Goal: Communication & Community: Answer question/provide support

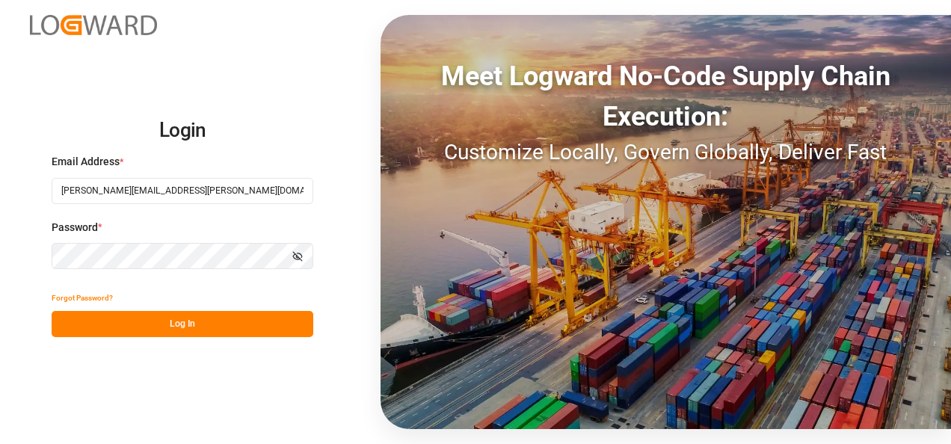
click at [301, 129] on h2 "Login" at bounding box center [183, 131] width 262 height 48
click at [233, 330] on button "Log In" at bounding box center [183, 324] width 262 height 26
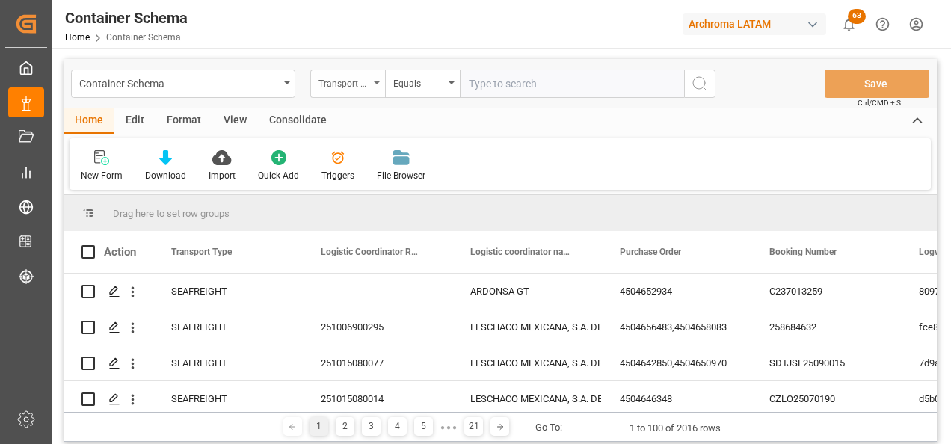
click at [345, 79] on div "Transport Type" at bounding box center [344, 81] width 51 height 17
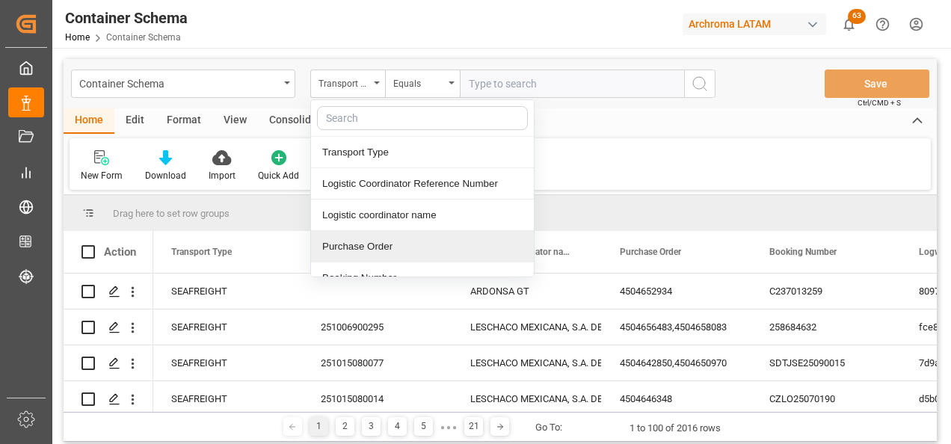
click at [363, 247] on div "Purchase Order" at bounding box center [422, 246] width 223 height 31
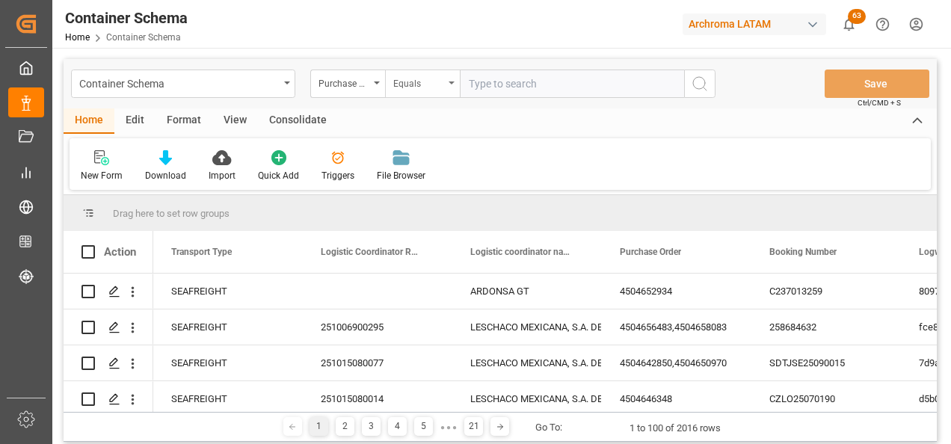
click at [407, 84] on div "Equals" at bounding box center [418, 81] width 51 height 17
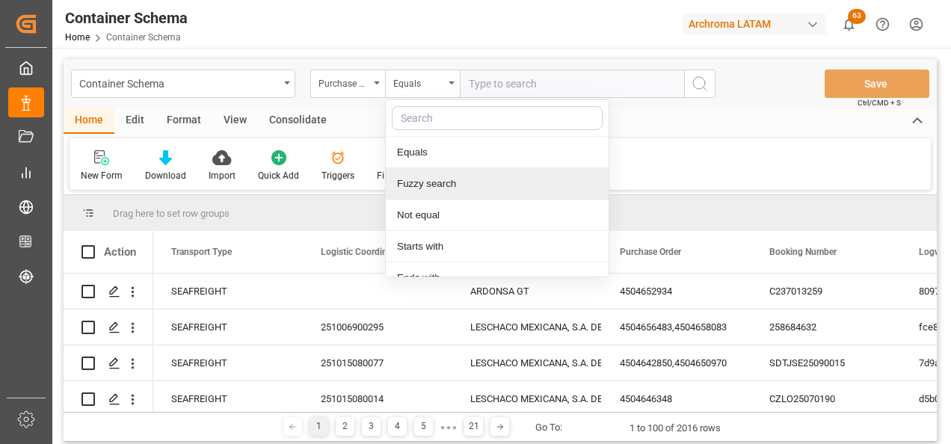
click at [420, 178] on div "Fuzzy search" at bounding box center [497, 183] width 223 height 31
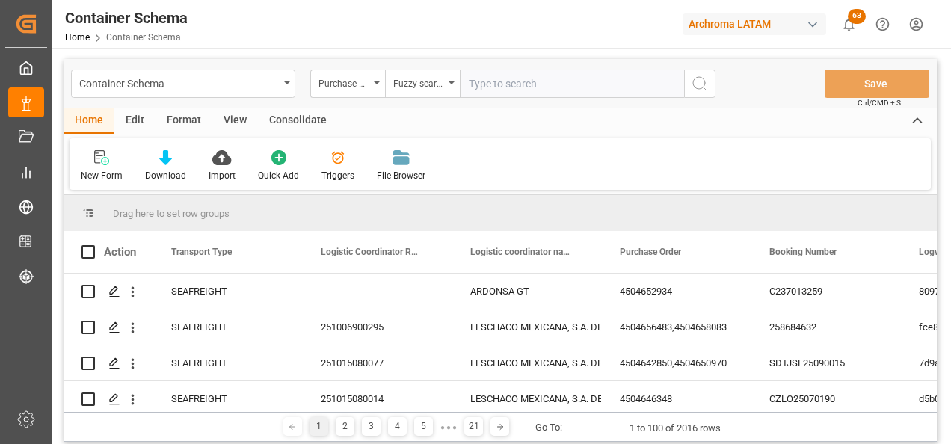
paste input "4504642563"
type input "4504642563"
click at [710, 70] on div "Container Schema Purchase Order Fuzzy search 4504642563 Save Ctrl/CMD + S" at bounding box center [500, 83] width 873 height 49
click at [709, 73] on button "search button" at bounding box center [699, 84] width 31 height 28
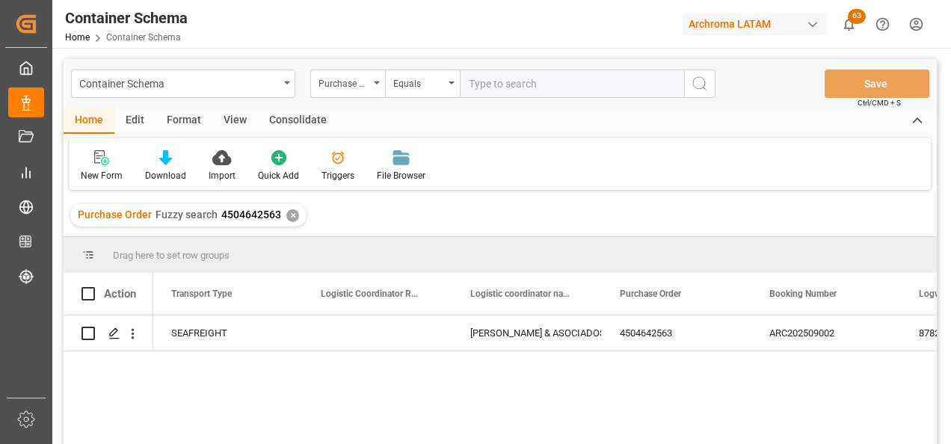
click at [292, 217] on div "✕" at bounding box center [292, 215] width 13 height 13
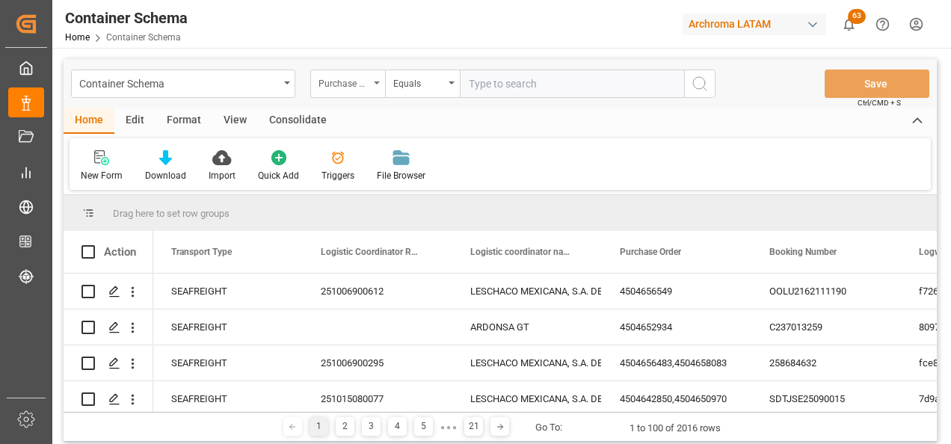
click at [360, 84] on div "Purchase Order" at bounding box center [344, 81] width 51 height 17
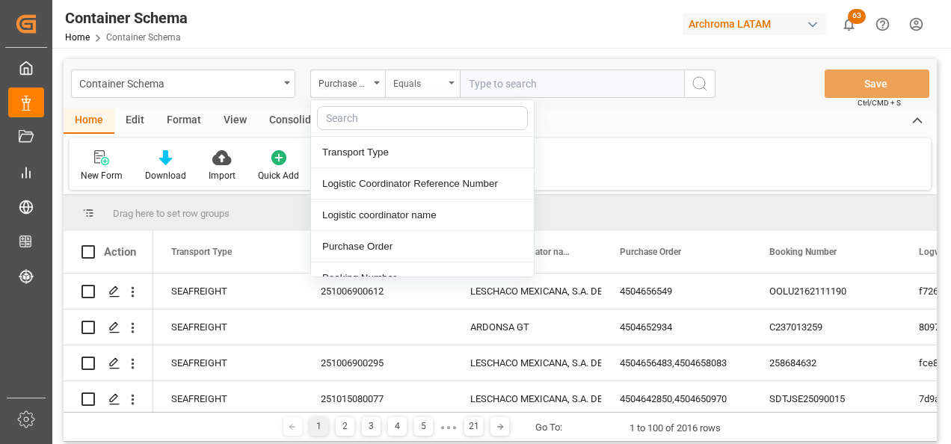
click at [421, 87] on div "Equals" at bounding box center [418, 81] width 51 height 17
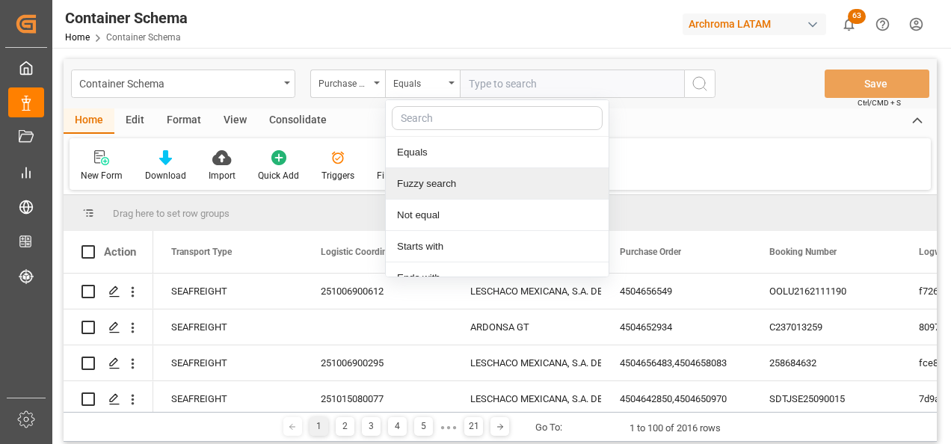
click at [442, 179] on div "Fuzzy search" at bounding box center [497, 183] width 223 height 31
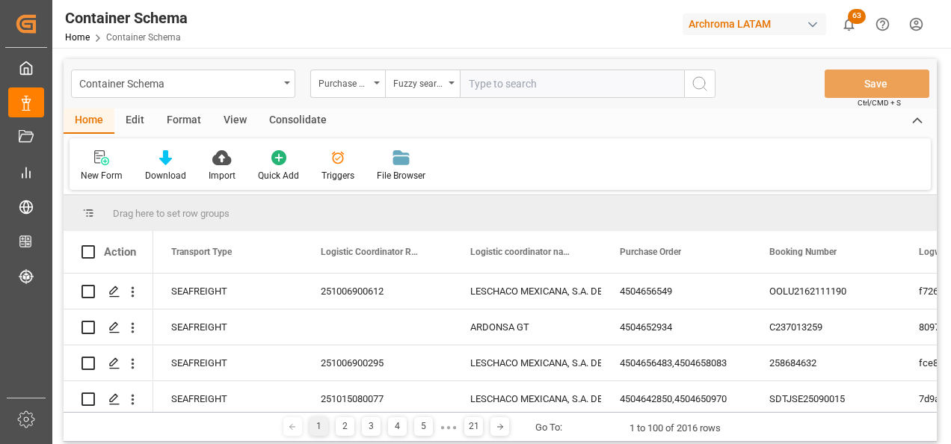
click at [496, 81] on input "text" at bounding box center [572, 84] width 224 height 28
paste input "4504653887"
type input "4504653887"
click at [689, 93] on button "search button" at bounding box center [699, 84] width 31 height 28
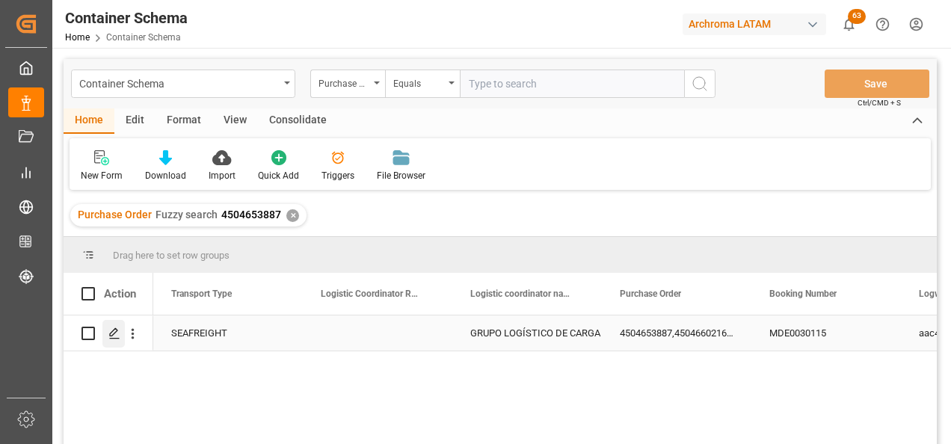
click at [117, 330] on icon "Press SPACE to select this row." at bounding box center [114, 334] width 12 height 12
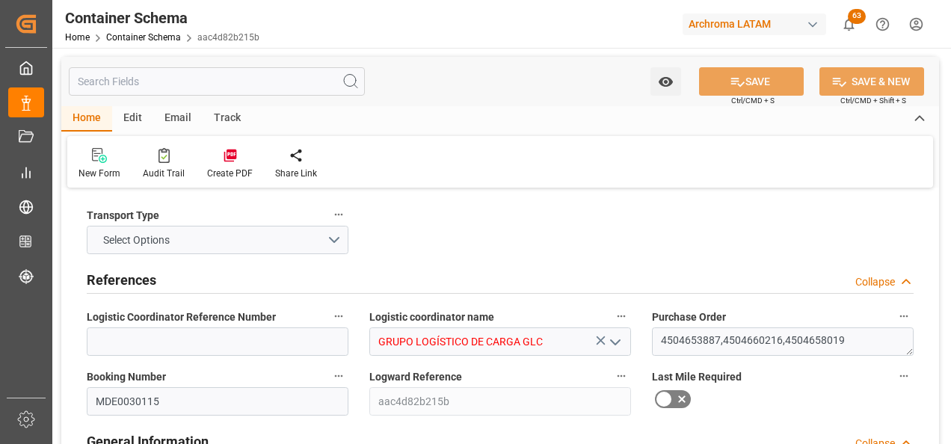
type input "0"
type input "3"
type input "9"
type input "305"
type input "324.04"
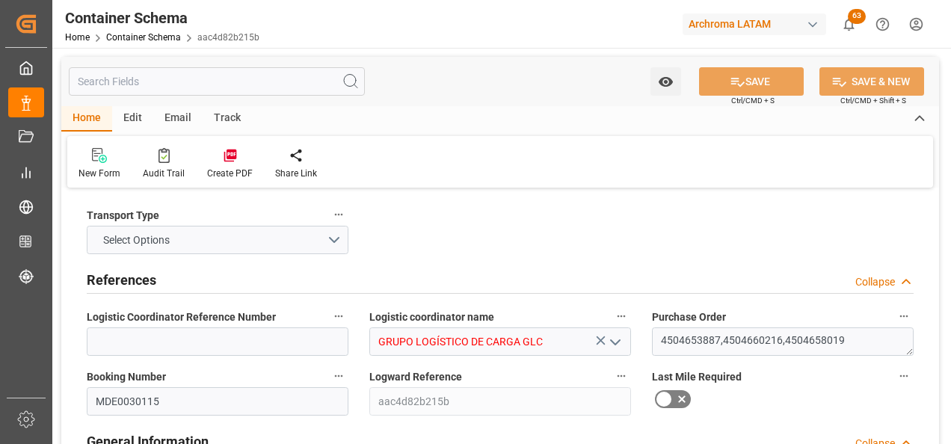
type input "Hapag [PERSON_NAME]"
type input "Hapag Lloyd Aktiengesellschaft"
type input "COCTG"
type input "HNPCR"
type input "9307279"
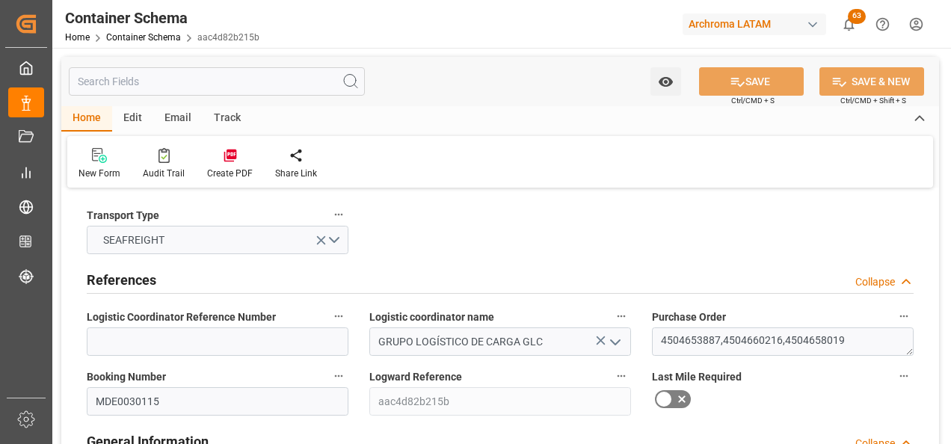
type input "[DATE] 09:30"
type input "[DATE]"
type input "[DATE] 03:00"
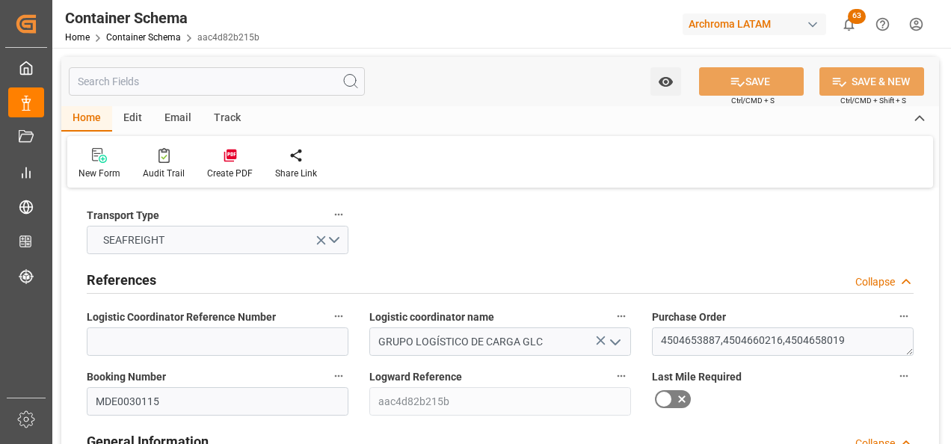
type input "[DATE] 04:00"
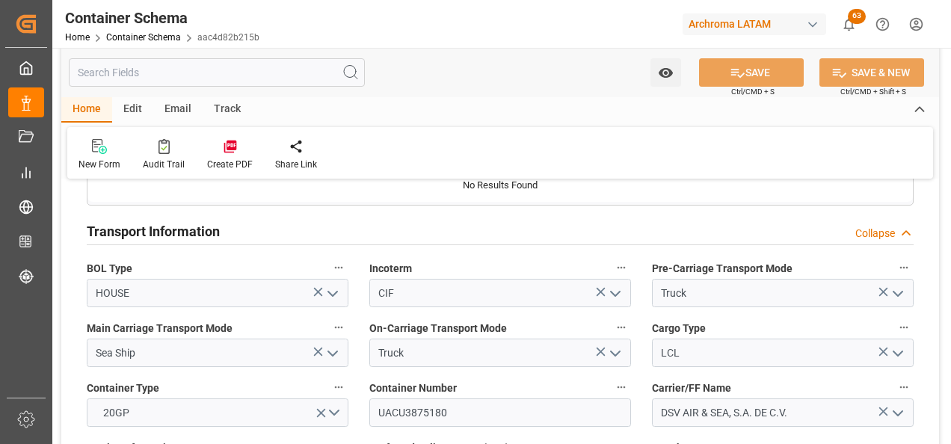
scroll to position [1346, 0]
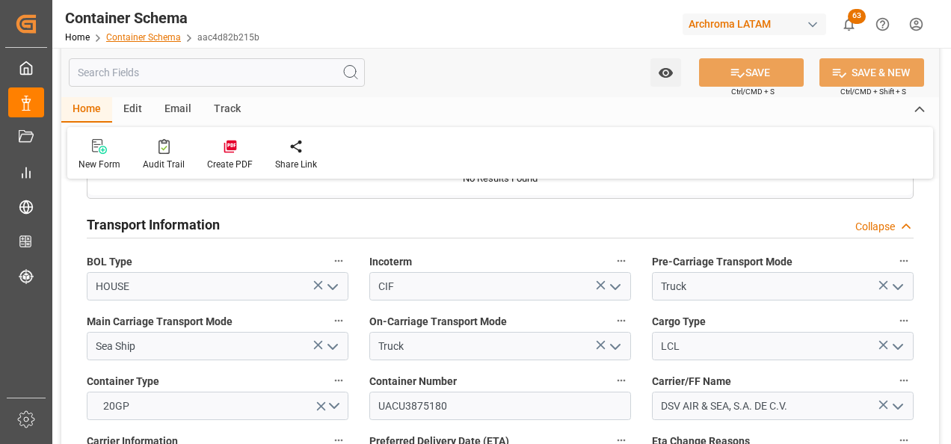
click at [159, 38] on link "Container Schema" at bounding box center [143, 37] width 75 height 10
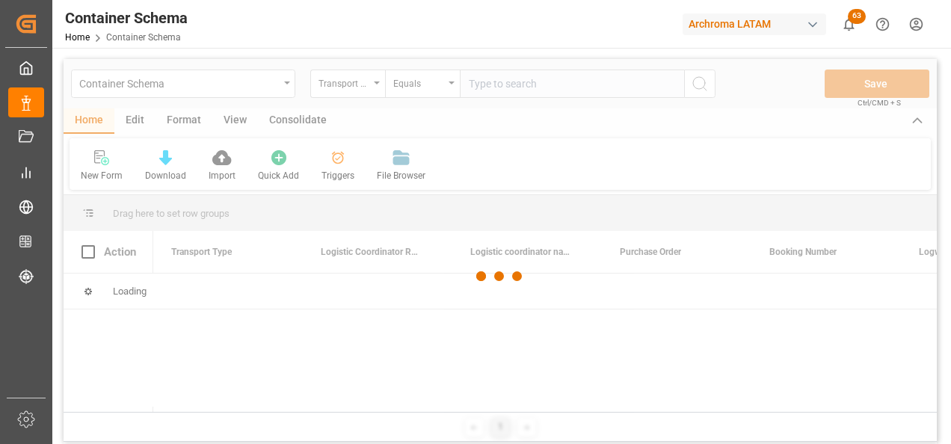
click at [345, 90] on div at bounding box center [500, 276] width 873 height 435
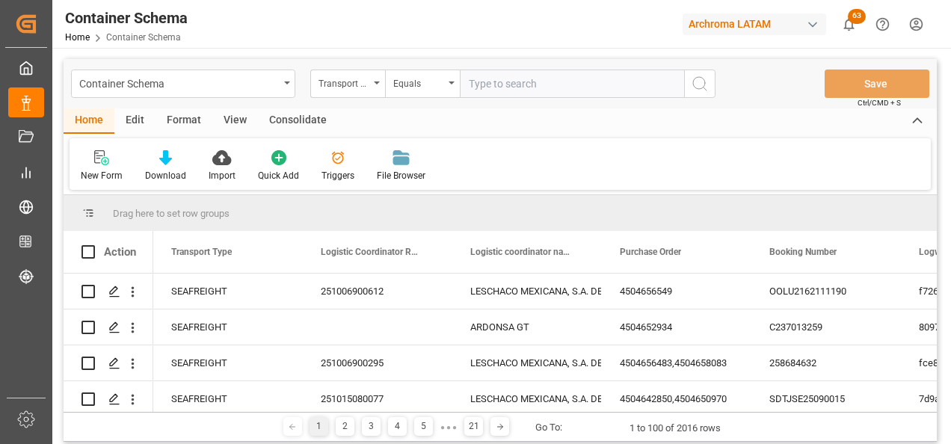
click at [345, 90] on div "Transport Type" at bounding box center [344, 81] width 51 height 17
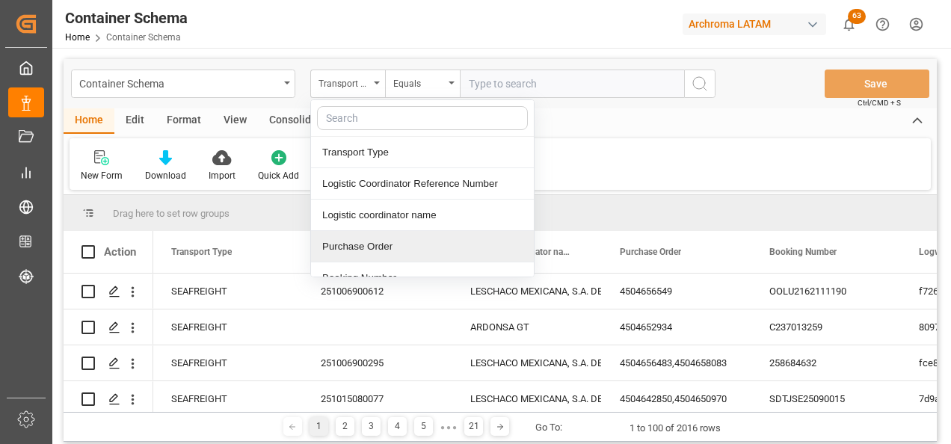
click at [366, 238] on div "Purchase Order" at bounding box center [422, 246] width 223 height 31
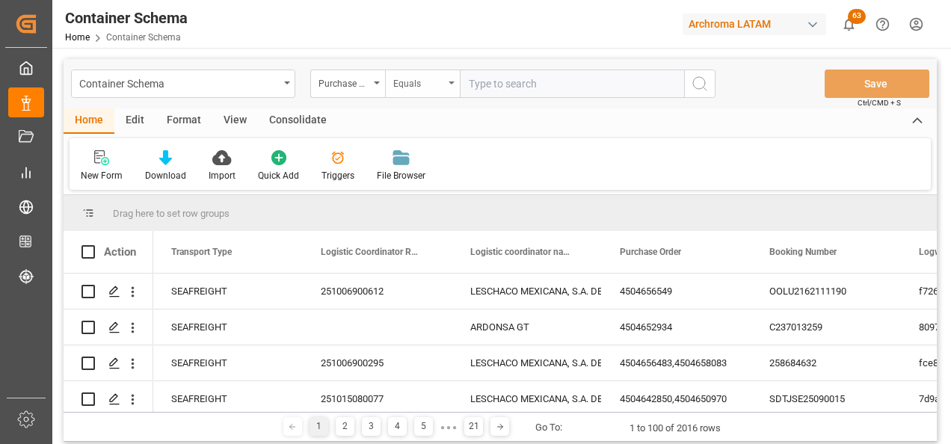
click at [426, 93] on div "Equals" at bounding box center [422, 84] width 75 height 28
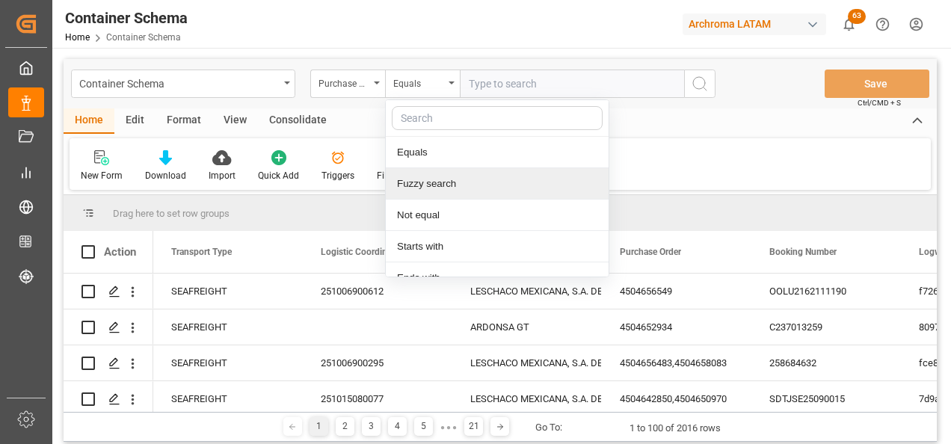
click at [443, 189] on div "Fuzzy search" at bounding box center [497, 183] width 223 height 31
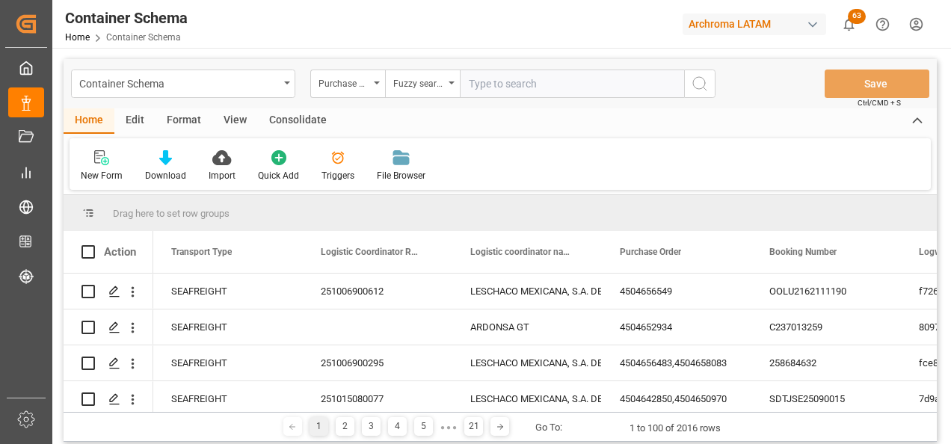
paste input "4504651949"
type input "4504651949"
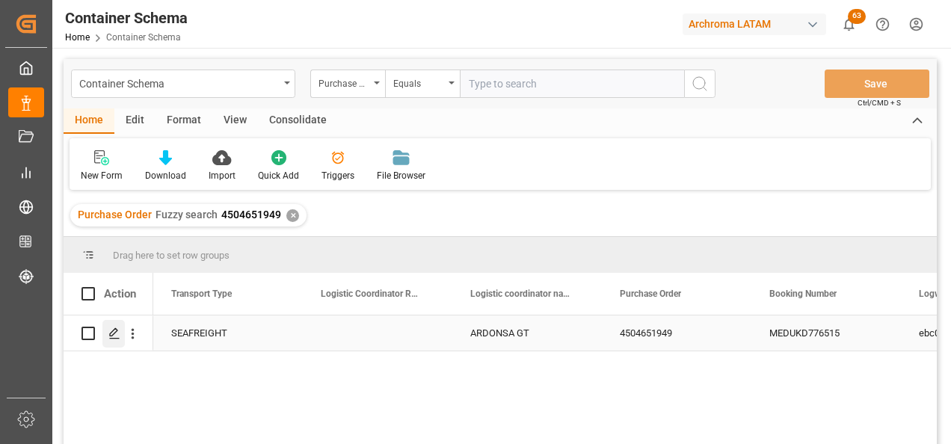
click at [118, 338] on icon "Press SPACE to select this row." at bounding box center [114, 334] width 12 height 12
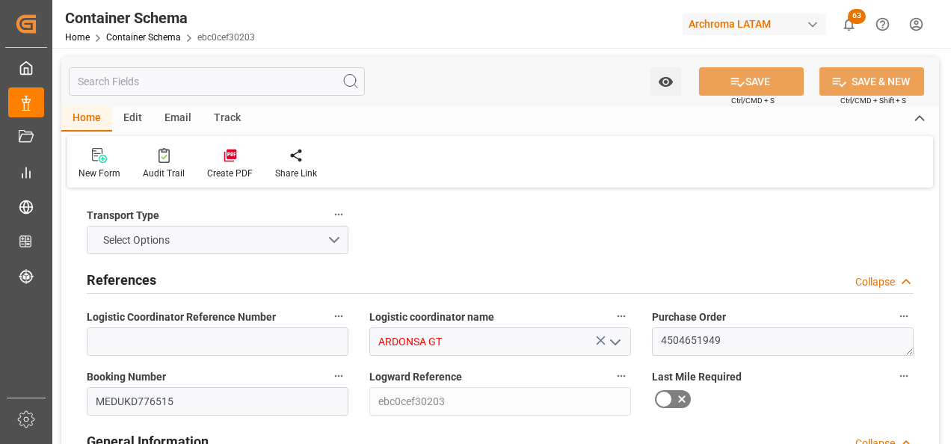
type input "0"
type input "1"
type input "24"
type input "24000"
type input "25368"
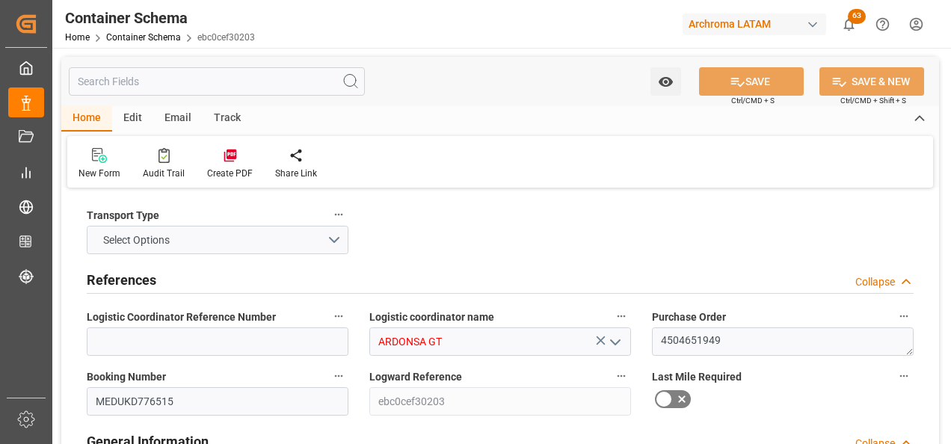
type input "MSC"
type input "Mediterranean Shipping Company"
type input "INNSA"
type input "GTPRQ"
type input "9287924"
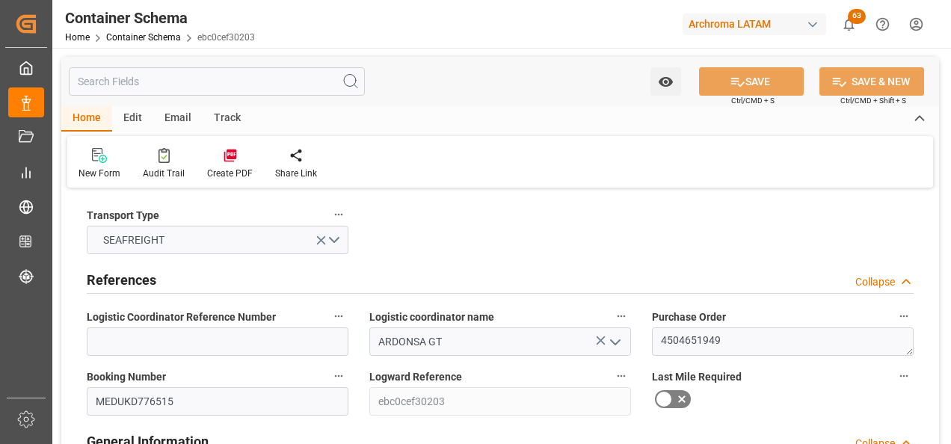
type input "[DATE] 10:30"
type input "[DATE]"
type input "[DATE] 00:00"
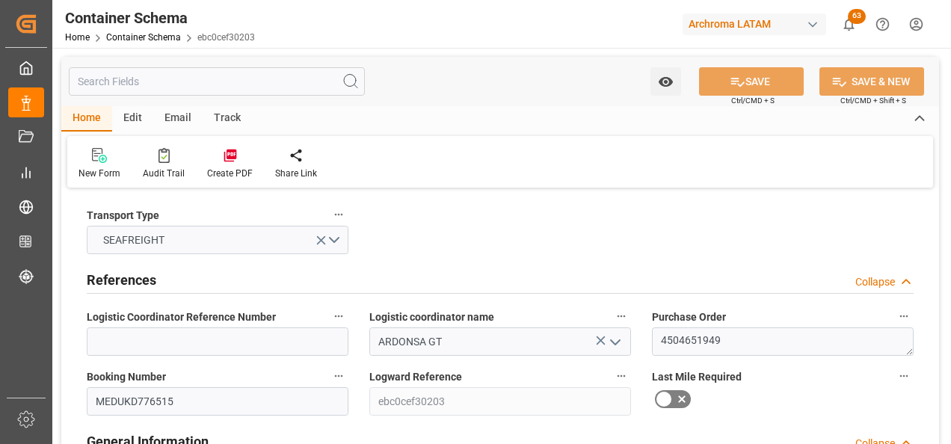
type input "[DATE] 00:00"
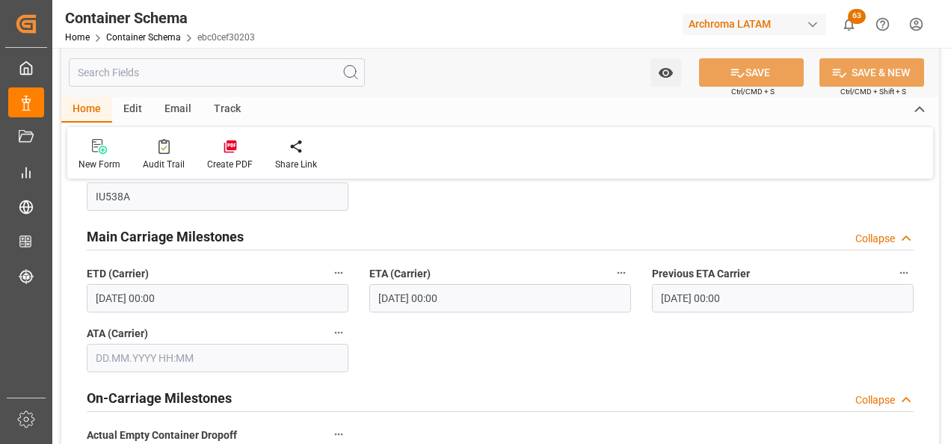
scroll to position [1645, 0]
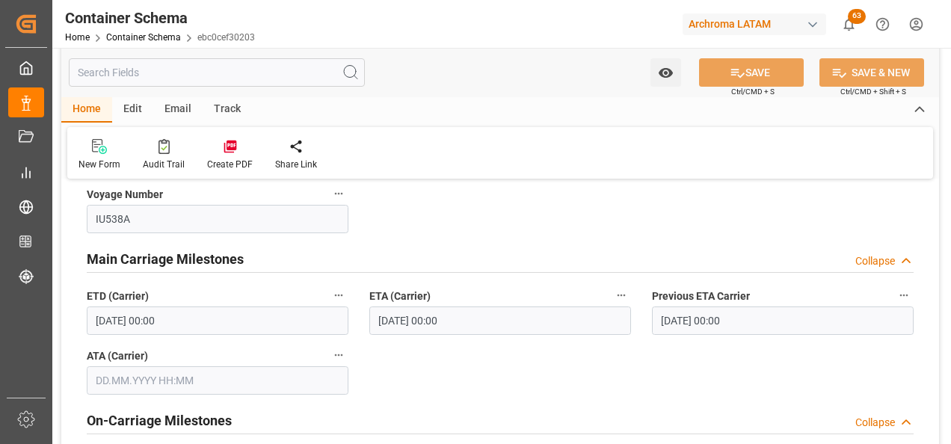
click at [397, 319] on input "[DATE] 00:00" at bounding box center [500, 321] width 262 height 28
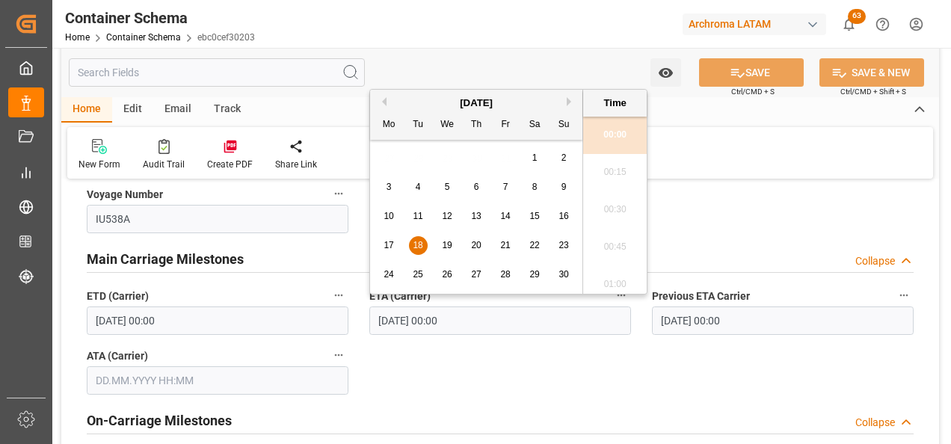
click at [410, 271] on div "25" at bounding box center [418, 275] width 19 height 18
type input "[DATE] 00:00"
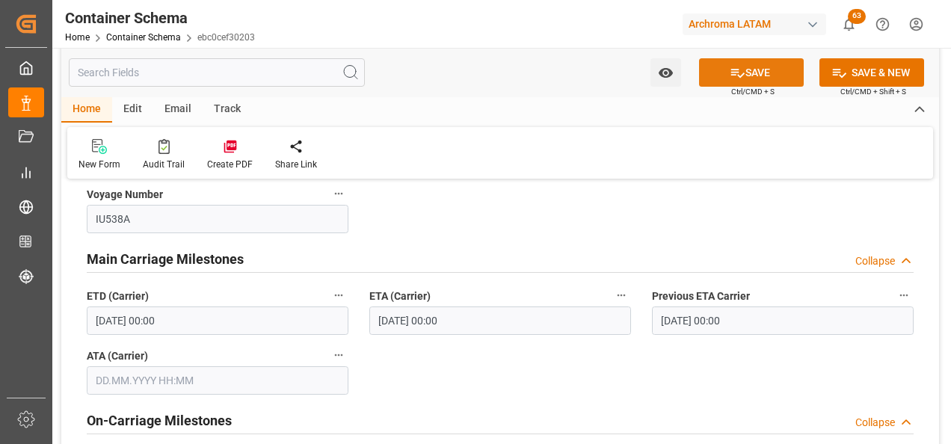
click at [733, 61] on button "SAVE" at bounding box center [751, 72] width 105 height 28
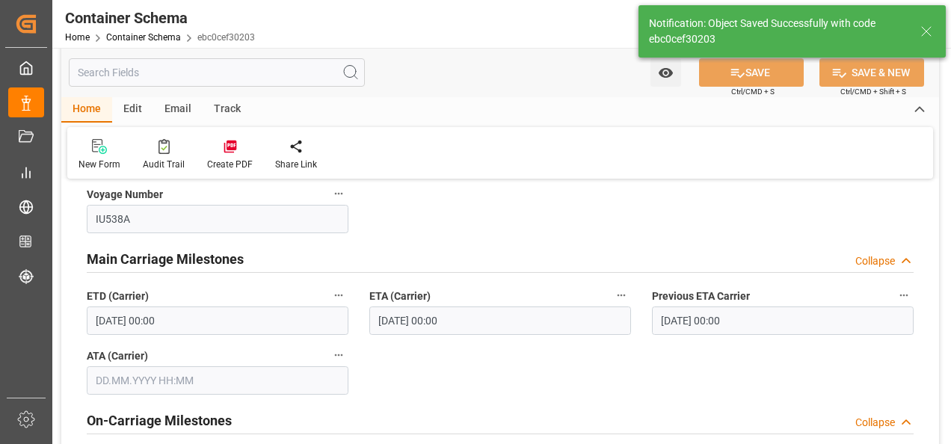
type input "[DATE] 00:00"
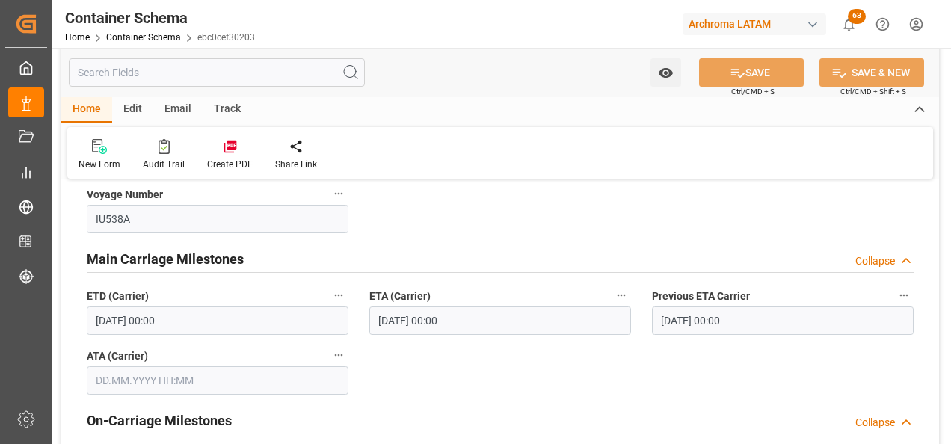
click at [165, 43] on div "Home Container Schema ebc0cef30203" at bounding box center [160, 37] width 190 height 16
click at [162, 37] on link "Container Schema" at bounding box center [143, 37] width 75 height 10
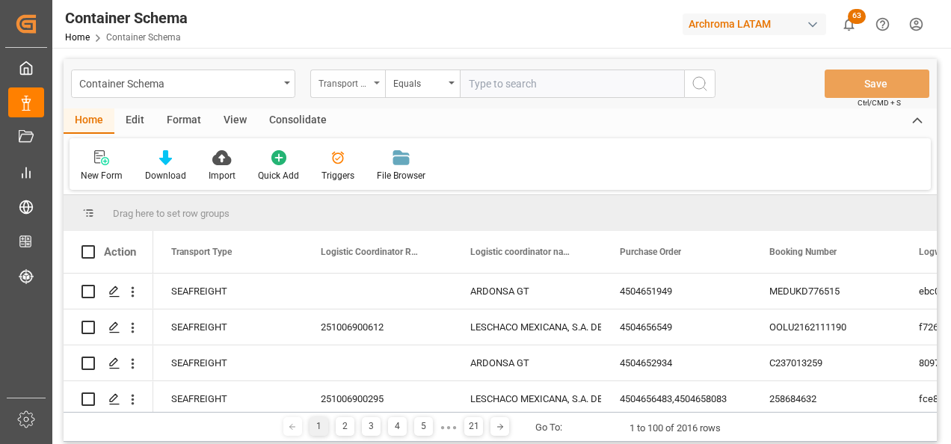
click at [365, 90] on div "Transport Type" at bounding box center [344, 81] width 51 height 17
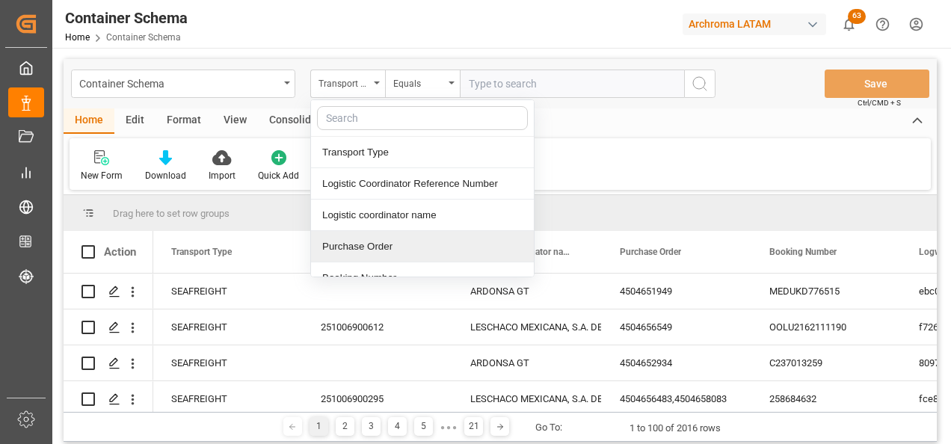
click at [360, 239] on div "Purchase Order" at bounding box center [422, 246] width 223 height 31
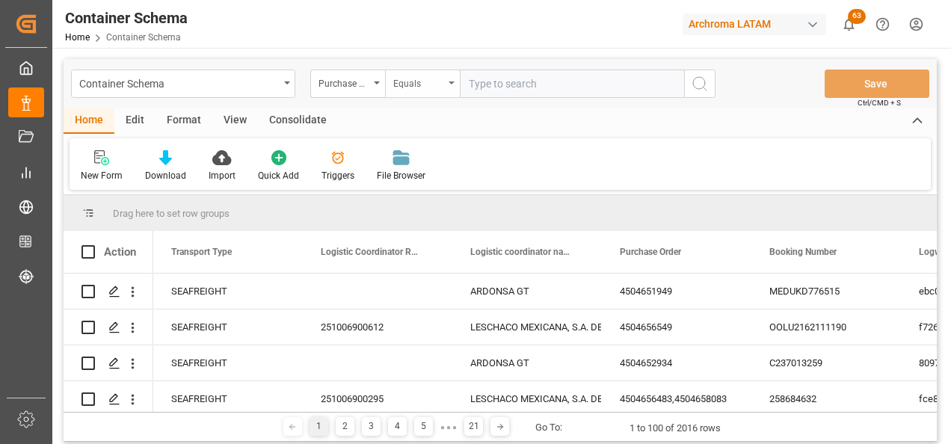
click at [403, 82] on div "Equals" at bounding box center [418, 81] width 51 height 17
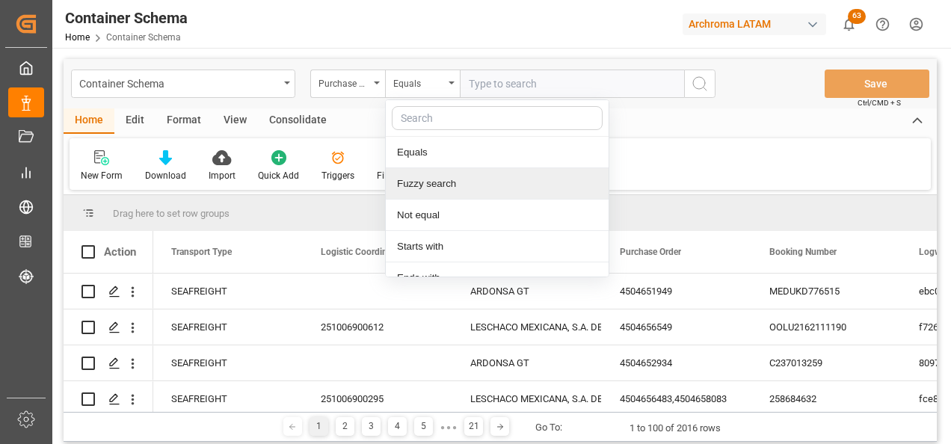
click at [420, 179] on div "Fuzzy search" at bounding box center [497, 183] width 223 height 31
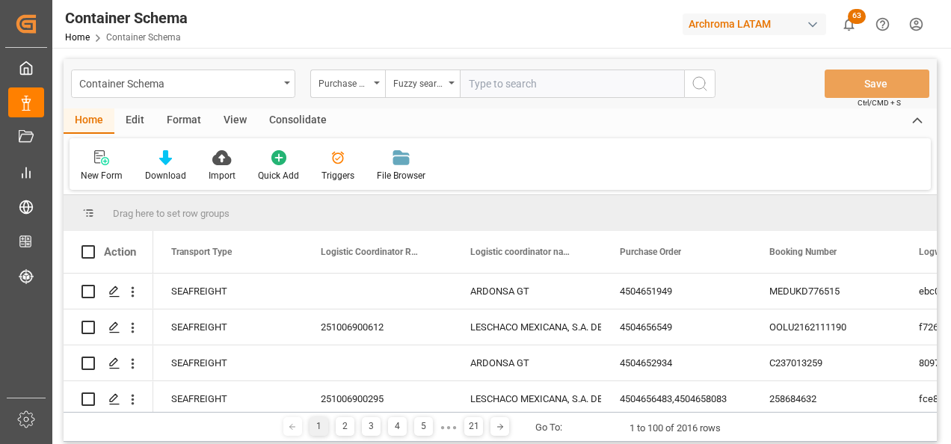
paste input "4504652980"
type input "4504652980"
click at [707, 82] on icon "search button" at bounding box center [700, 84] width 18 height 18
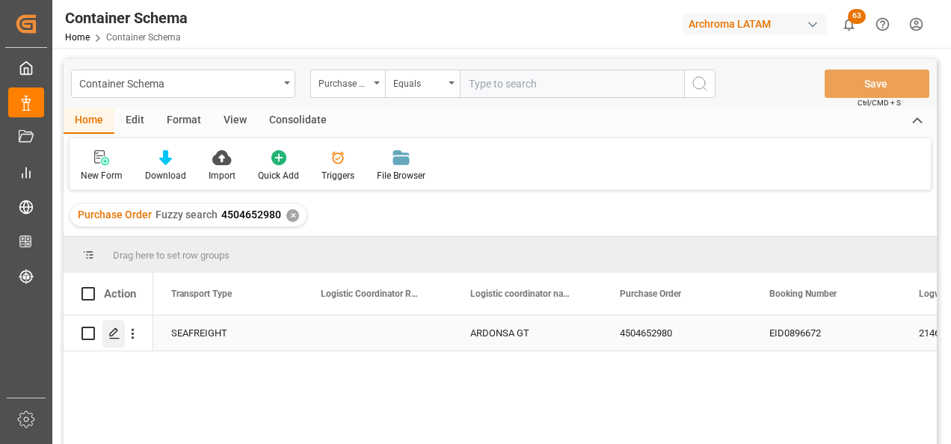
click at [116, 338] on icon "Press SPACE to select this row." at bounding box center [114, 334] width 12 height 12
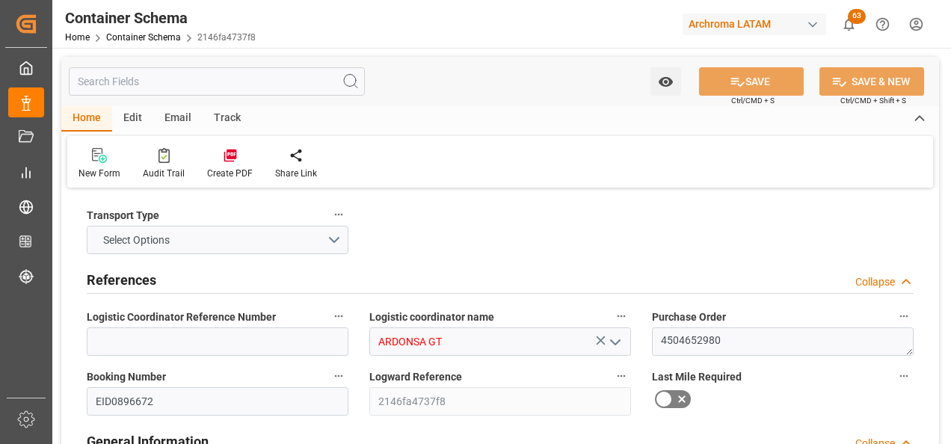
type input "0"
type input "1"
type input "40"
type input "8800"
type input "9360"
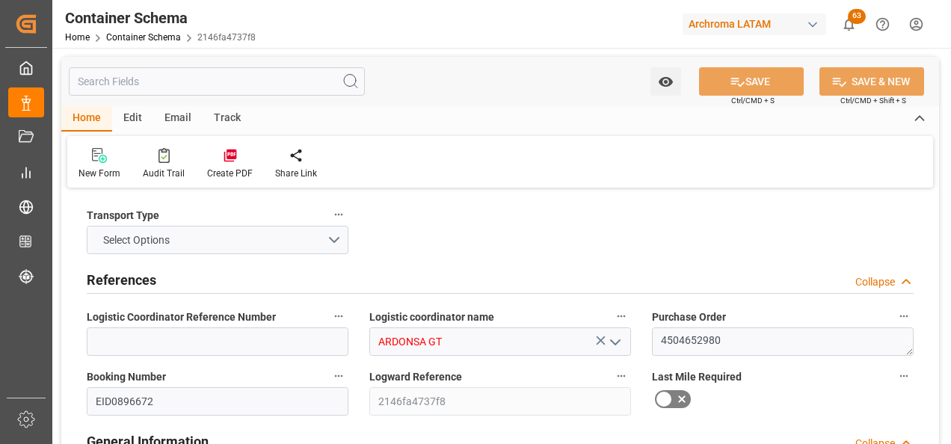
type input "CMACGM"
type input "CMA CGM Group"
type input "INMUN"
type input "GTPRQ"
type input "9299654"
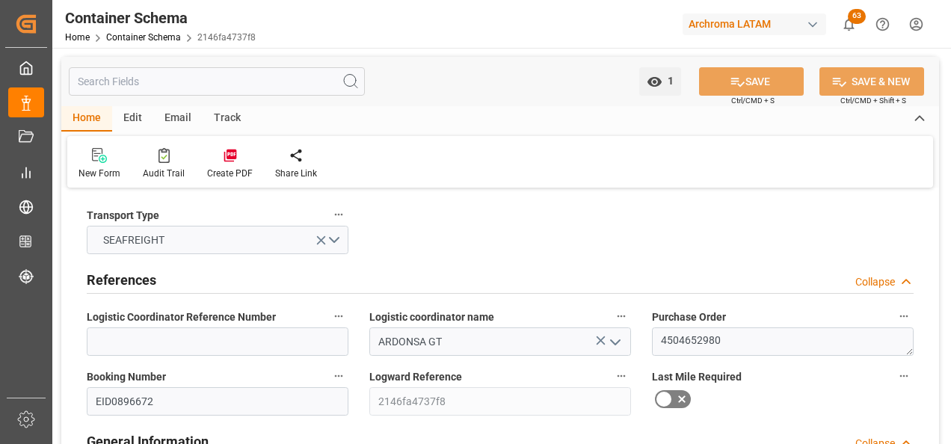
type input "[DATE] 10:15"
type input "[DATE]"
type input "[DATE] 06:00"
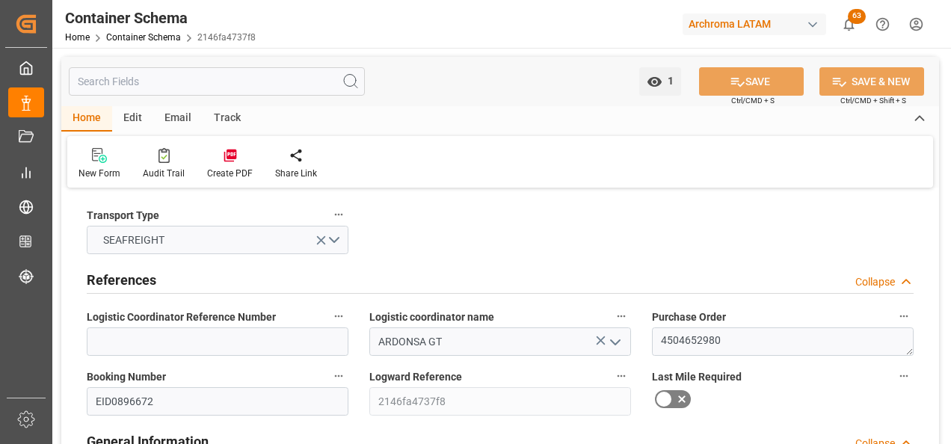
type input "[DATE] 00:00"
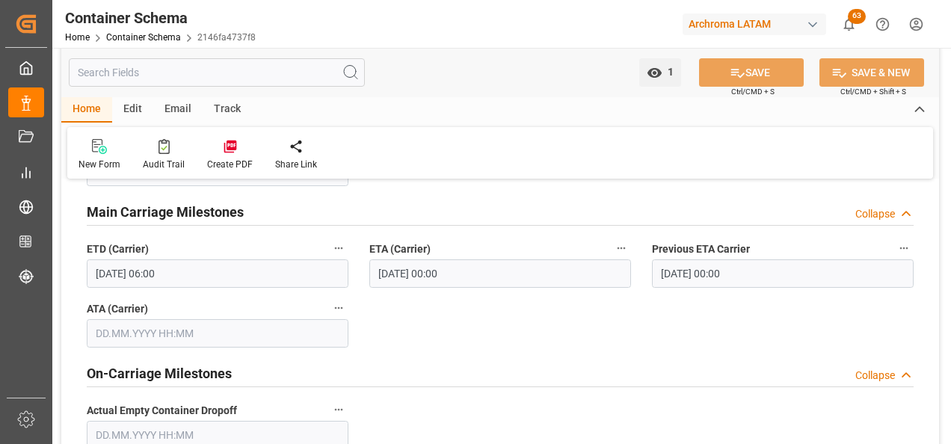
scroll to position [1645, 0]
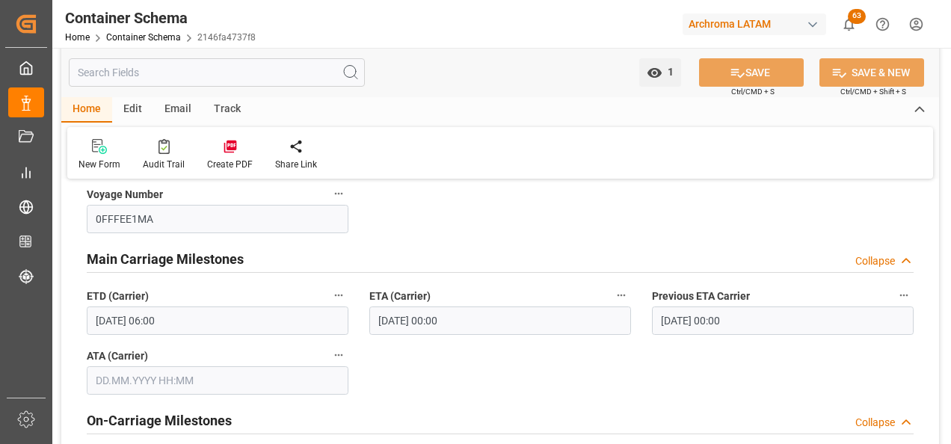
click at [187, 108] on div "Email" at bounding box center [177, 109] width 49 height 25
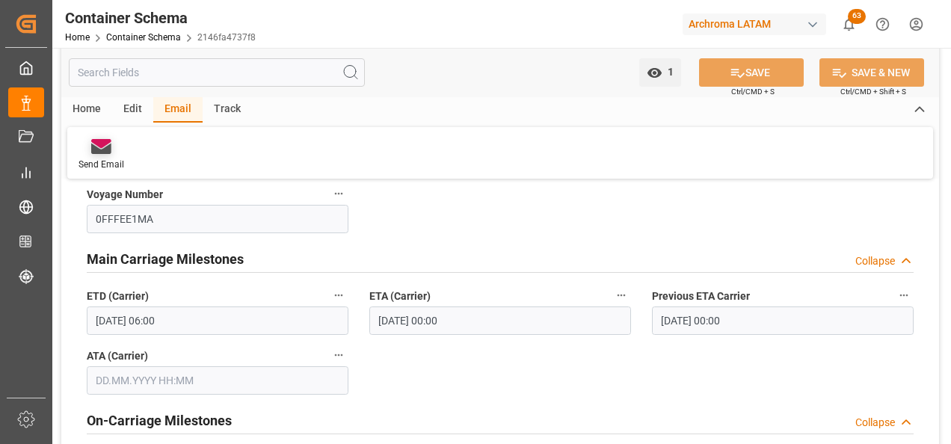
click at [98, 152] on icon at bounding box center [101, 149] width 20 height 10
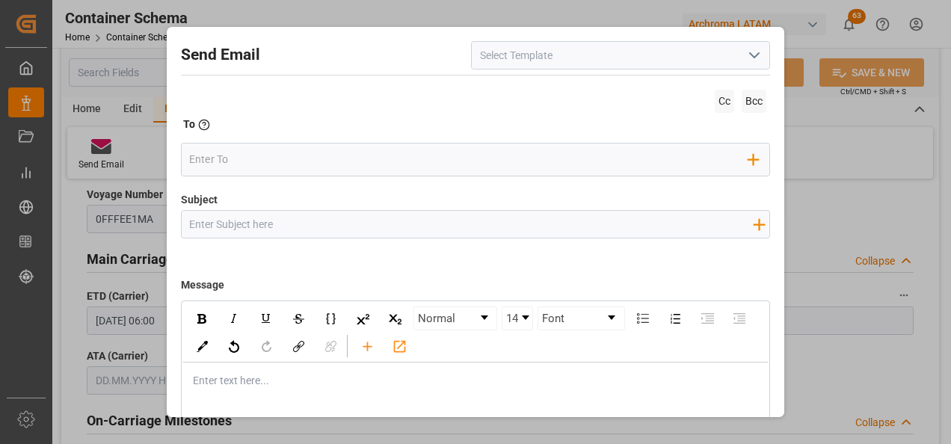
click at [745, 62] on icon "open menu" at bounding box center [754, 55] width 18 height 18
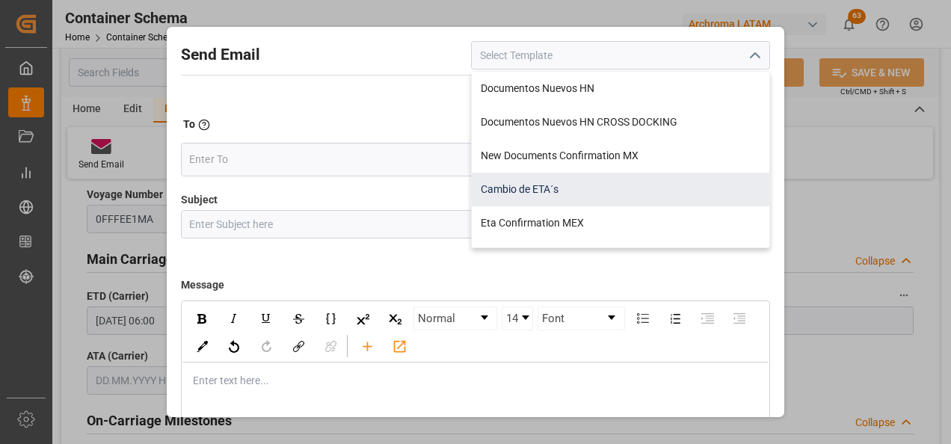
click at [584, 185] on div "Cambio de ETA´s" at bounding box center [621, 190] width 298 height 34
type input "Cambio de ETA´s"
type input "{{customsEntry}}|| Cambio de ETA {{estimatedArrivalPod}} || Reason Delay {{etaC…"
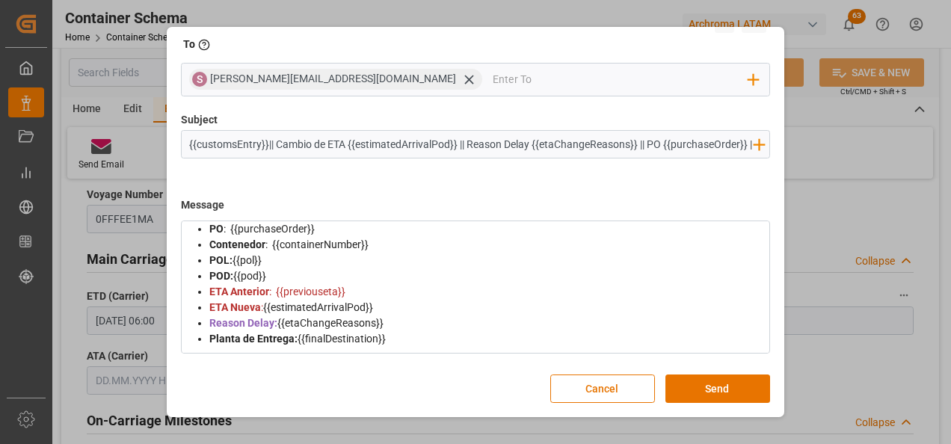
scroll to position [150, 0]
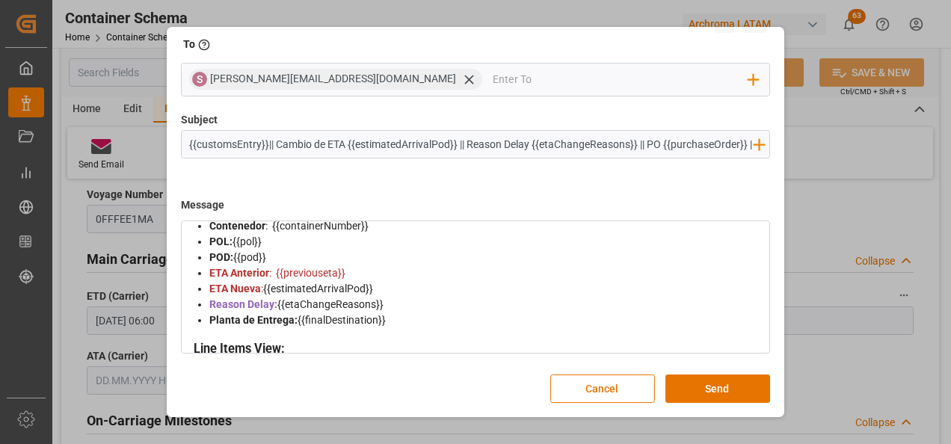
click at [373, 286] on span "{{estimatedArrivalPod}}" at bounding box center [318, 289] width 110 height 12
click at [353, 276] on div "ETA Anterior : {{previouseta}}" at bounding box center [484, 273] width 550 height 16
drag, startPoint x: 350, startPoint y: 274, endPoint x: 278, endPoint y: 272, distance: 71.8
click at [278, 272] on div "ETA Anterior : {{previouseta}}" at bounding box center [484, 273] width 550 height 16
click at [375, 271] on div "ETA Anterior : {{previouseta}}" at bounding box center [484, 273] width 550 height 16
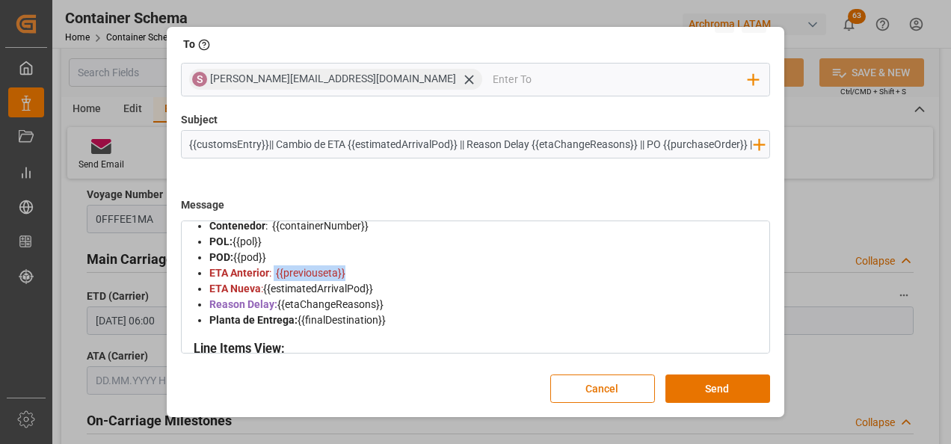
drag, startPoint x: 350, startPoint y: 272, endPoint x: 275, endPoint y: 274, distance: 74.8
click at [275, 274] on div "ETA Anterior : {{previouseta}}" at bounding box center [484, 273] width 550 height 16
click at [292, 277] on span ": {{previouseta}}" at bounding box center [307, 273] width 76 height 12
drag, startPoint x: 352, startPoint y: 273, endPoint x: 278, endPoint y: 274, distance: 74.0
click at [278, 274] on div "ETA Anterior : {{previouseta}}" at bounding box center [484, 273] width 550 height 16
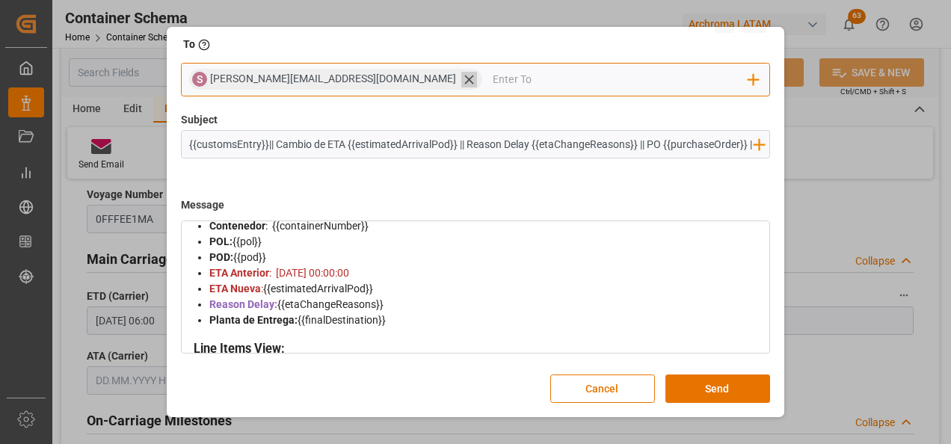
click at [461, 85] on icon at bounding box center [469, 80] width 16 height 16
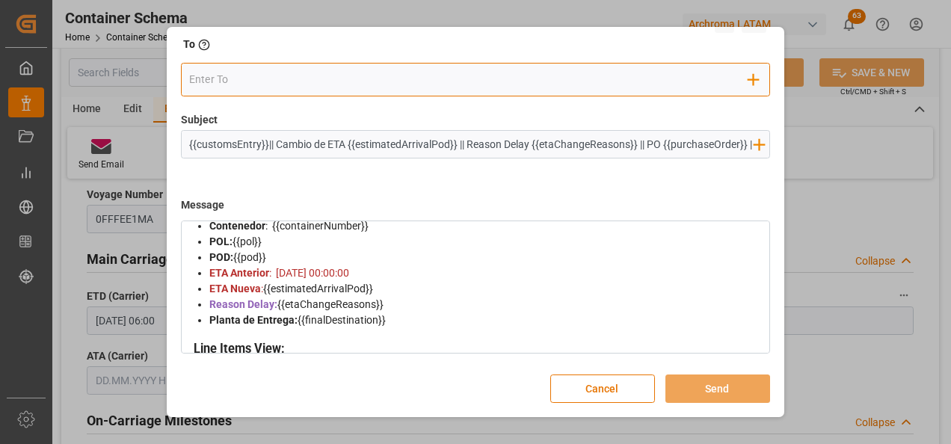
click at [354, 85] on input "email" at bounding box center [468, 79] width 559 height 22
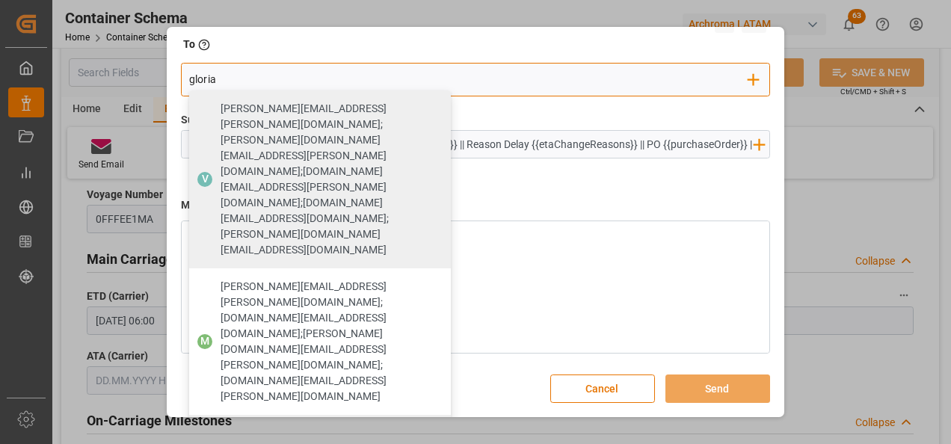
type input "gloria"
click at [286, 425] on span "[EMAIL_ADDRESS][PERSON_NAME][DOMAIN_NAME]" at bounding box center [331, 440] width 220 height 31
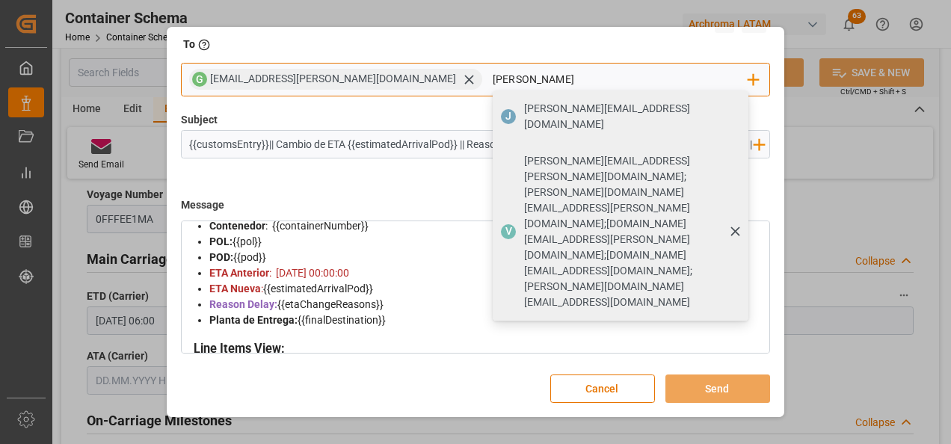
type input "[PERSON_NAME][EMAIL_ADDRESS][DOMAIN_NAME]"
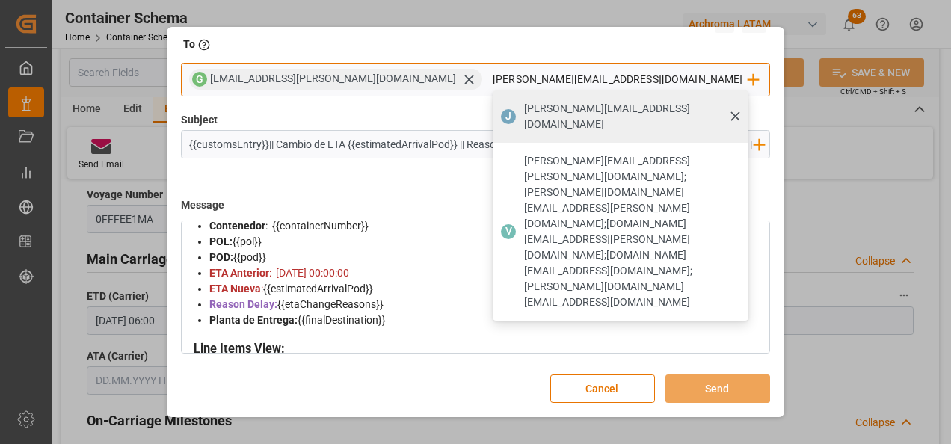
click at [524, 112] on span "[PERSON_NAME][EMAIL_ADDRESS][DOMAIN_NAME]" at bounding box center [631, 116] width 214 height 31
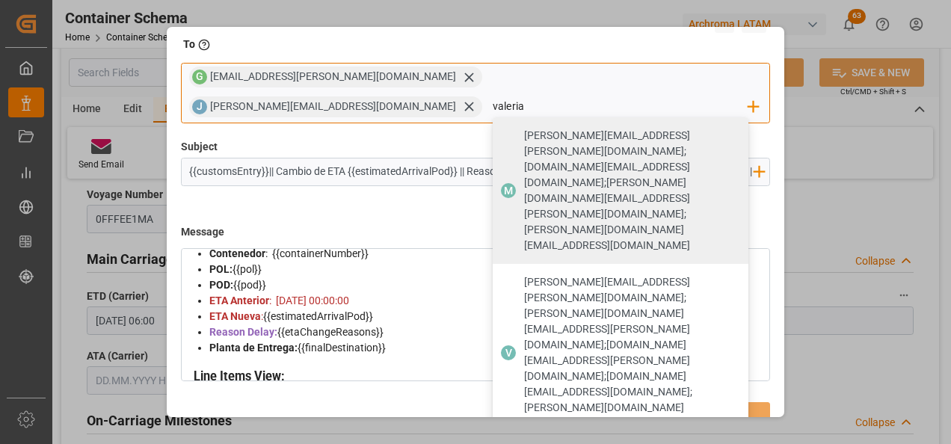
type input "valeria"
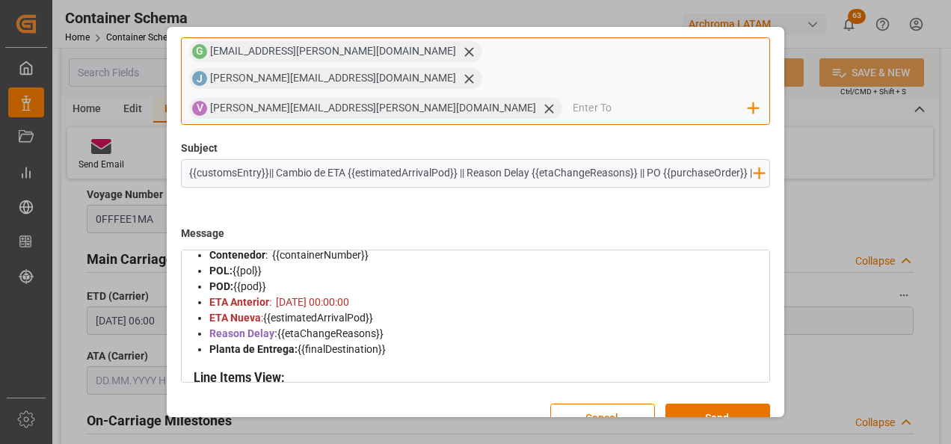
scroll to position [107, 0]
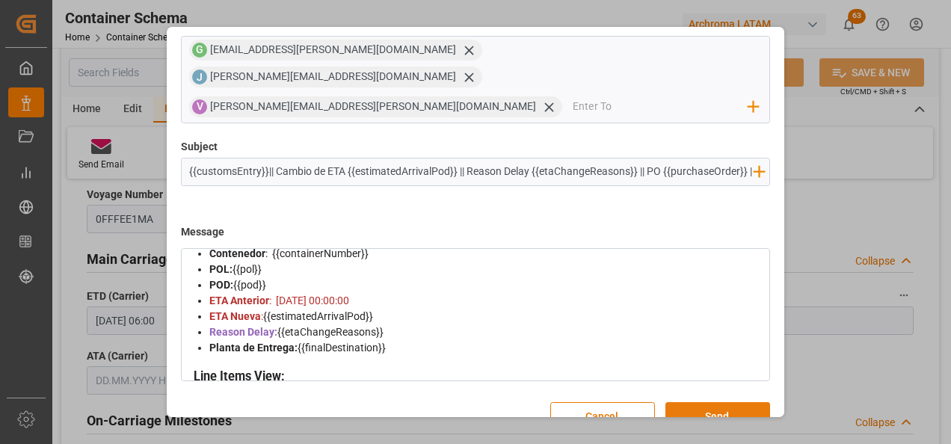
click at [719, 402] on button "Send" at bounding box center [717, 416] width 105 height 28
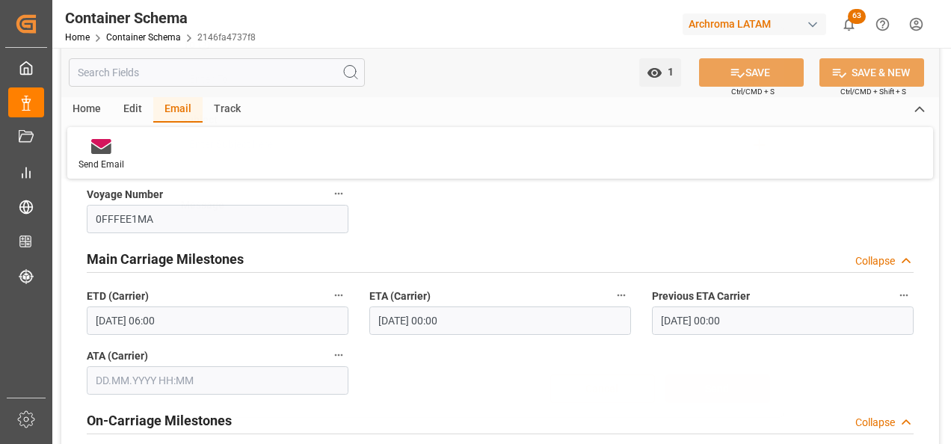
scroll to position [80, 0]
click at [156, 36] on link "Container Schema" at bounding box center [143, 37] width 75 height 10
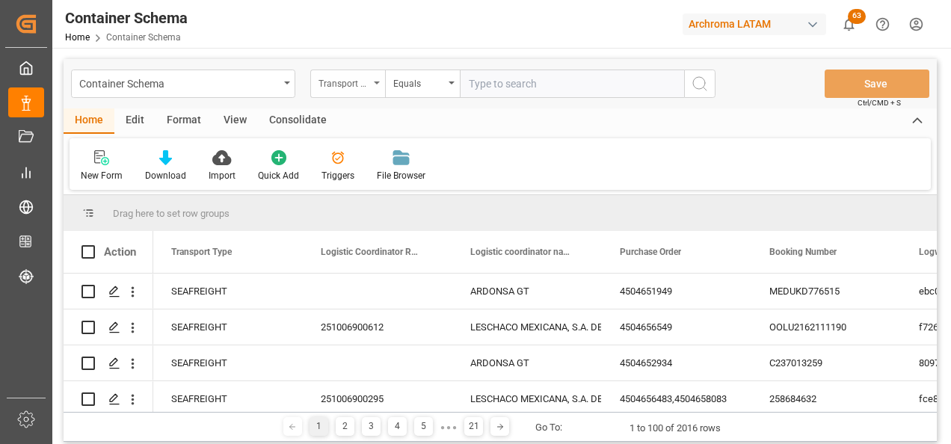
click at [369, 87] on div "Transport Type" at bounding box center [344, 81] width 51 height 17
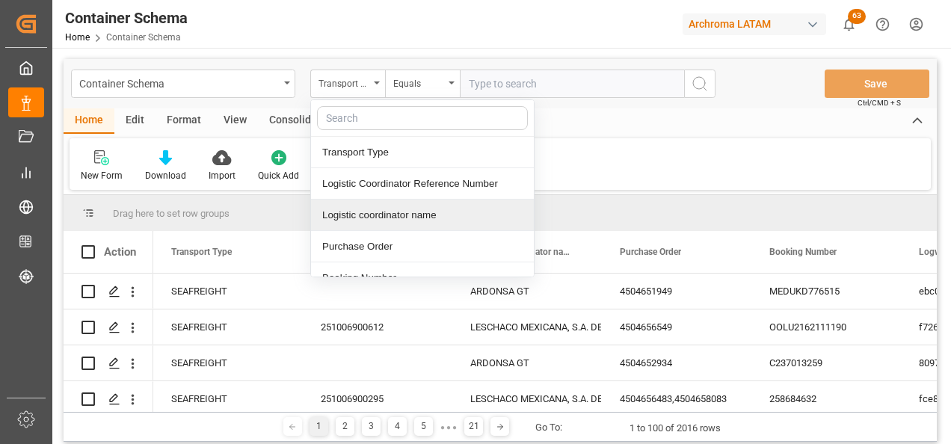
click at [378, 239] on div "Purchase Order" at bounding box center [422, 246] width 223 height 31
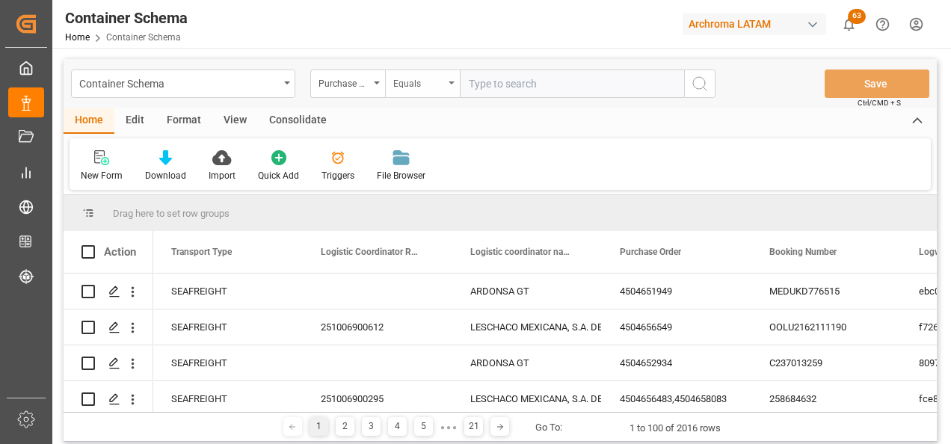
click at [416, 82] on div "Equals" at bounding box center [418, 81] width 51 height 17
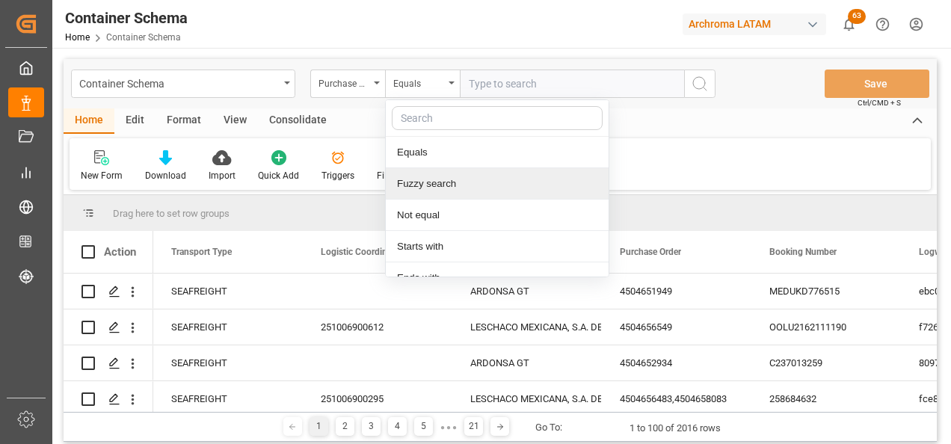
click at [437, 185] on div "Fuzzy search" at bounding box center [497, 183] width 223 height 31
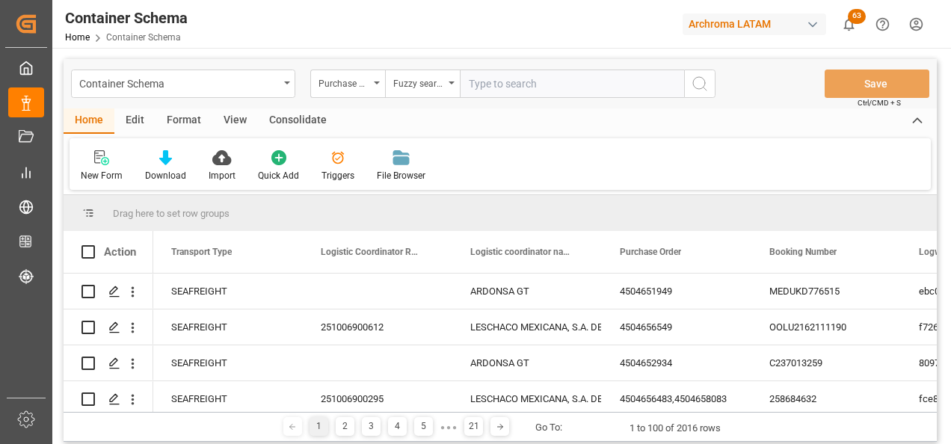
paste input "4504669973"
type input "4504669973"
click at [691, 86] on icon "search button" at bounding box center [700, 84] width 18 height 18
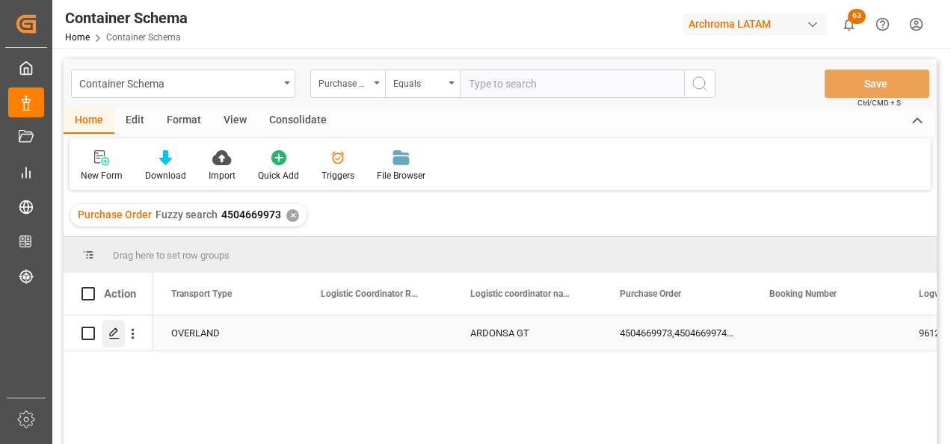
click at [120, 336] on div "Press SPACE to select this row." at bounding box center [113, 334] width 22 height 28
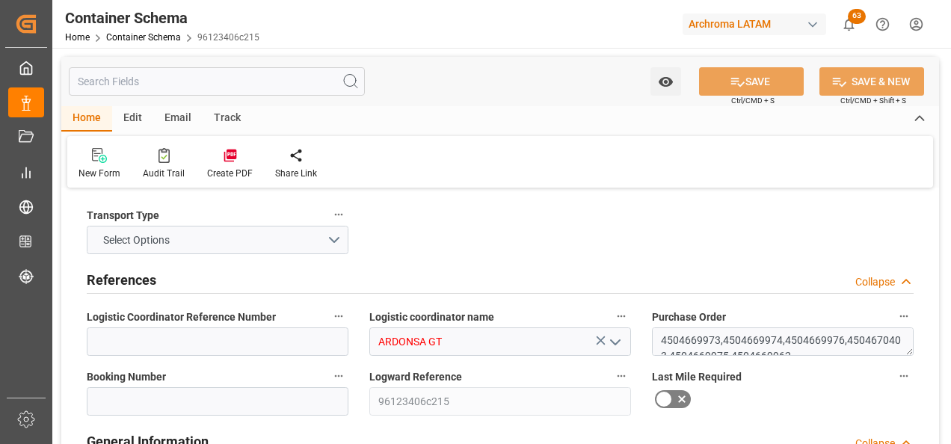
type input "0"
type input "14"
type input "91"
type input "3540"
type input "3750.81"
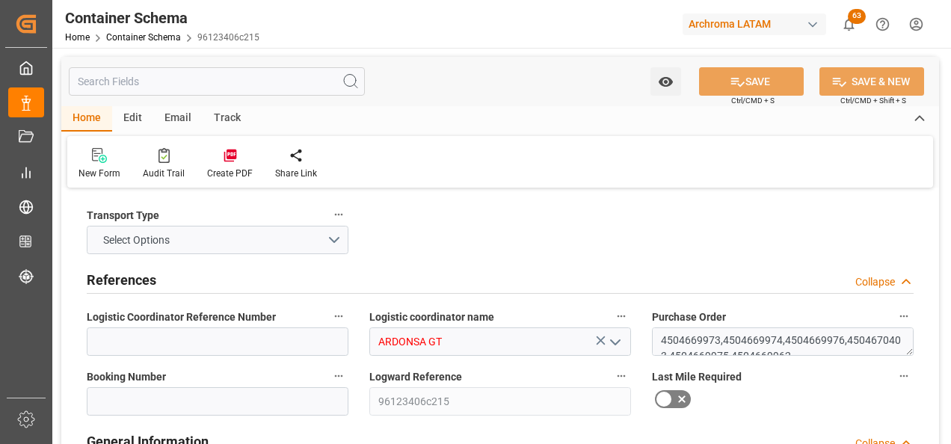
type input "HNHAC"
type input "[DATE] 00:00"
type input "[DATE]"
type input "[DATE] 00:00"
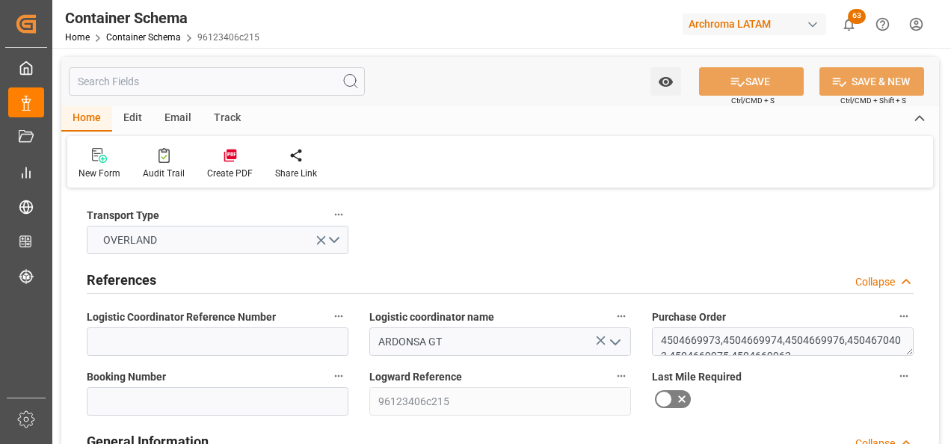
type input "[DATE] 00:00"
click at [198, 338] on input at bounding box center [218, 342] width 262 height 28
paste input "264-202500013352"
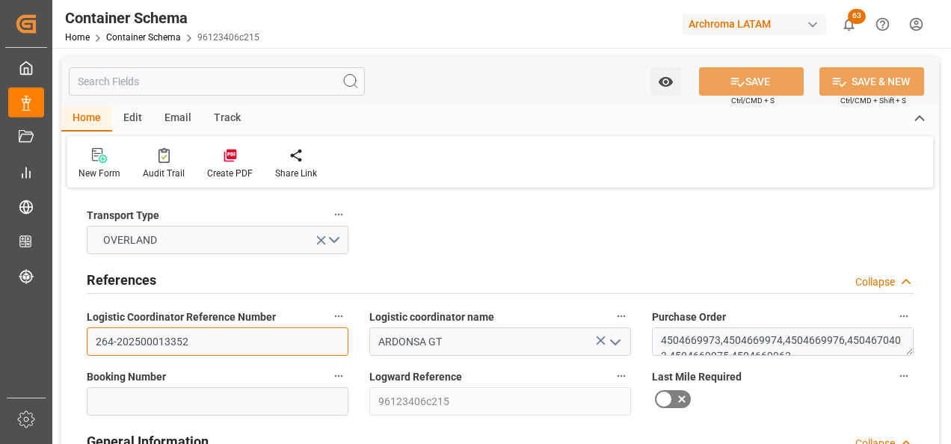
type input "264-202500013352"
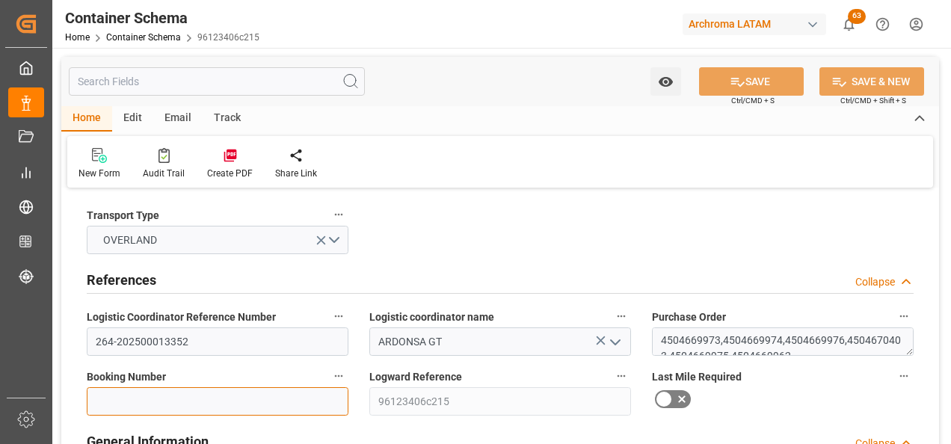
click at [185, 405] on input at bounding box center [218, 401] width 262 height 28
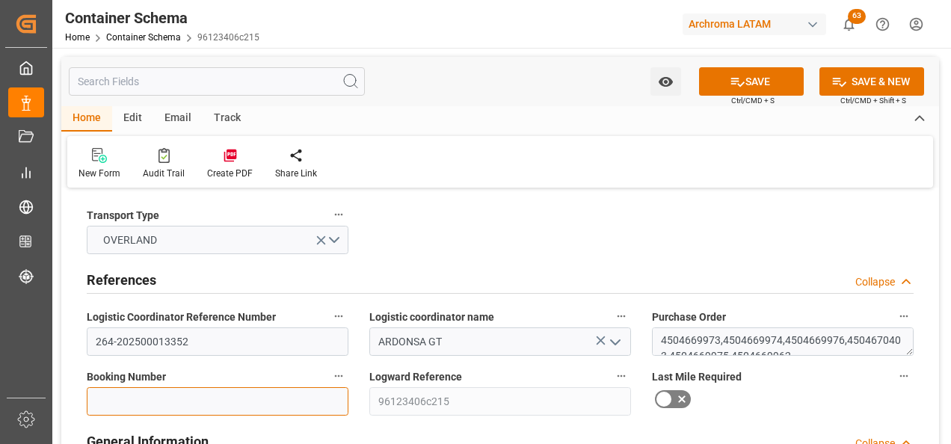
paste input "264-202500013352"
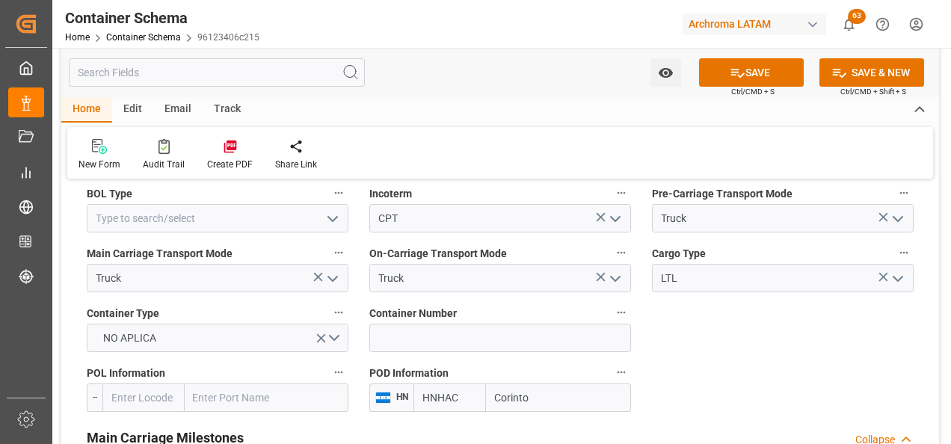
scroll to position [1495, 0]
type input "264-202500013352"
click at [459, 330] on input at bounding box center [500, 337] width 262 height 28
paste input "C-639 BNP"
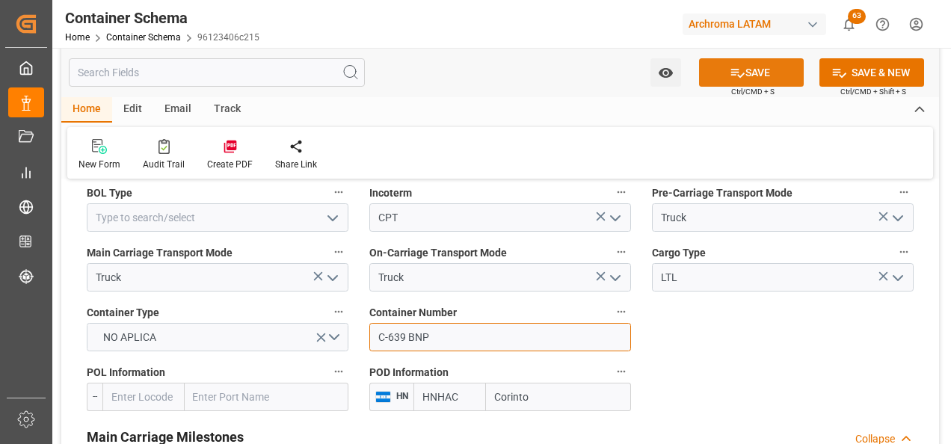
type input "C-639 BNP"
click at [732, 72] on icon at bounding box center [737, 73] width 13 height 9
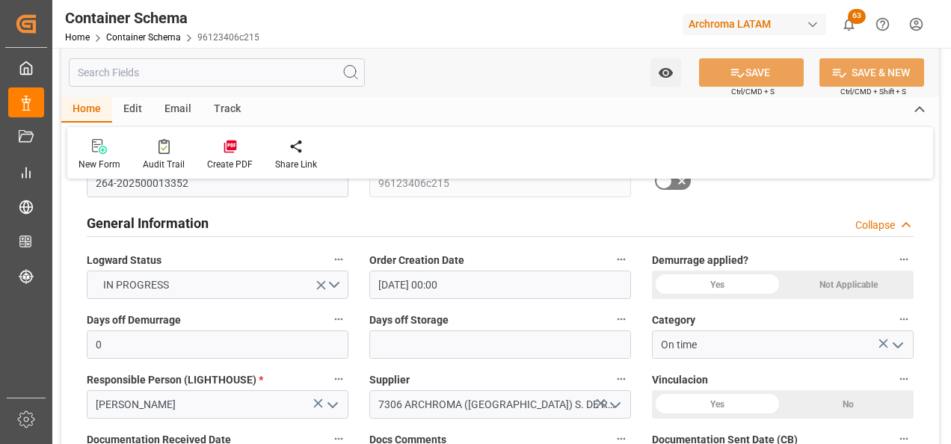
scroll to position [224, 0]
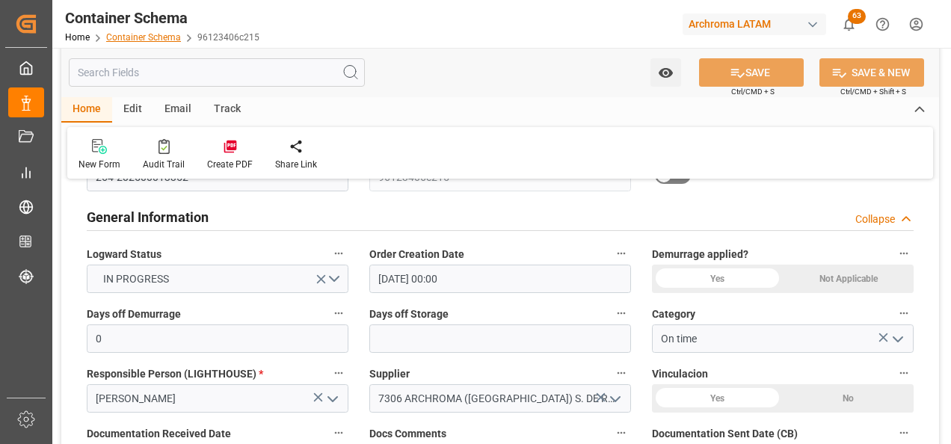
click at [141, 40] on link "Container Schema" at bounding box center [143, 37] width 75 height 10
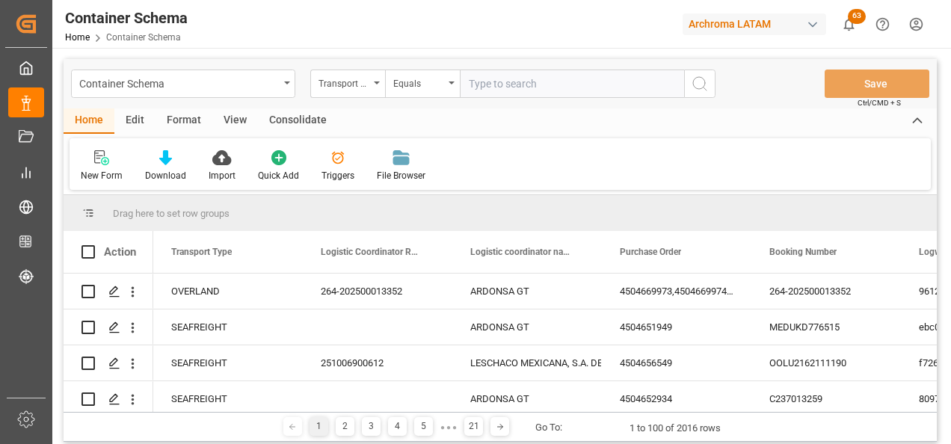
click at [372, 87] on div "Transport Type" at bounding box center [347, 84] width 75 height 28
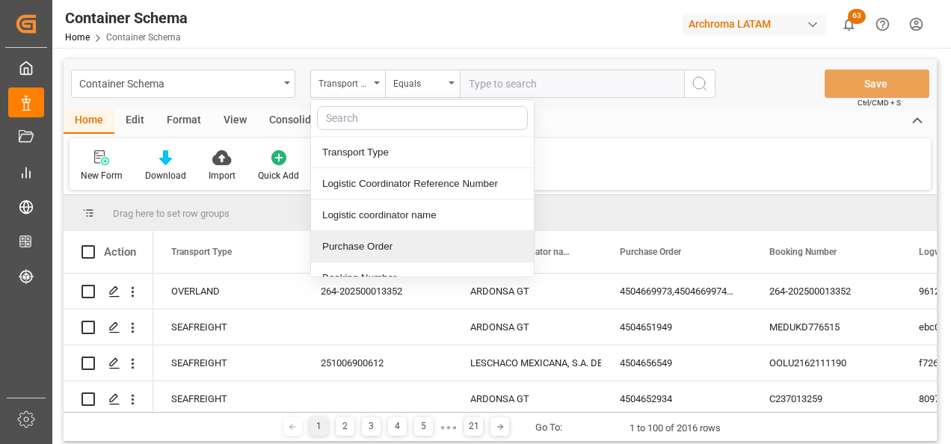
drag, startPoint x: 363, startPoint y: 240, endPoint x: 372, endPoint y: 209, distance: 32.2
click at [362, 241] on div "Purchase Order" at bounding box center [422, 246] width 223 height 31
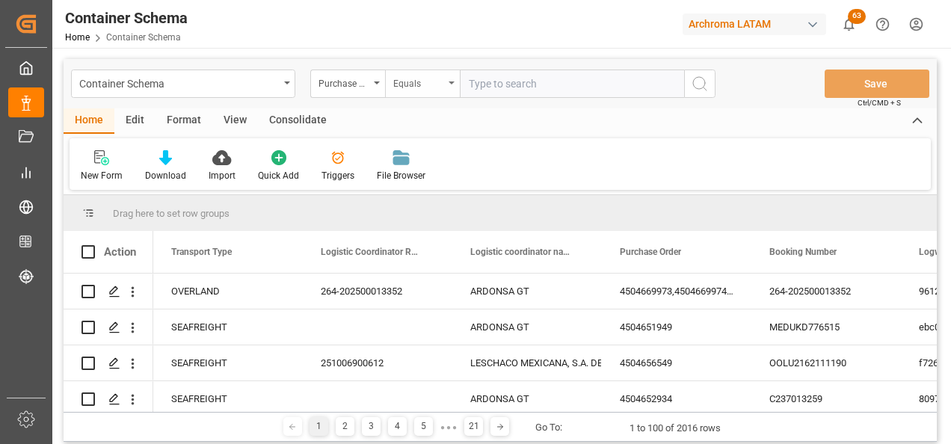
click at [413, 84] on div "Equals" at bounding box center [418, 81] width 51 height 17
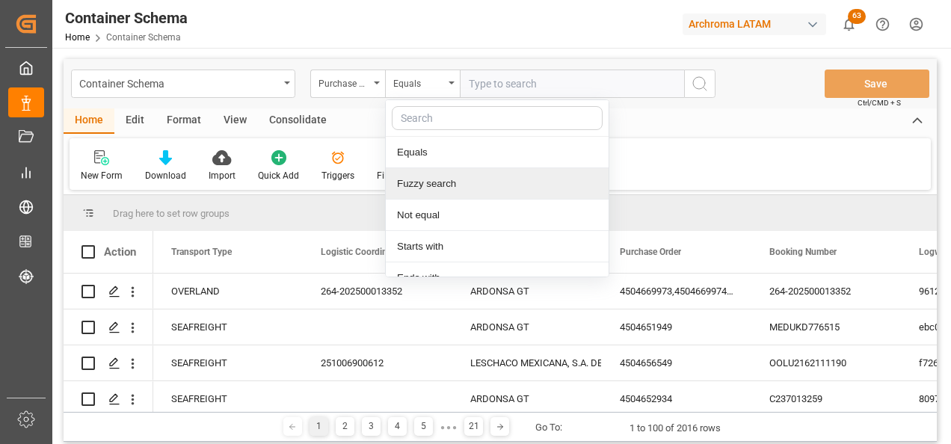
click at [457, 187] on div "Fuzzy search" at bounding box center [497, 183] width 223 height 31
paste input "4504645165"
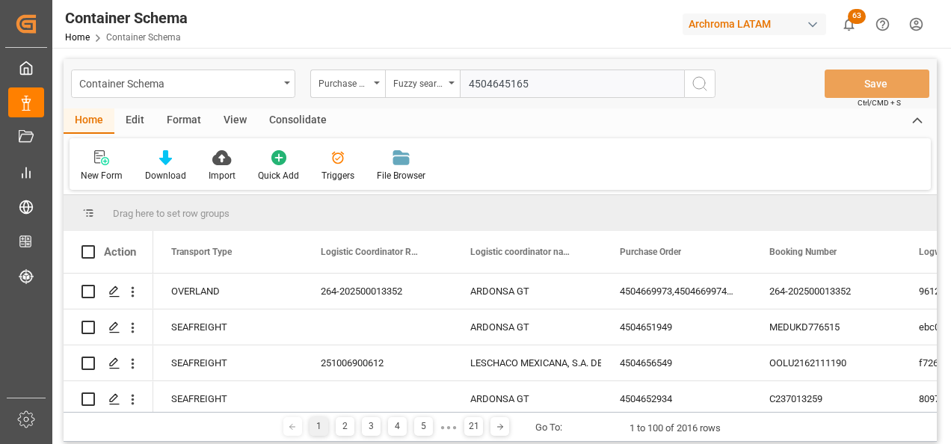
type input "4504645165"
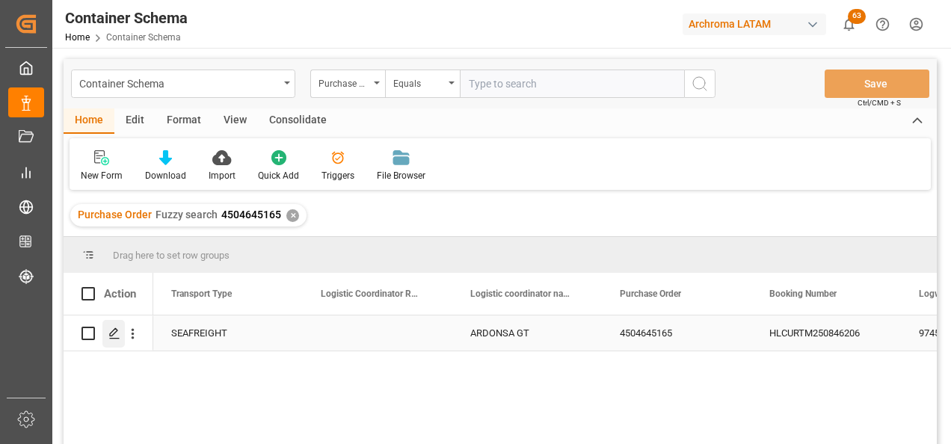
click at [117, 331] on polygon "Press SPACE to select this row." at bounding box center [113, 332] width 7 height 7
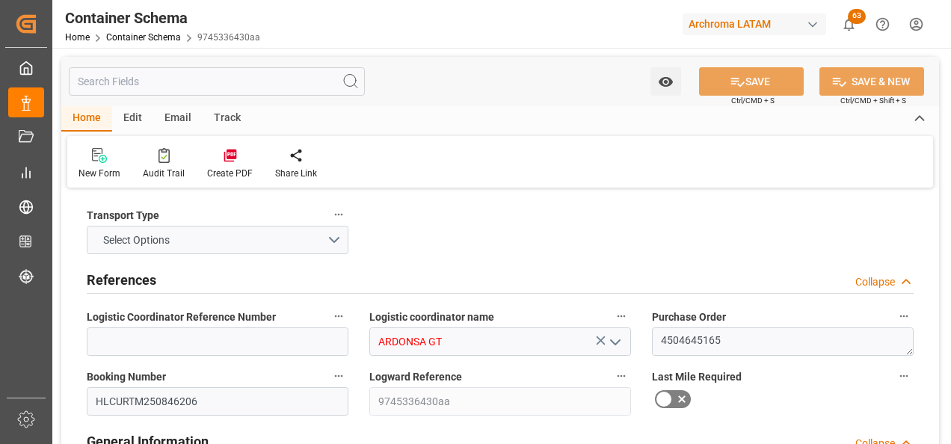
type input "0"
type input "1"
type input "76"
type input "17860"
type input "19190"
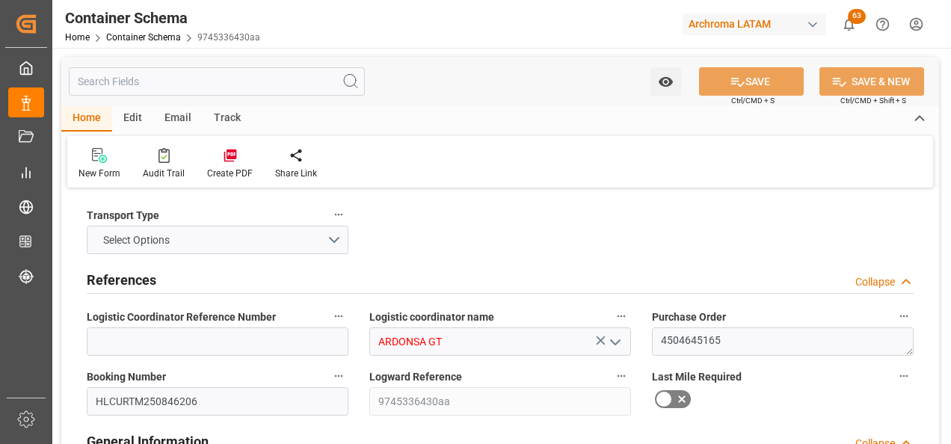
type input "Hapag [PERSON_NAME]"
type input "Hapag Lloyd Aktiengesellschaft"
type input "NLRTM"
type input "GTPRQ"
type input "9777618"
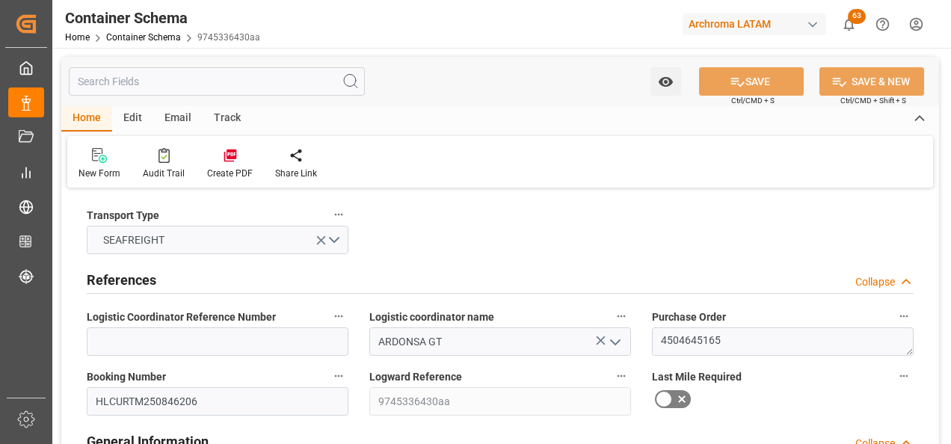
type input "[DATE] 15:00"
type input "[DATE]"
type input "[DATE] 15:00"
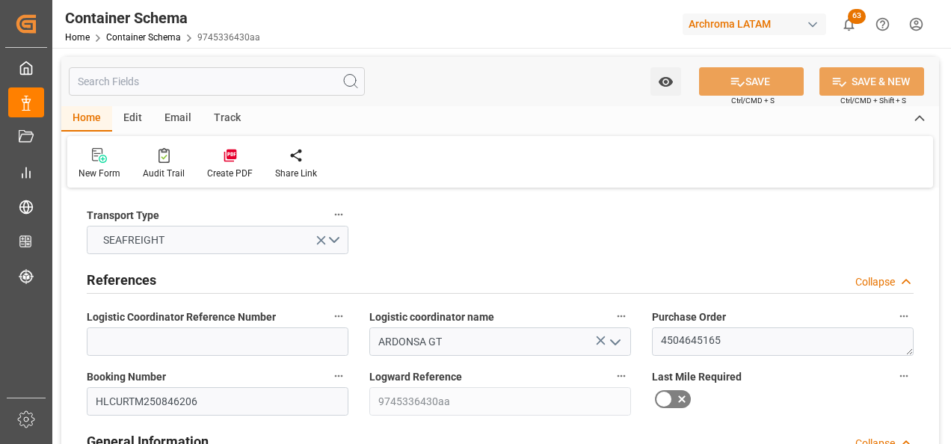
type input "[DATE] 00:00"
click at [160, 123] on div "Email" at bounding box center [177, 118] width 49 height 25
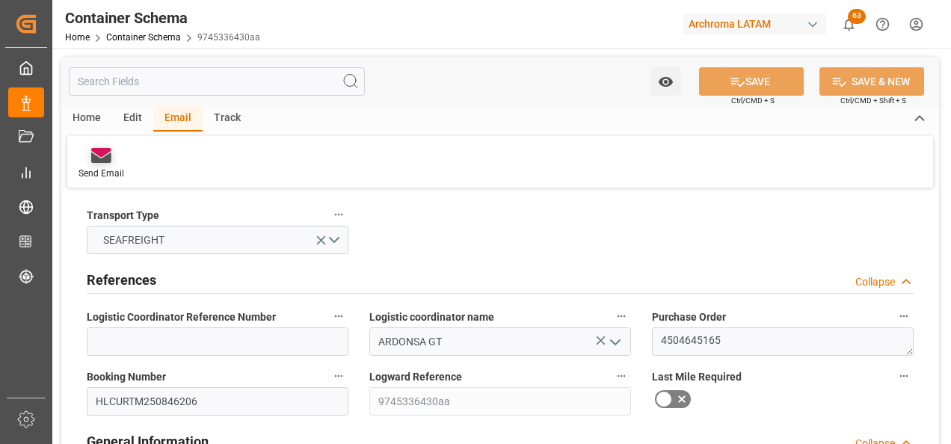
click at [109, 161] on icon at bounding box center [101, 158] width 20 height 10
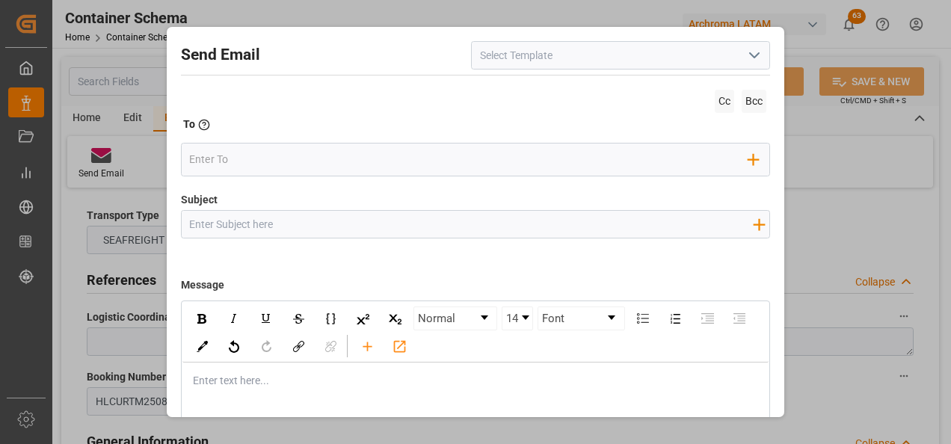
click at [357, 221] on input "Subject" at bounding box center [471, 224] width 579 height 26
paste input "GT || TRACKING || PO 4504645165 || Contenedor HLBU2997909 || Bodega 2901 || SEA…"
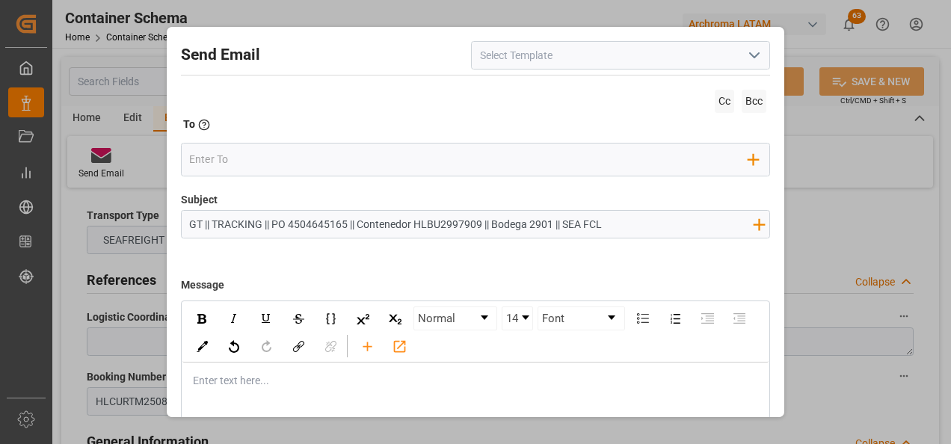
type input "GT || TRACKING || PO 4504645165 || Contenedor HLBU2997909 || Bodega 2901 || SEA…"
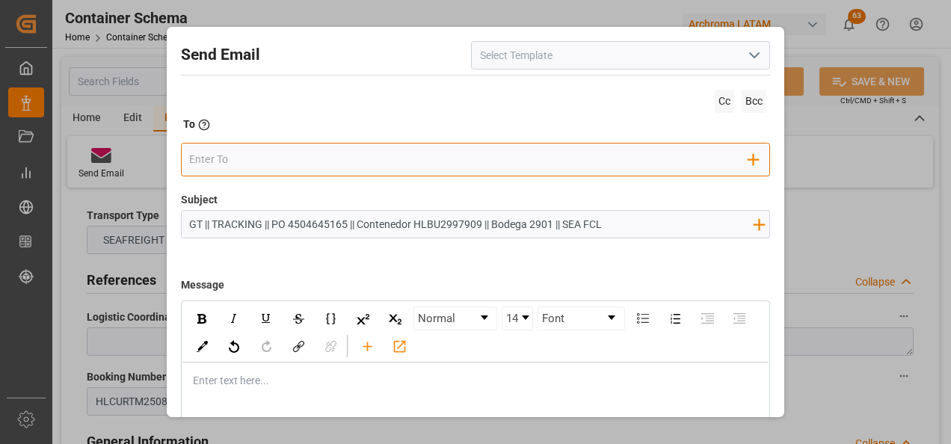
click at [286, 166] on input "email" at bounding box center [468, 159] width 559 height 22
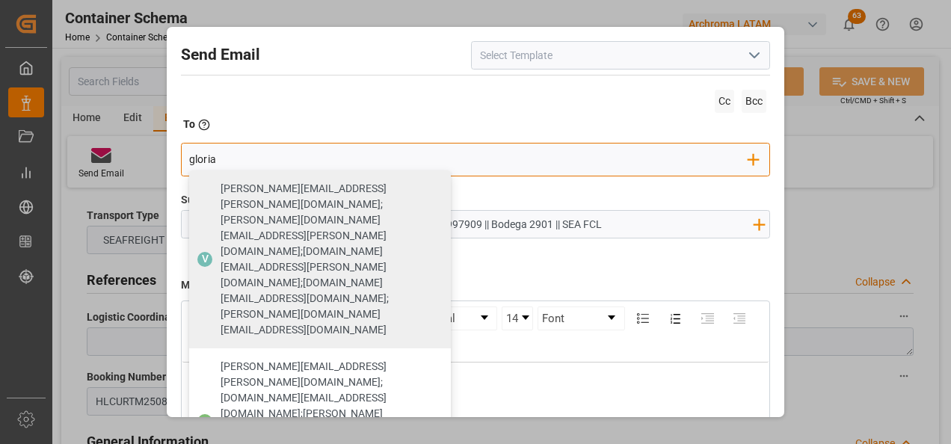
type input "gloria"
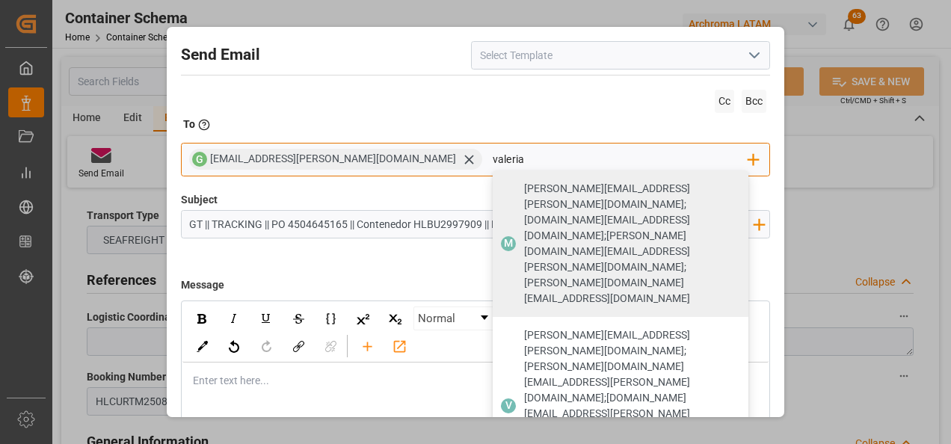
type input "valeria"
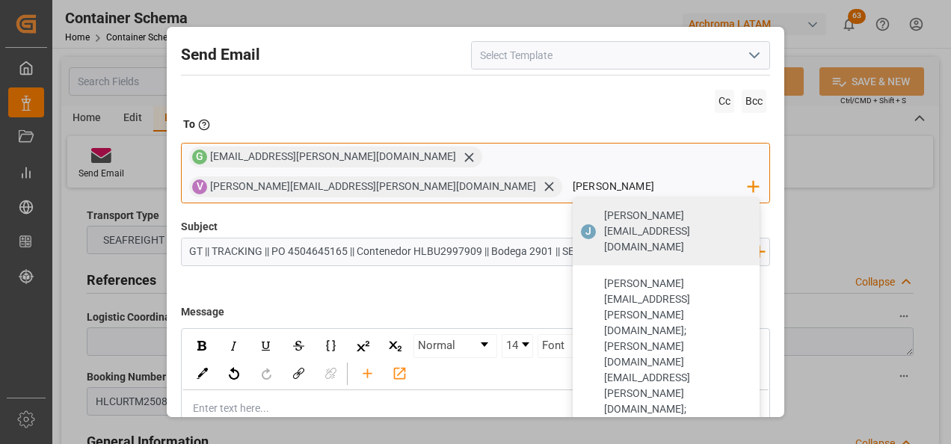
type input "[PERSON_NAME][EMAIL_ADDRESS][DOMAIN_NAME]"
click at [617, 208] on span "[PERSON_NAME][EMAIL_ADDRESS][DOMAIN_NAME]" at bounding box center [676, 231] width 145 height 47
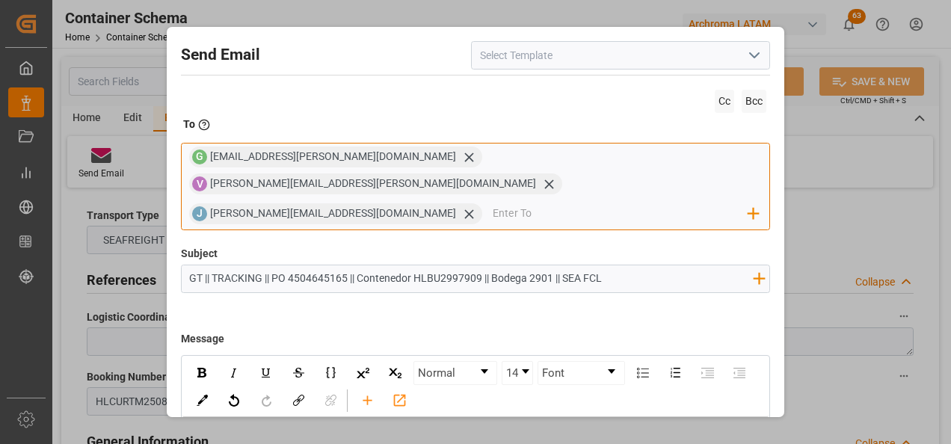
scroll to position [75, 0]
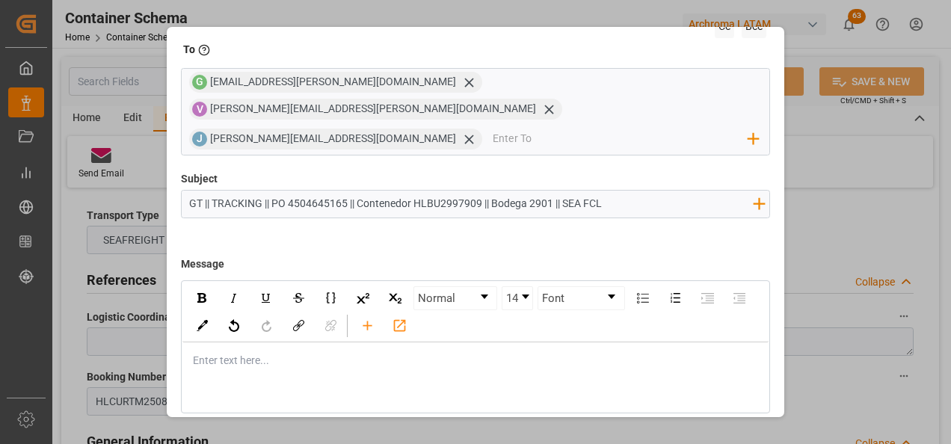
click at [348, 348] on div "Enter text here..." at bounding box center [475, 360] width 587 height 37
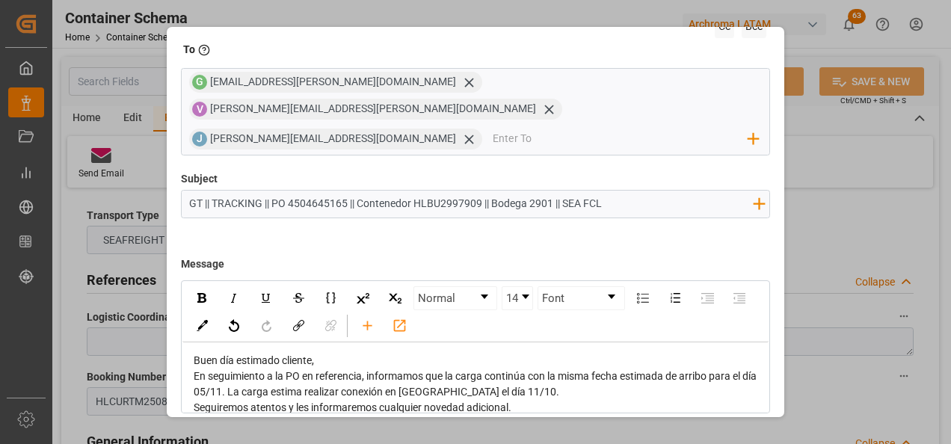
click at [325, 353] on div "Buen día estimado cliente," at bounding box center [476, 361] width 565 height 16
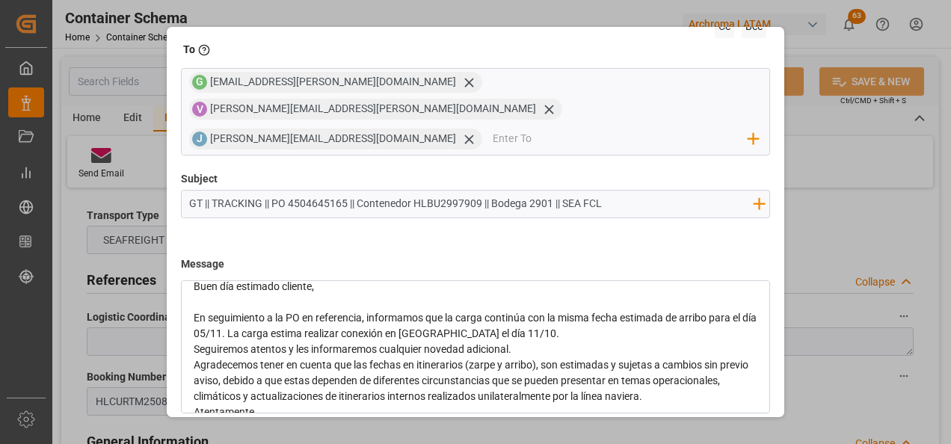
scroll to position [49, 0]
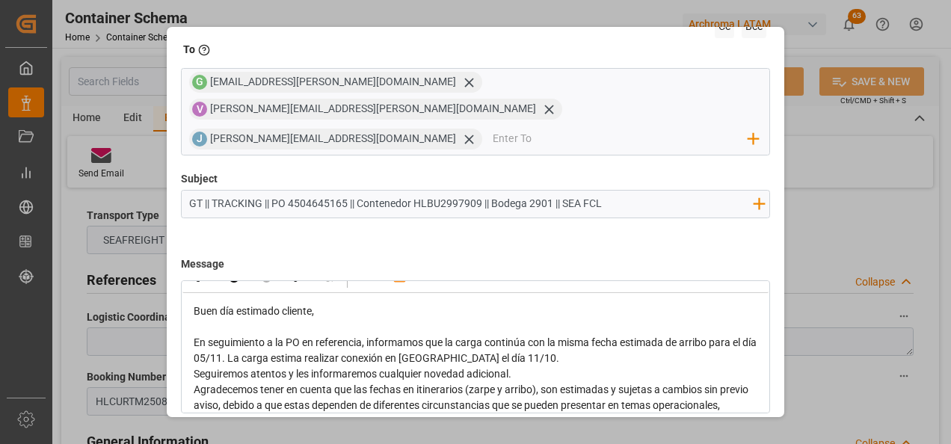
click at [562, 335] on div "En seguimiento a la PO en referencia, informamos que la carga continúa con la m…" at bounding box center [476, 350] width 565 height 31
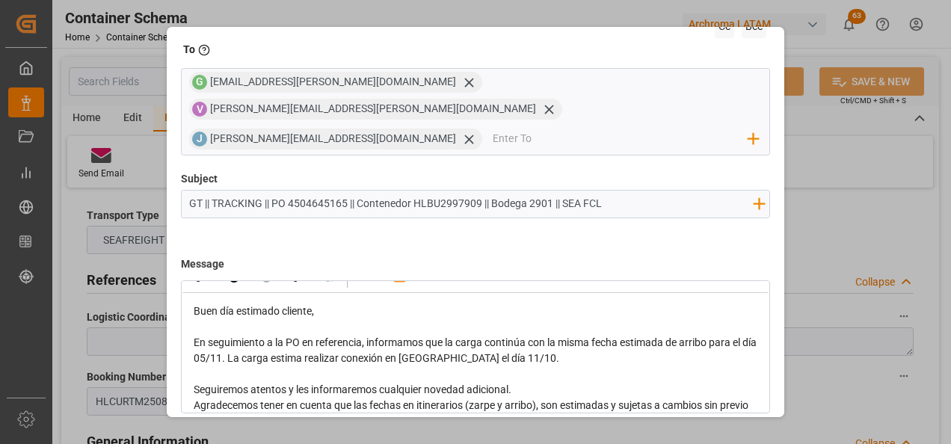
click at [547, 382] on div "Seguiremos atentos y les informaremos cualquier novedad adicional." at bounding box center [476, 390] width 565 height 16
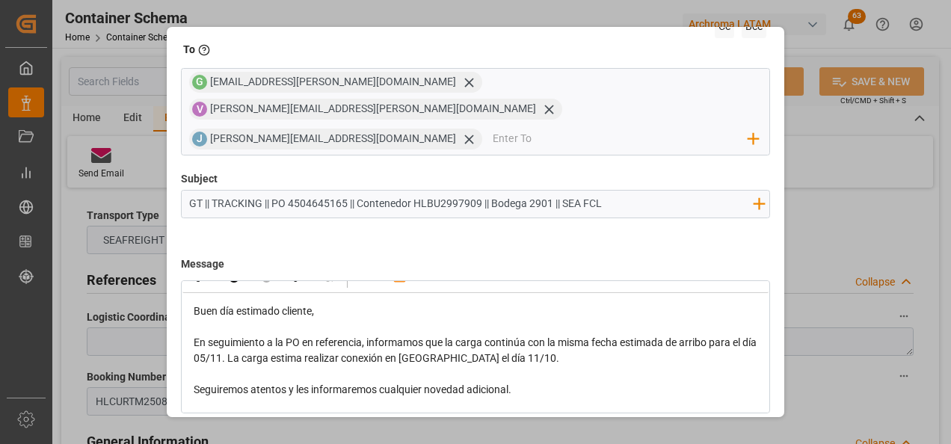
scroll to position [124, 0]
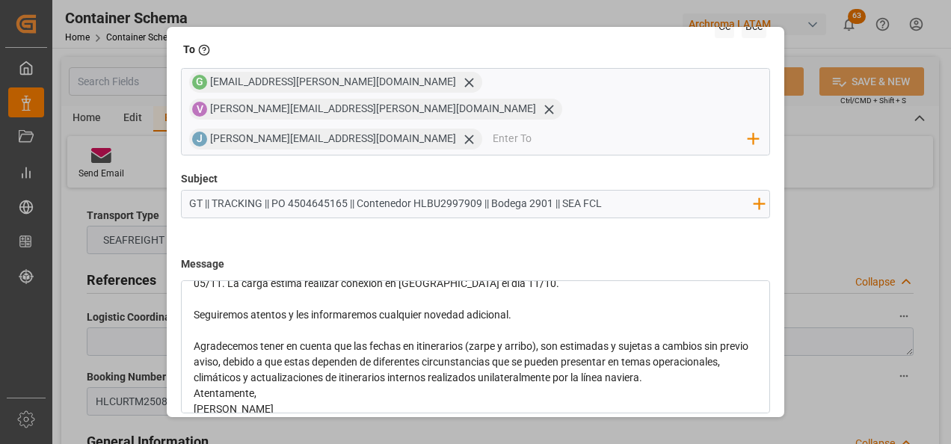
click at [731, 352] on div "Agradecemos tener en cuenta que las fechas en itinerarios (zarpe y arribo), son…" at bounding box center [476, 362] width 565 height 47
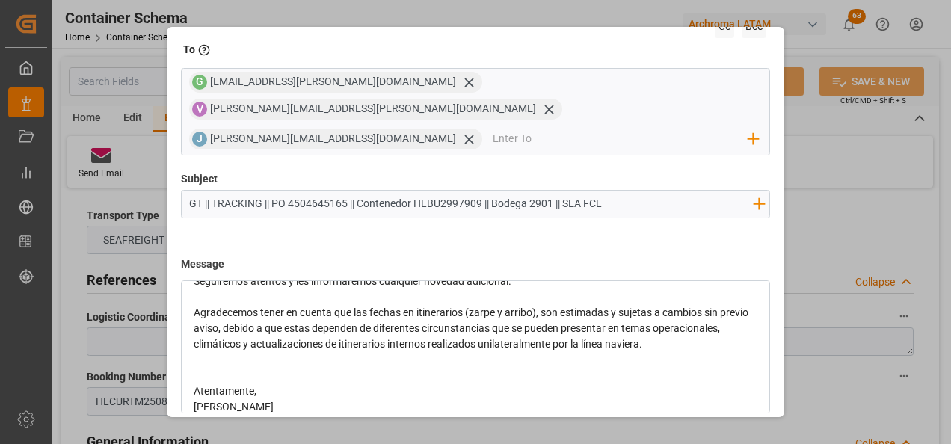
scroll to position [187, 0]
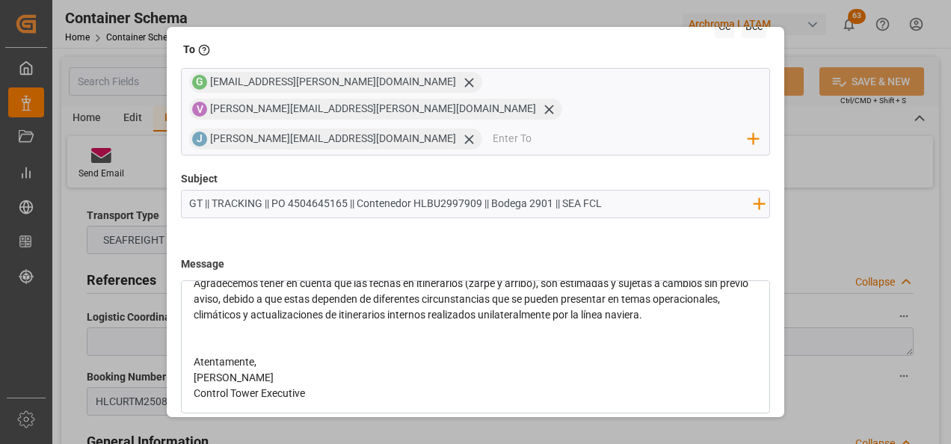
click at [316, 354] on div "Atentamente," at bounding box center [476, 362] width 565 height 16
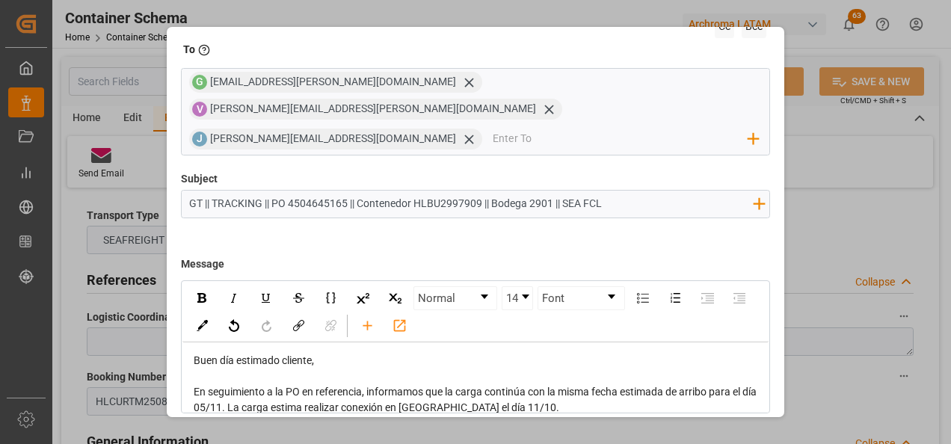
scroll to position [75, 0]
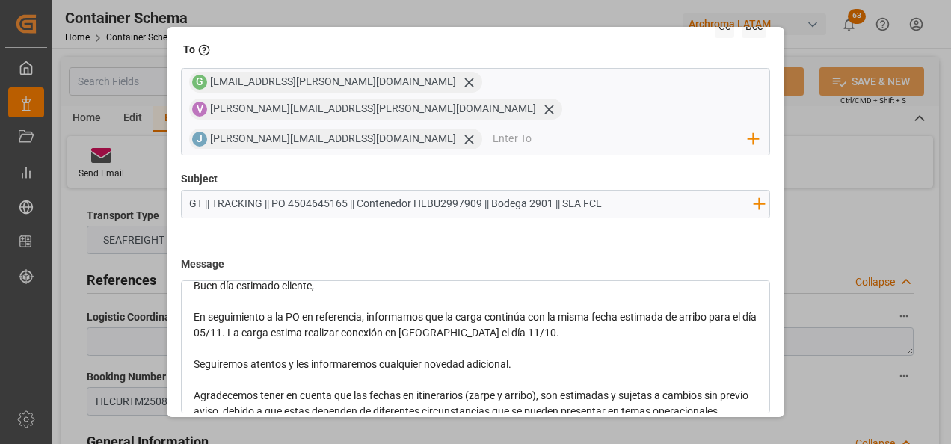
click at [515, 311] on span "En seguimiento a la PO en referencia, informamos que la carga continúa con la m…" at bounding box center [476, 325] width 565 height 28
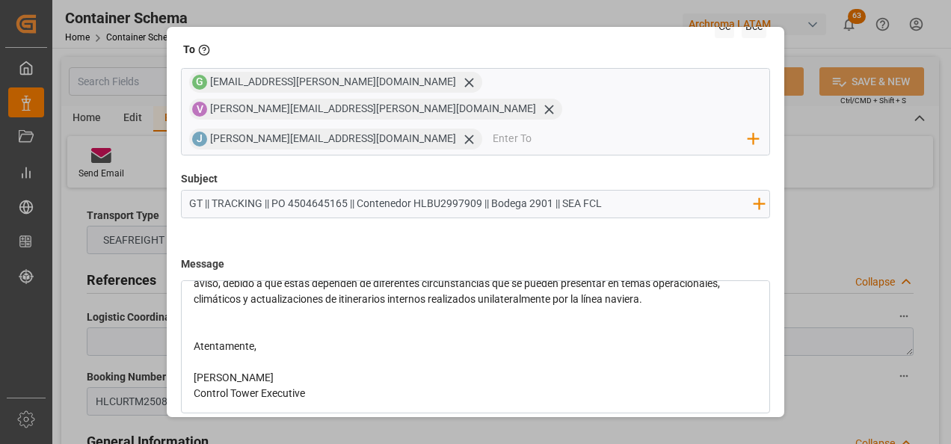
scroll to position [53, 0]
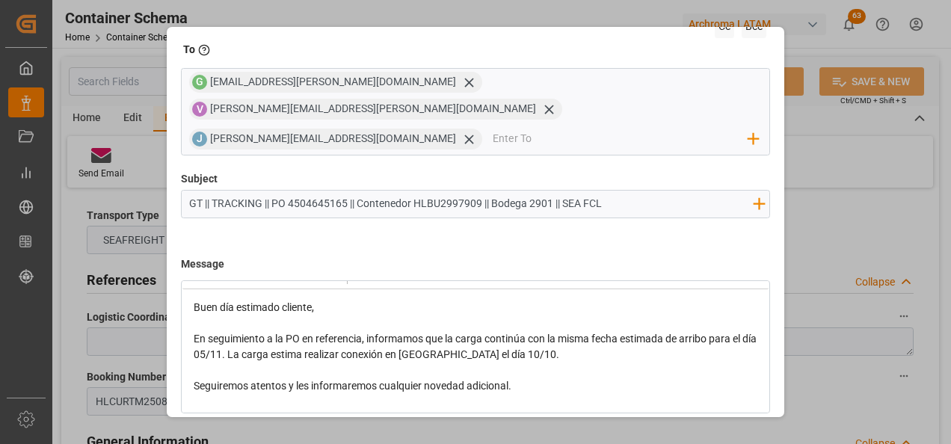
click at [568, 331] on div "En seguimiento a la PO en referencia, informamos que la carga continúa con la m…" at bounding box center [476, 346] width 565 height 31
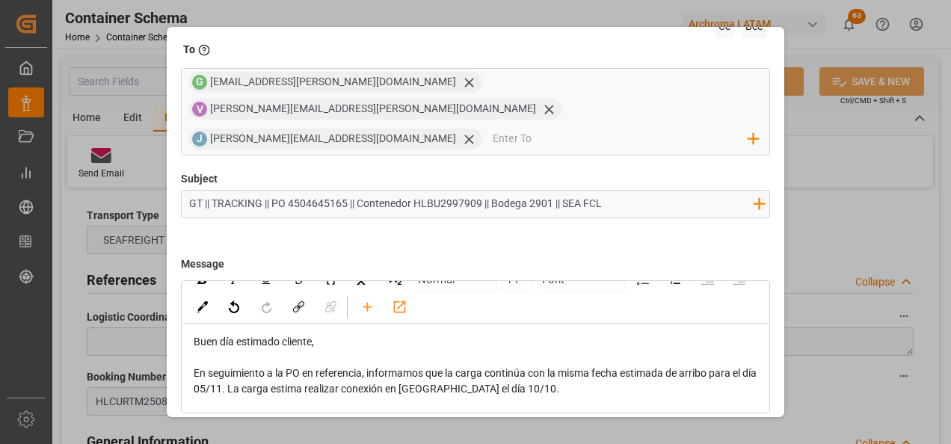
scroll to position [0, 0]
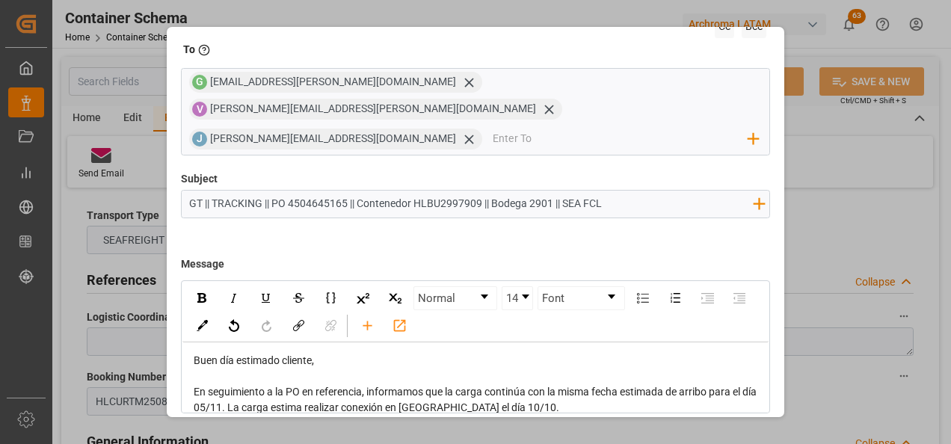
click at [357, 353] on div "Buen día estimado cliente," at bounding box center [476, 361] width 565 height 16
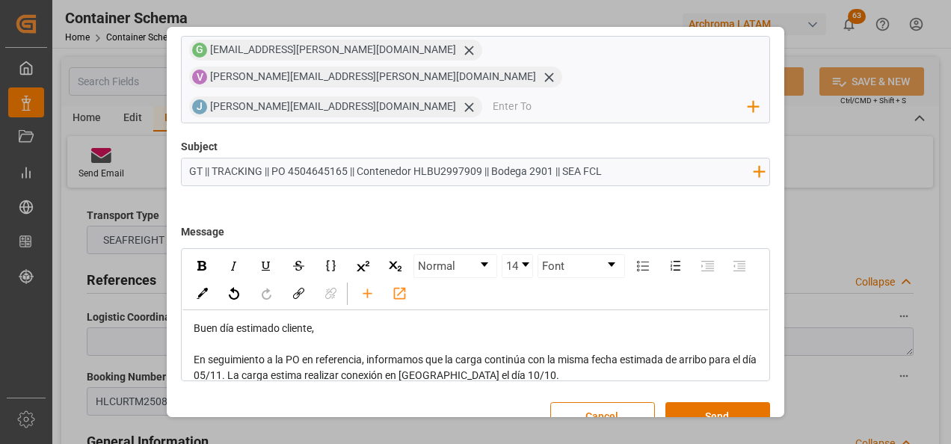
click at [553, 336] on div "rdw-editor" at bounding box center [476, 344] width 565 height 16
click at [737, 402] on button "Send" at bounding box center [717, 416] width 105 height 28
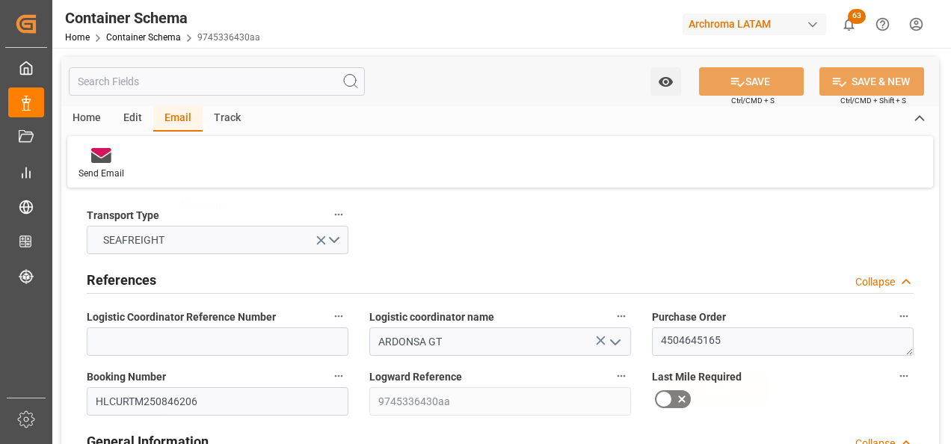
scroll to position [80, 0]
click at [167, 34] on link "Container Schema" at bounding box center [143, 37] width 75 height 10
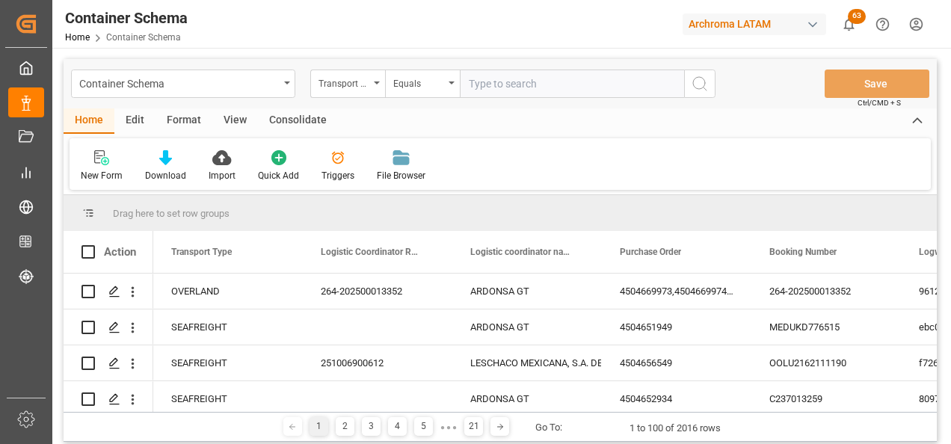
click at [370, 86] on div "Transport Type" at bounding box center [347, 84] width 75 height 28
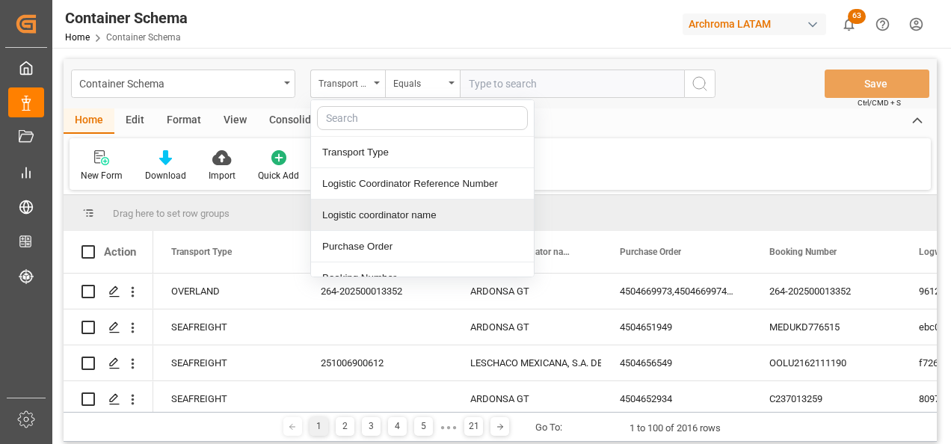
drag, startPoint x: 361, startPoint y: 241, endPoint x: 368, endPoint y: 215, distance: 26.3
click at [361, 242] on div "Purchase Order" at bounding box center [422, 246] width 223 height 31
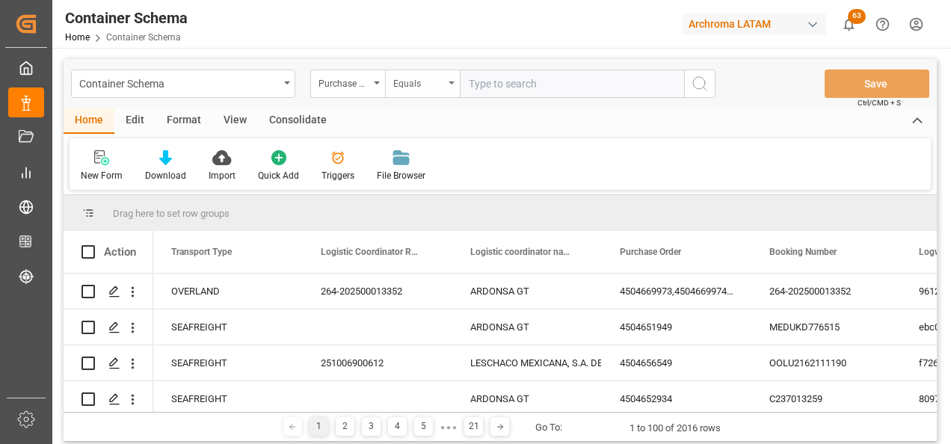
click at [412, 85] on div "Equals" at bounding box center [418, 81] width 51 height 17
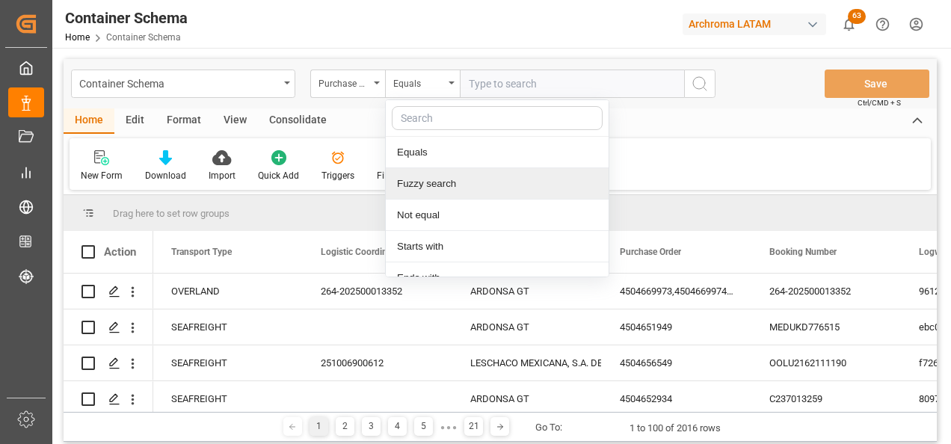
click at [423, 182] on div "Fuzzy search" at bounding box center [497, 183] width 223 height 31
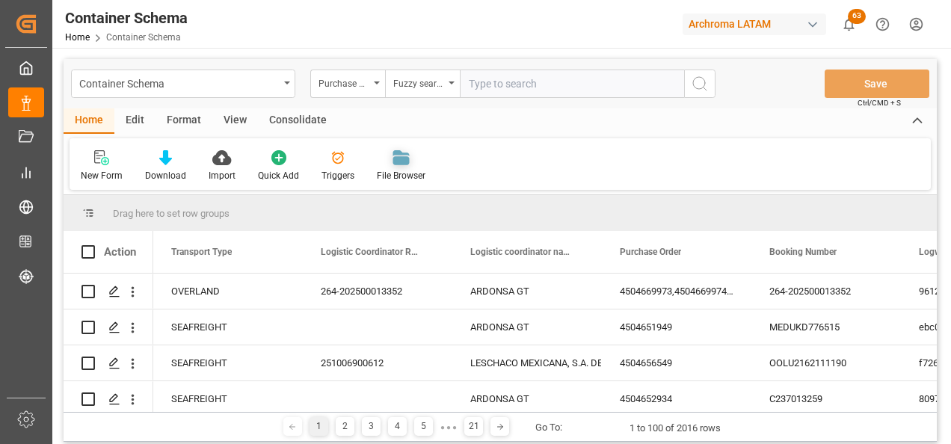
paste input "4504652520"
type input "4504652520"
click at [706, 79] on icon "search button" at bounding box center [700, 84] width 18 height 18
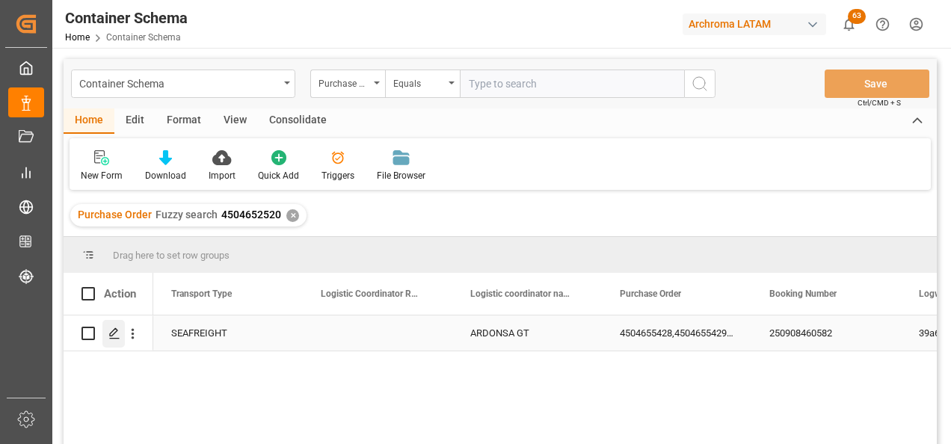
click at [109, 329] on icon "Press SPACE to select this row." at bounding box center [114, 334] width 12 height 12
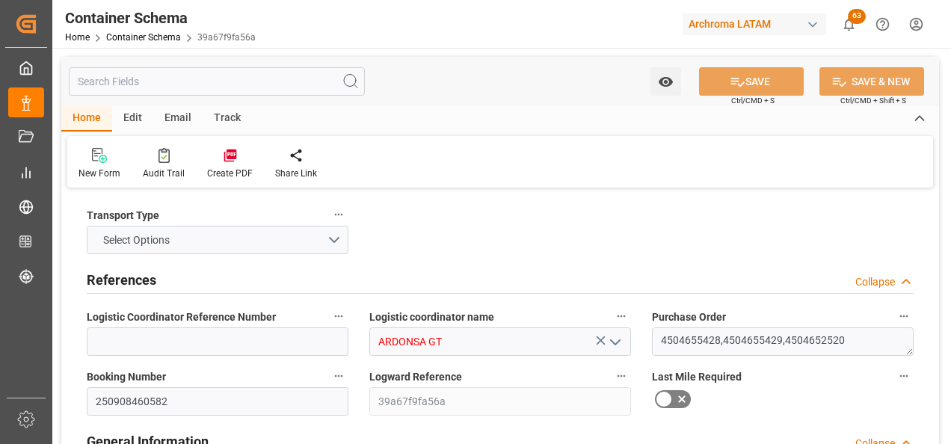
type input "0"
type input "3"
type input "28"
type input "11880"
type input "12669.3"
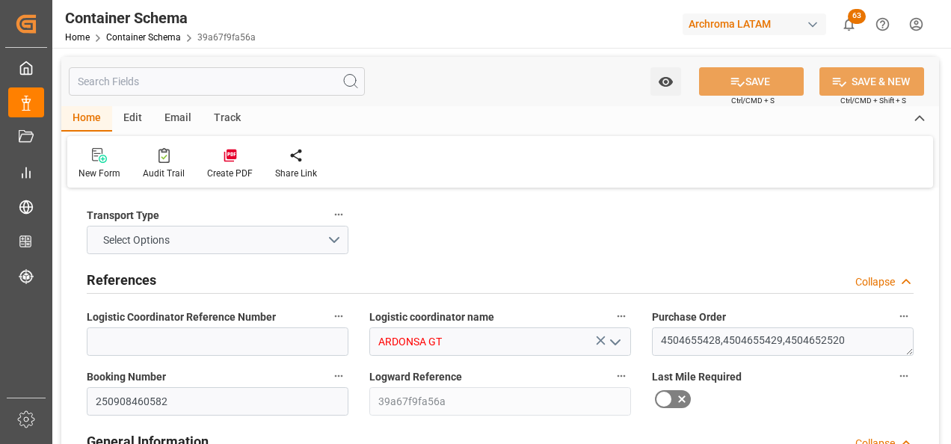
type input "Cosco"
type input "COSCO Shipping Co. Ltd."
type input "DEHAM"
type input "GTSTZ"
type input "9729087"
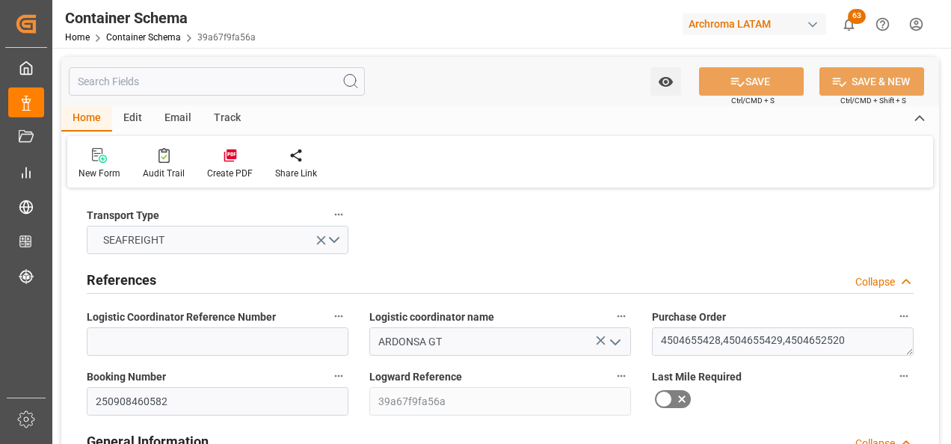
type input "[DATE] 12:00"
type input "[DATE]"
type input "[DATE] 00:00"
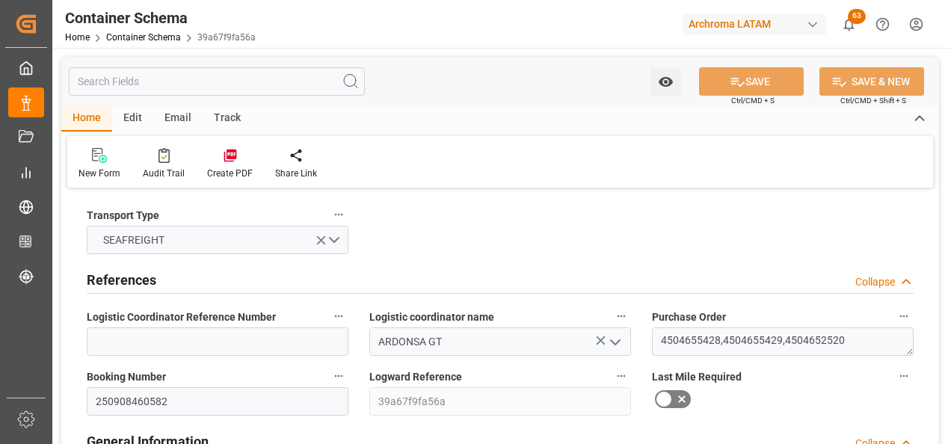
type input "[DATE] 00:00"
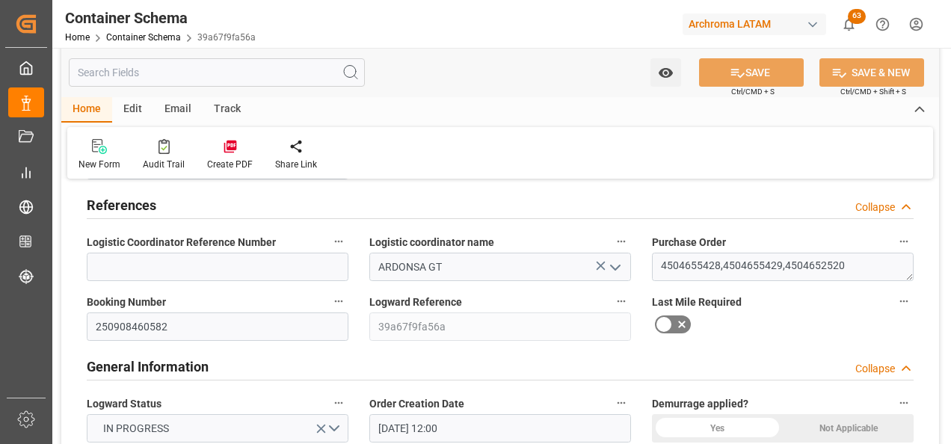
click at [174, 114] on div "Email" at bounding box center [177, 109] width 49 height 25
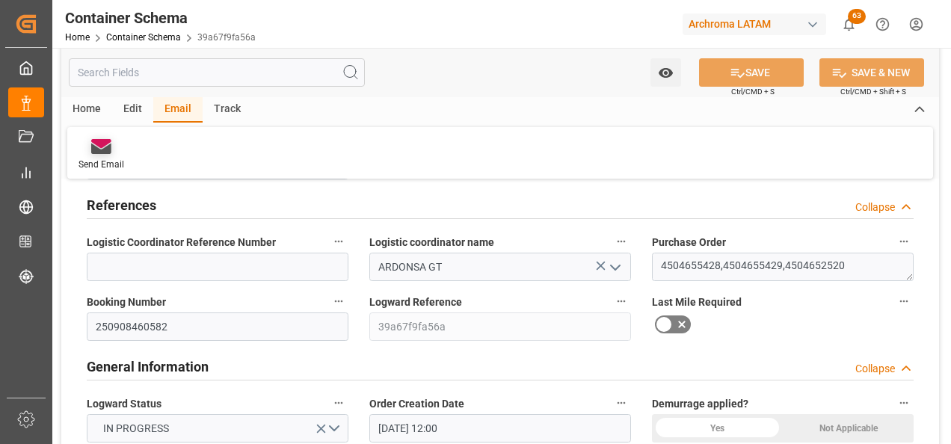
click at [114, 142] on div at bounding box center [102, 146] width 46 height 16
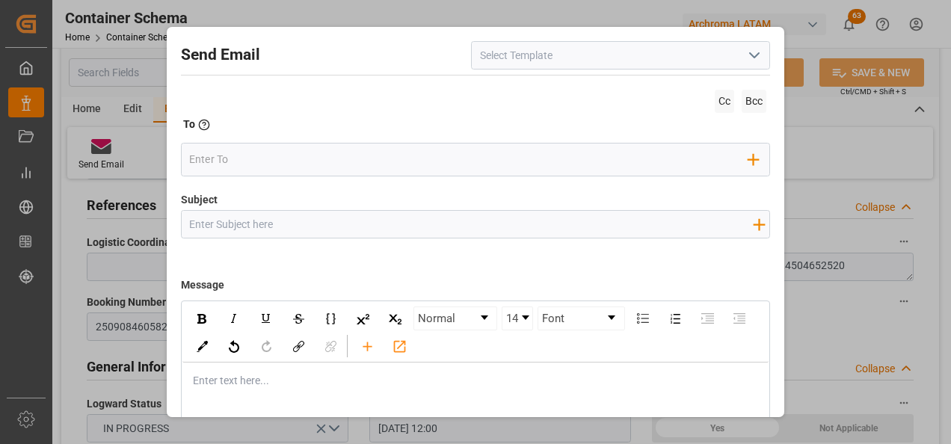
click at [289, 227] on input "Subject" at bounding box center [471, 224] width 579 height 26
paste input "GT || ZARPE || PO XXX || Contenedor XXXX || Bodega XXX|| SEA XXX"
type input "GT || ZARPE || PO XXX || Contenedor XXXX || Bodega XXX|| SEA XXX"
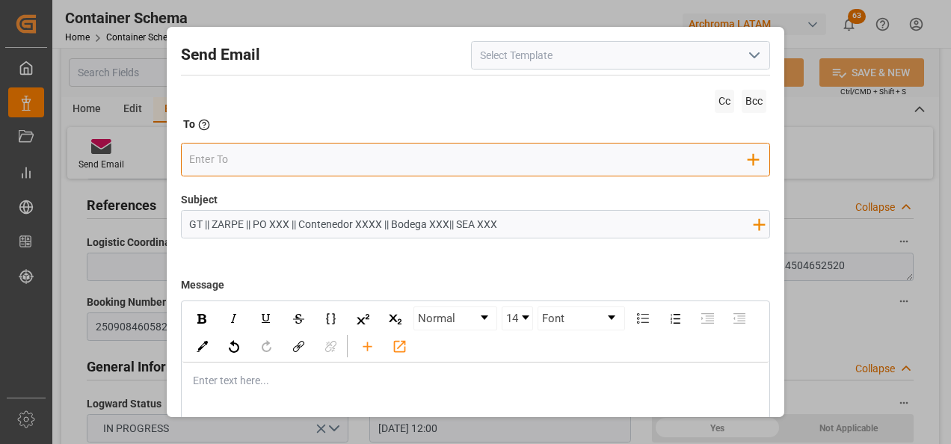
click at [261, 152] on input "email" at bounding box center [468, 159] width 559 height 22
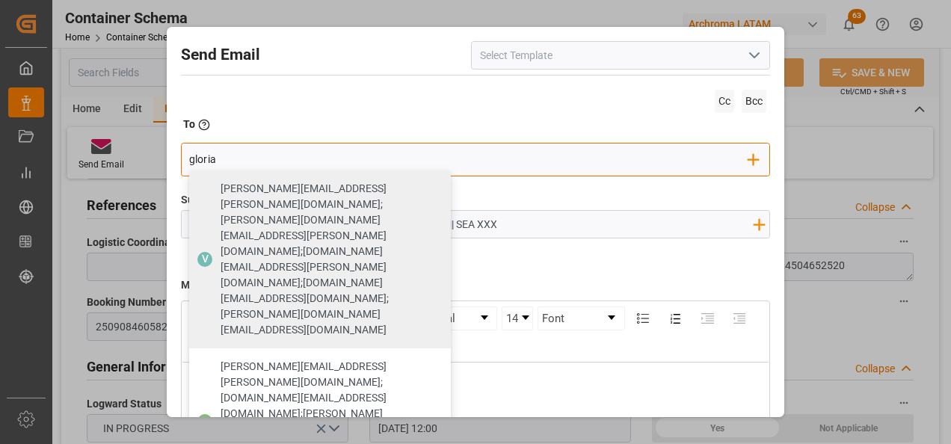
type input "gloria"
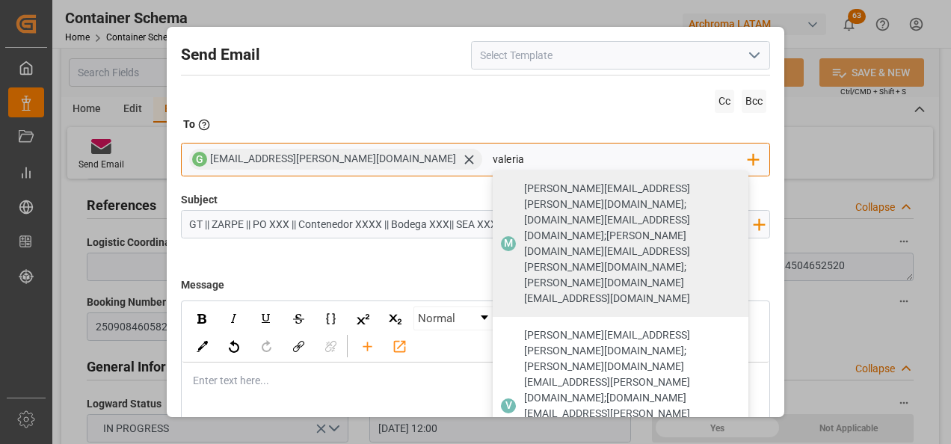
type input "valeria"
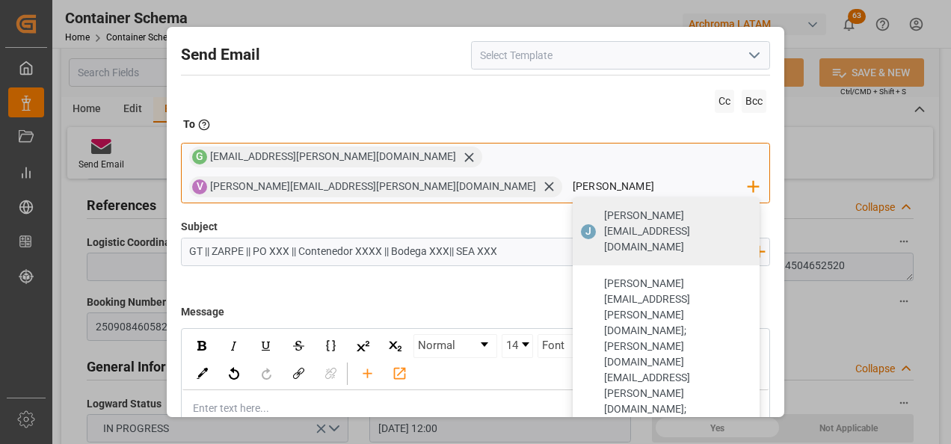
type input "[PERSON_NAME][EMAIL_ADDRESS][DOMAIN_NAME]"
click at [624, 208] on span "[PERSON_NAME][EMAIL_ADDRESS][DOMAIN_NAME]" at bounding box center [676, 231] width 145 height 47
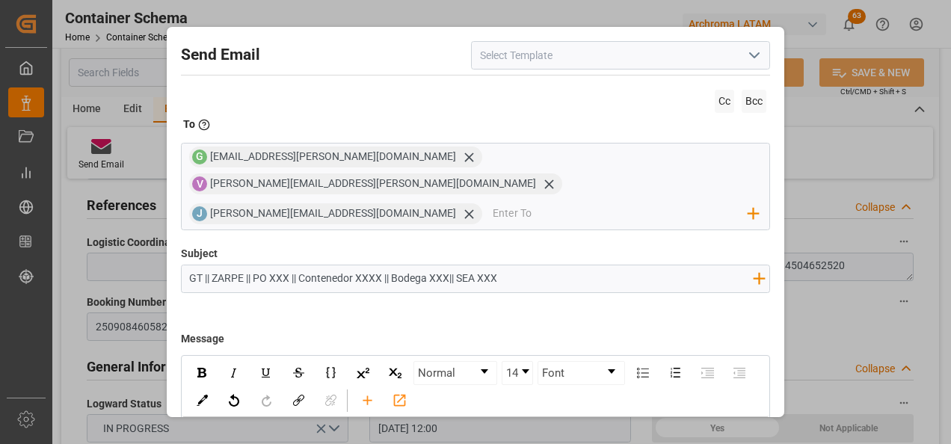
click at [284, 265] on input "GT || ZARPE || PO XXX || Contenedor XXXX || Bodega XXX|| SEA XXX" at bounding box center [471, 278] width 579 height 26
click at [283, 265] on input "GT || ZARPE || PO XXX || Contenedor XXXX || Bodega XXX|| SEA XXX" at bounding box center [471, 278] width 579 height 26
paste input "4504655428,4504655429,4504652520"
click at [533, 265] on input "GT || ZARPE || PO 4504655428,4504655429,4504652520 || Contenedor XXXX || Bodega…" at bounding box center [471, 278] width 579 height 26
click at [532, 265] on input "GT || ZARPE || PO 4504655428,4504655429,4504652520 || Contenedor XXXX || Bodega…" at bounding box center [471, 278] width 579 height 26
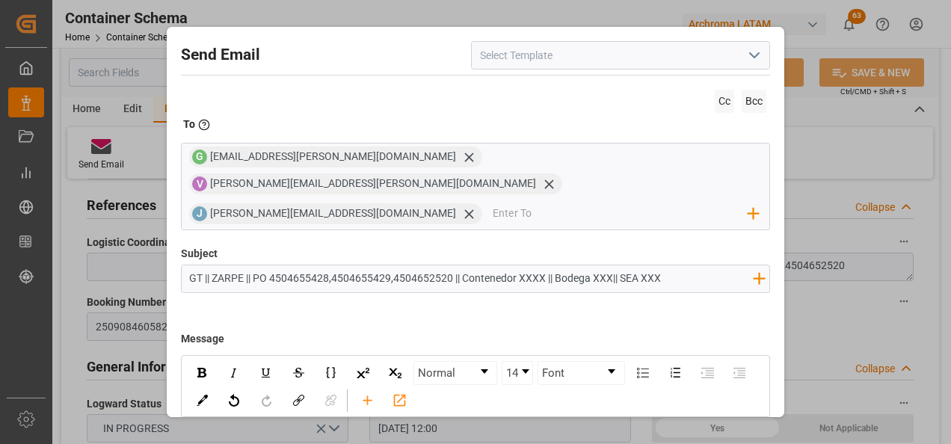
paste input "DFSU1175558"
click at [642, 265] on input "GT || ZARPE || PO 4504655428,4504655429,4504652520 || Contenedor DFSU1175558 ||…" at bounding box center [471, 278] width 579 height 26
paste input "2901 || SEA FCL"
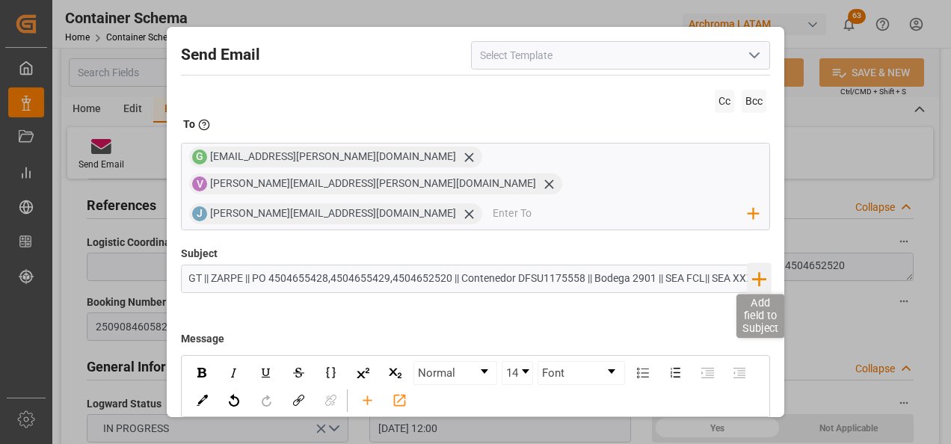
drag, startPoint x: 731, startPoint y: 253, endPoint x: 760, endPoint y: 257, distance: 29.4
click at [760, 265] on div "GT || ZARPE || PO 4504655428,4504655429,4504652520 || Contenedor DFSU1175558 ||…" at bounding box center [476, 279] width 590 height 28
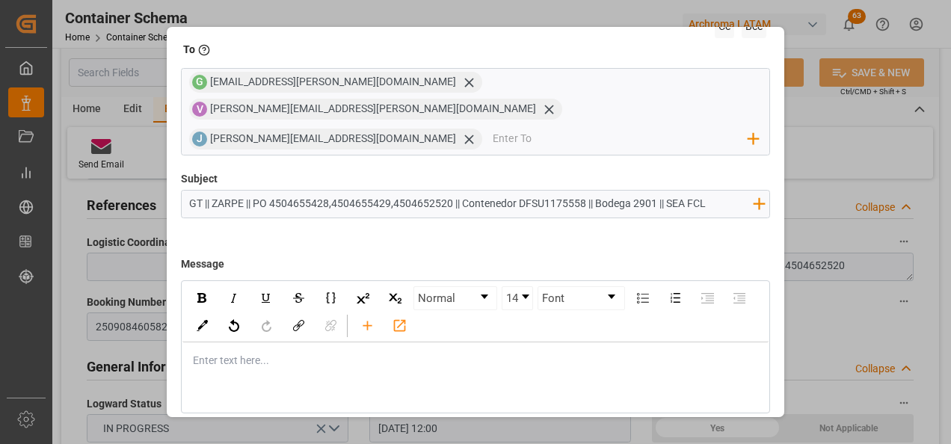
type input "GT || ZARPE || PO 4504655428,4504655429,4504652520 || Contenedor DFSU1175558 ||…"
click at [261, 342] on div "Enter text here..." at bounding box center [475, 360] width 587 height 37
click at [285, 353] on div "rdw-editor" at bounding box center [476, 361] width 565 height 16
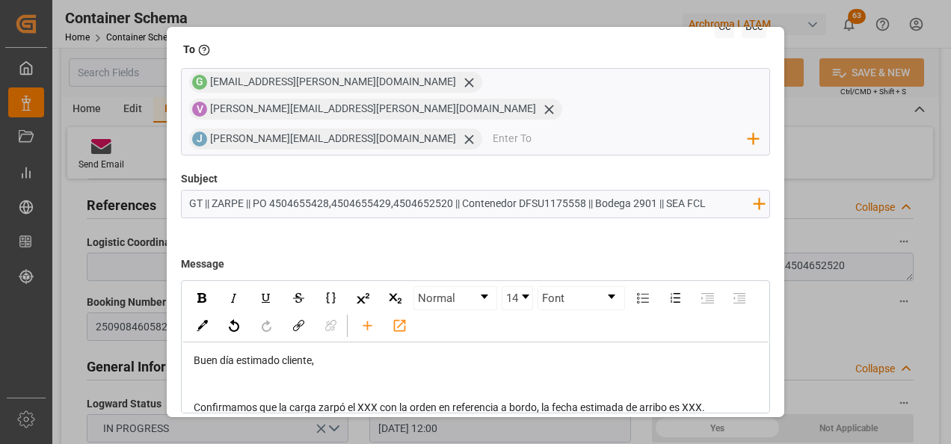
click at [332, 384] on div "rdw-editor" at bounding box center [476, 392] width 565 height 16
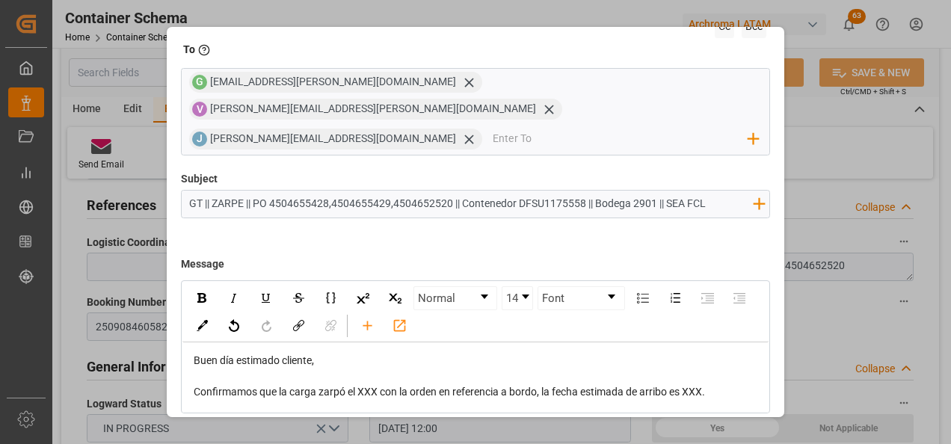
click at [370, 386] on span "Confirmamos que la carga zarpó el XXX con la orden en referencia a bordo, la fe…" at bounding box center [449, 392] width 511 height 12
click at [709, 386] on span "Confirmamos que la carga zarpó el 10/10 con la orden en referencia a bordo, la …" at bounding box center [454, 392] width 520 height 12
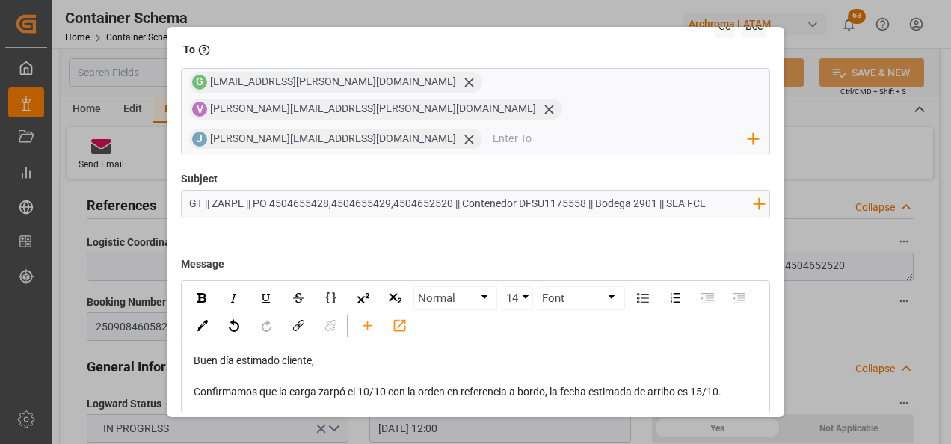
click at [735, 384] on div "Confirmamos que la carga zarpó el 10/10 con la orden en referencia a bordo, la …" at bounding box center [476, 392] width 565 height 16
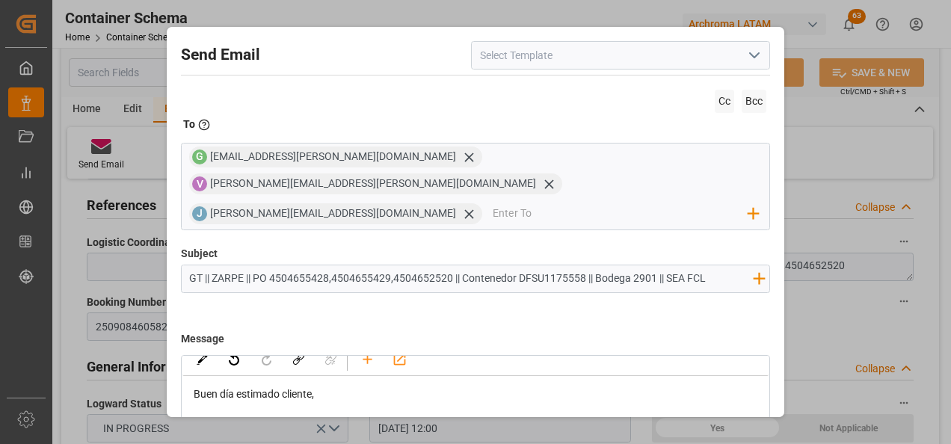
scroll to position [116, 0]
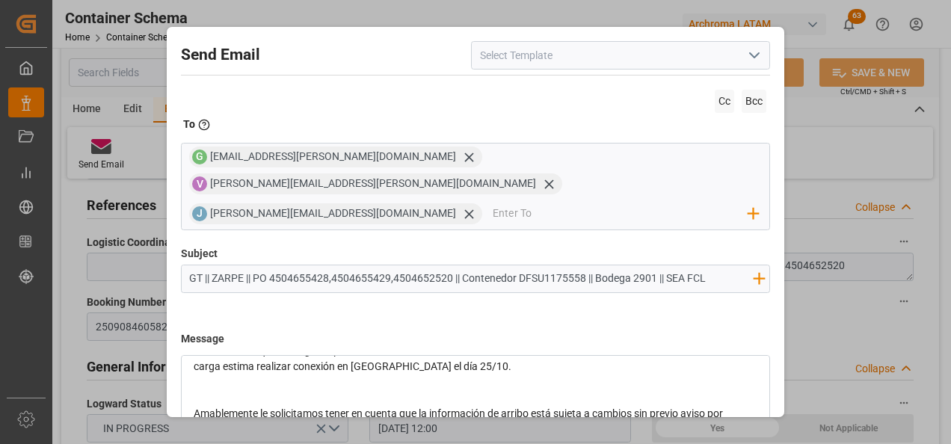
click at [457, 345] on span "Confirmamos que la carga zarpó el 10/10 con la orden en referencia a bordo, la …" at bounding box center [466, 359] width 544 height 28
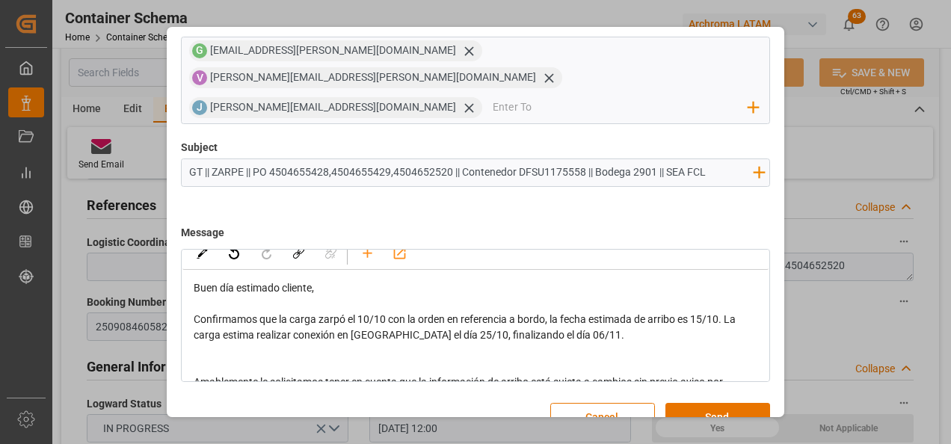
scroll to position [107, 0]
click at [751, 402] on button "Send" at bounding box center [717, 416] width 105 height 28
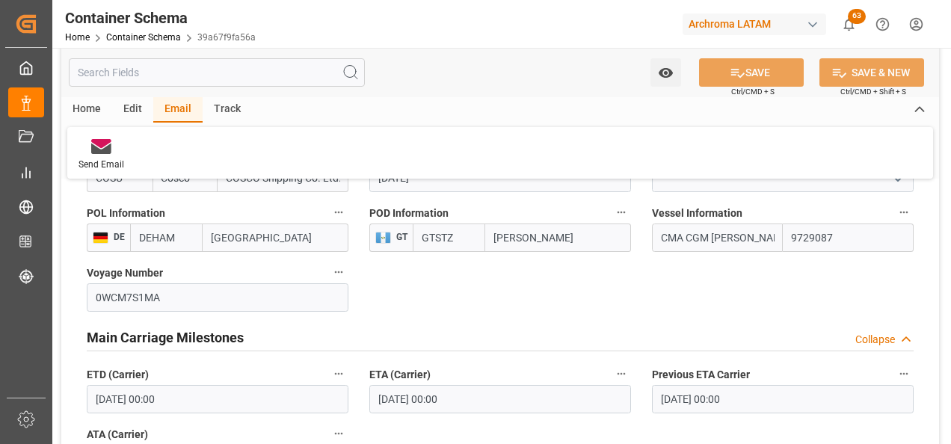
scroll to position [1795, 0]
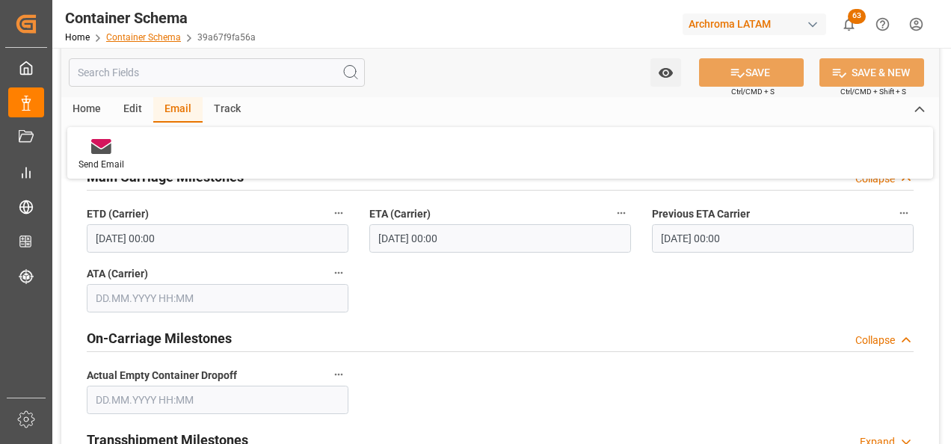
click at [162, 35] on link "Container Schema" at bounding box center [143, 37] width 75 height 10
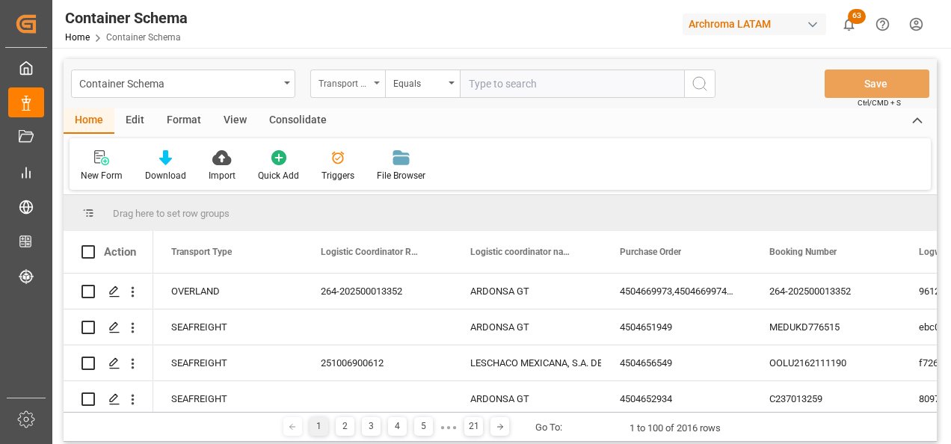
click at [369, 89] on div "Transport Type" at bounding box center [344, 81] width 51 height 17
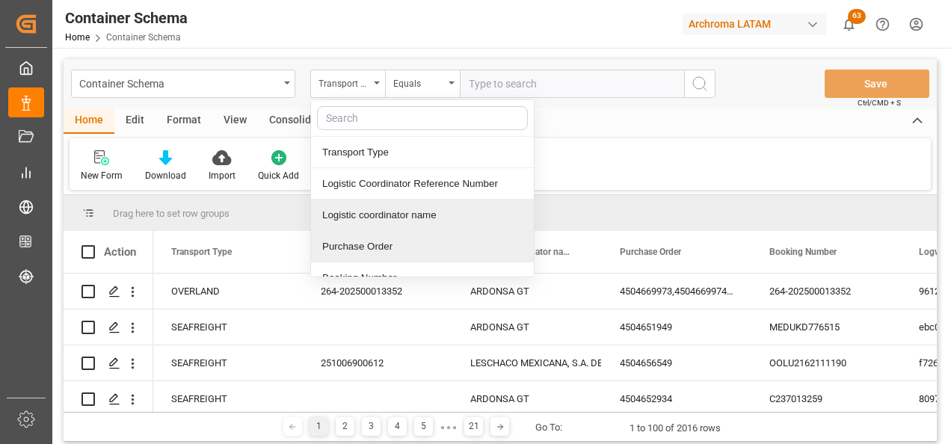
click at [377, 236] on div "Purchase Order" at bounding box center [422, 246] width 223 height 31
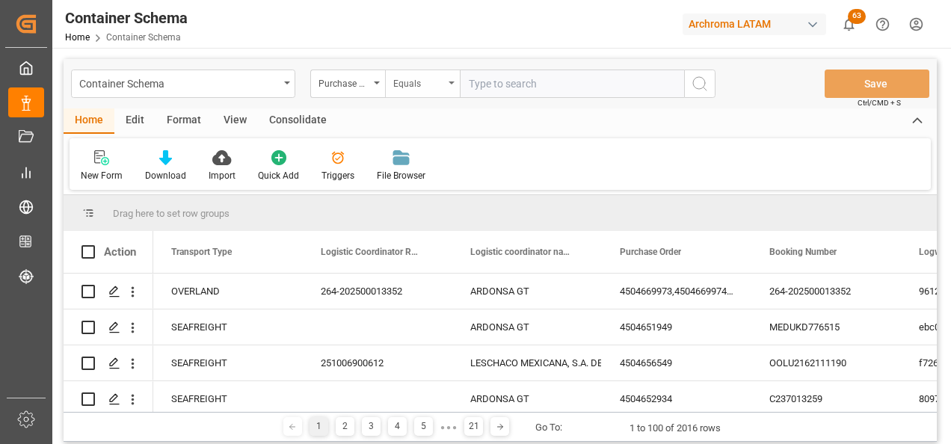
click at [435, 84] on div "Equals" at bounding box center [418, 81] width 51 height 17
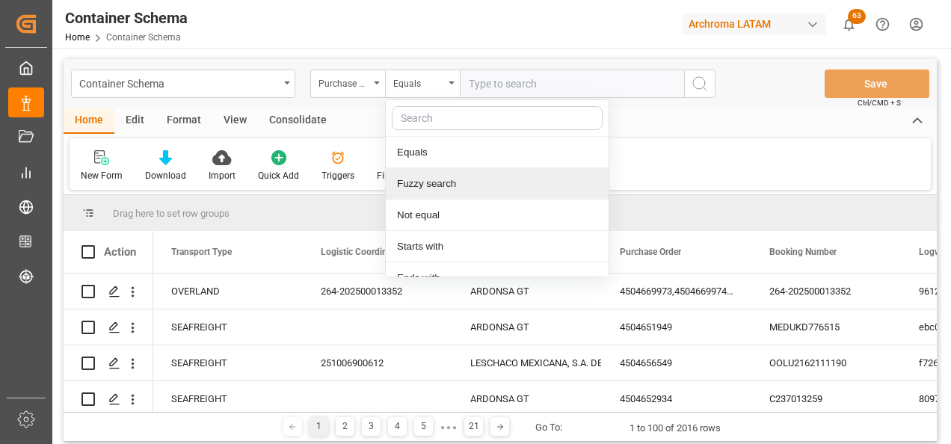
click at [437, 182] on div "Fuzzy search" at bounding box center [497, 183] width 223 height 31
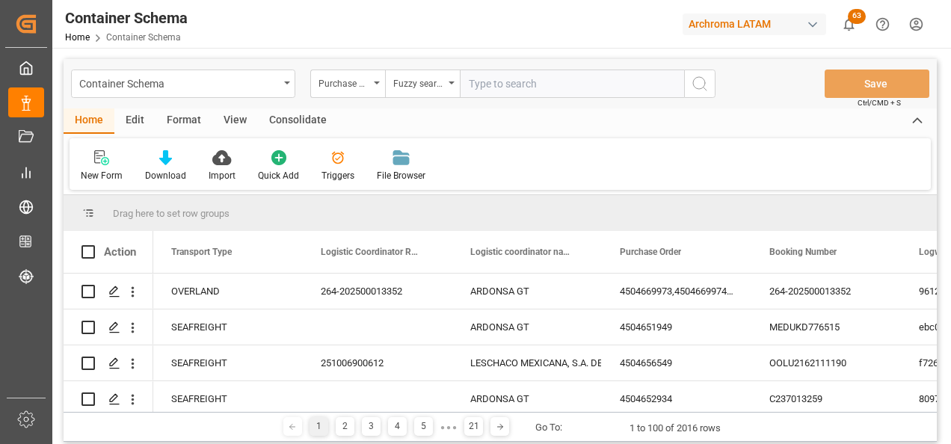
paste input "4504664722"
type input "4504664722"
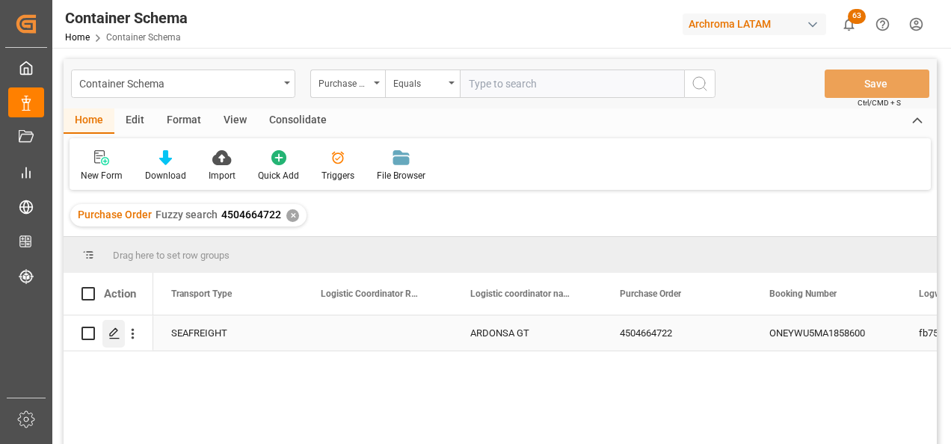
click at [121, 330] on div "Press SPACE to select this row." at bounding box center [113, 334] width 22 height 28
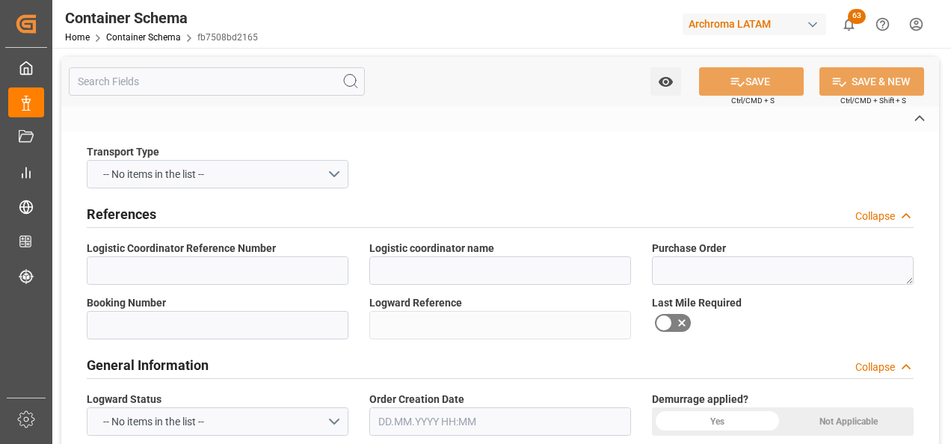
type input "ARDONSA GT"
type textarea "4504664722"
type input "ONEYWU5MA1858600"
type input "fb7508bd2165"
type input "On time"
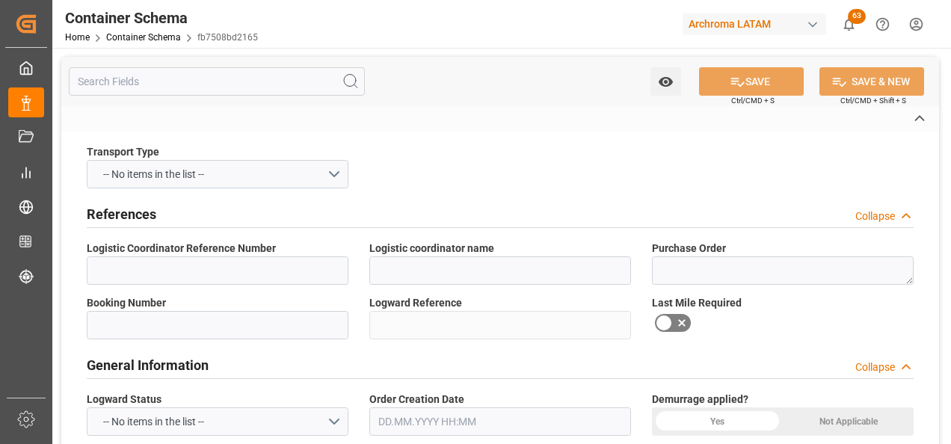
type input "[PERSON_NAME]"
type input "HUBEI GREENHOME MATERIALS-WUHAN"
type input "Document Sent"
type input "PUERTO QUETZAL"
type input "TEXTIL"
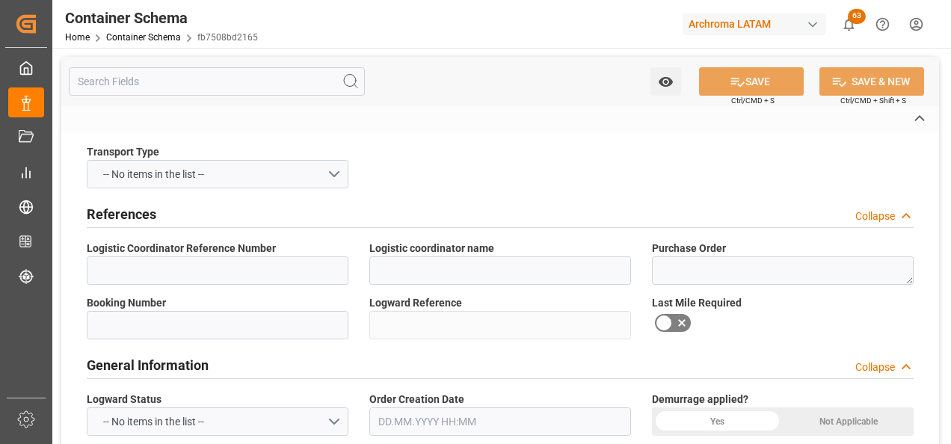
type textarea "DRUMS"
type input "80 DRUMS"
type input "ARCHROMA PAPER GMBH Y COMPAÑIA, SOC."
type textarea "KM 16.5, Carretera a [GEOGRAPHIC_DATA][PERSON_NAME] , Cruce [PERSON_NAME] Fraij…"
type input "HOUSE"
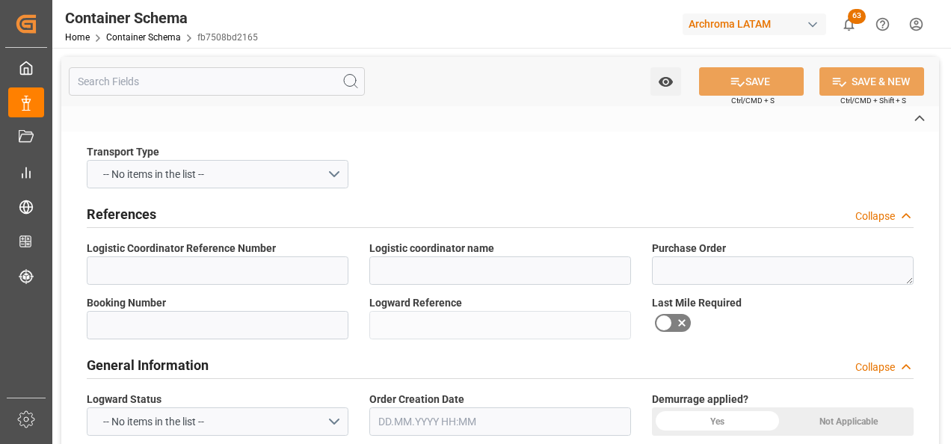
type input "CFR"
type input "Truck"
type input "Sea Ship"
type input "Truck"
type input "FCL"
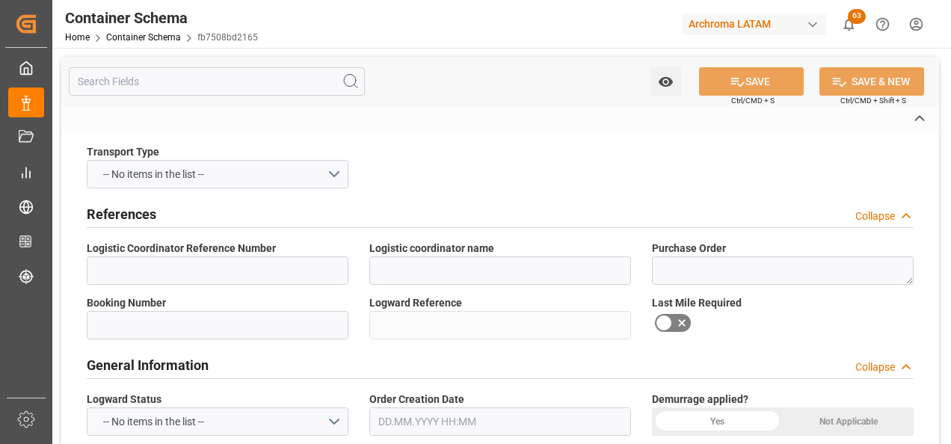
type input "FCGU2258002"
type input "ONEY"
type input "[GEOGRAPHIC_DATA]"
type input "Puerto Quetzal"
type input "SEASPAN BEYOND"
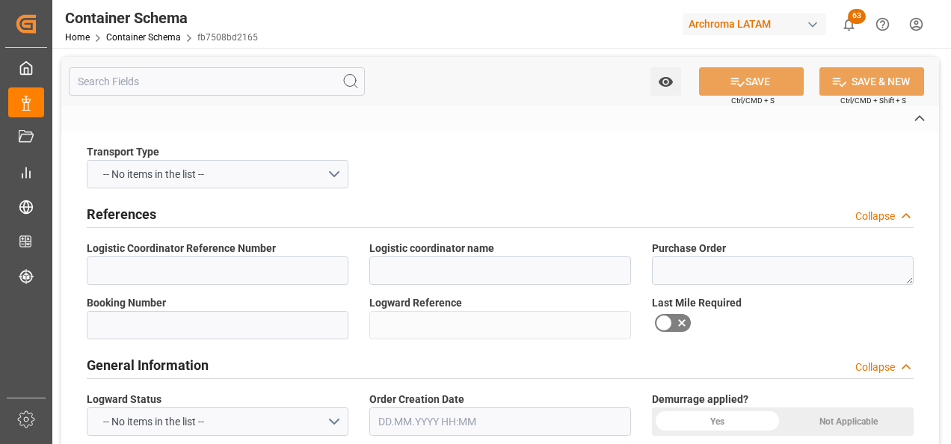
type input "2538E"
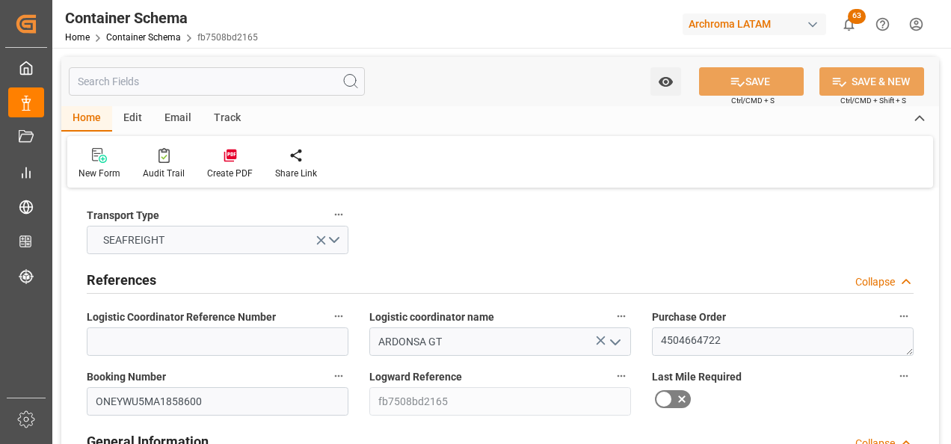
type input "0"
type input "1"
type input "80"
type input "18000"
type input "18840"
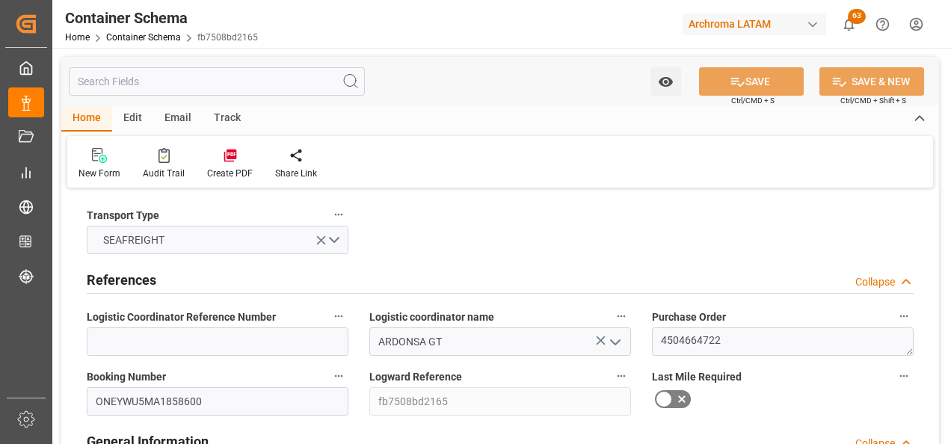
type input "ONE"
type input "Ocean Network Express"
type input "CNSGH"
type input "GTPRQ"
type input "9739678"
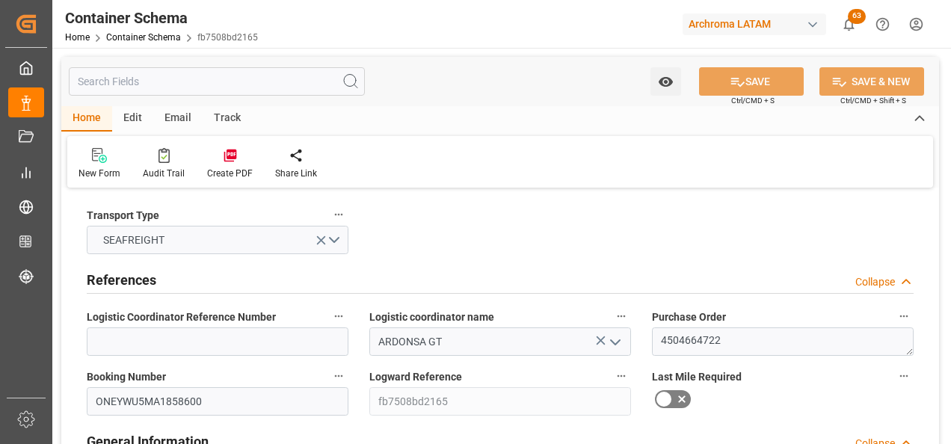
type input "[DATE] 11:45"
type input "[DATE]"
type input "[DATE] 00:00"
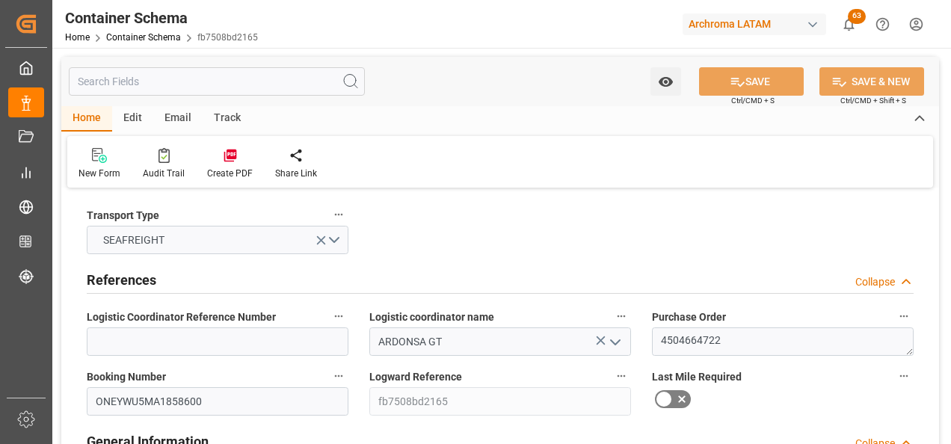
type input "[DATE] 00:00"
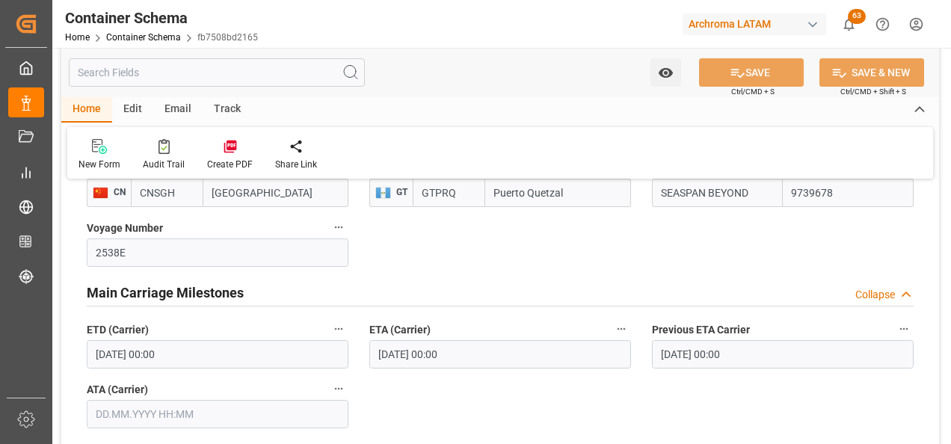
scroll to position [1570, 0]
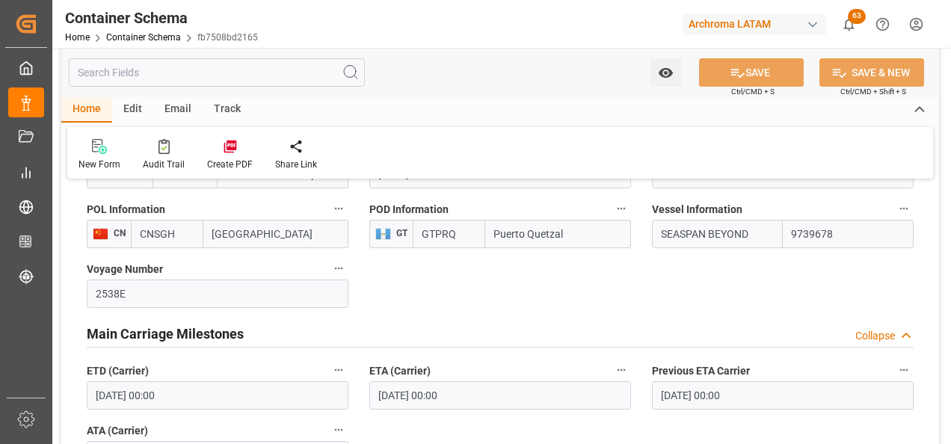
click at [172, 106] on div "Email" at bounding box center [177, 109] width 49 height 25
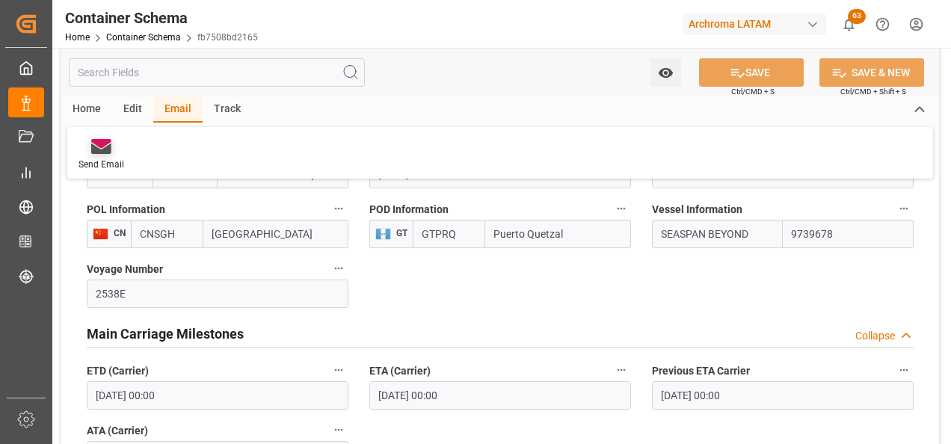
click at [101, 158] on div "Send Email" at bounding box center [101, 154] width 68 height 33
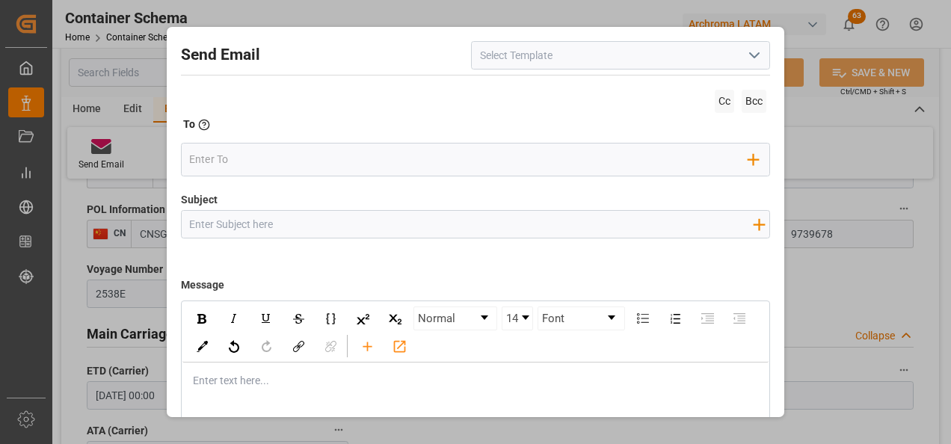
click at [753, 59] on icon "open menu" at bounding box center [754, 55] width 18 height 18
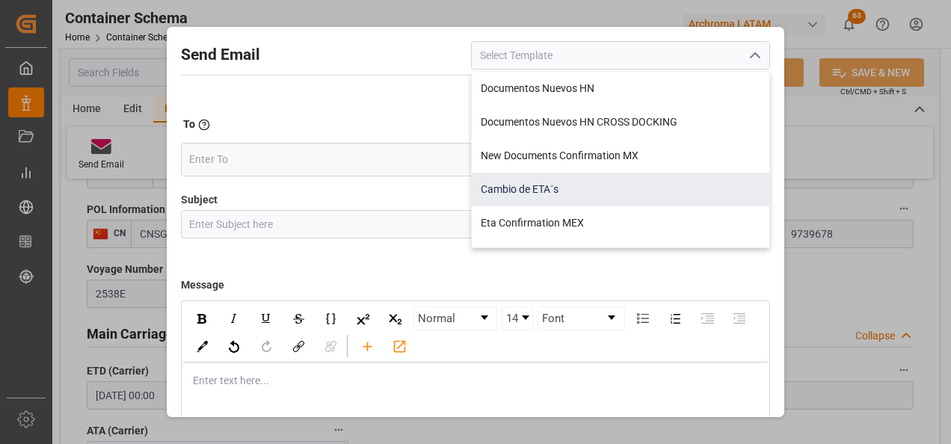
click at [617, 189] on div "Cambio de ETA´s" at bounding box center [621, 190] width 298 height 34
type input "Cambio de ETA´s"
type input "{{customsEntry}}|| Cambio de ETA {{estimatedArrivalPod}} || Reason Delay {{etaC…"
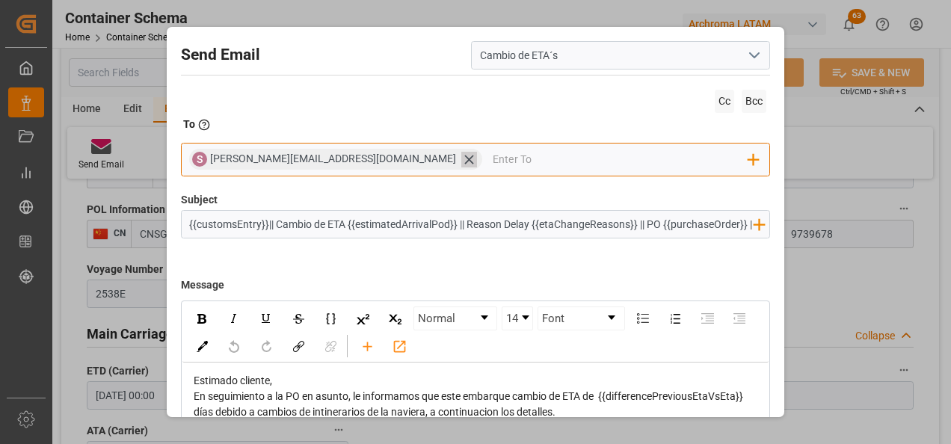
click at [461, 159] on icon at bounding box center [469, 160] width 16 height 16
click at [347, 159] on input "email" at bounding box center [468, 159] width 559 height 22
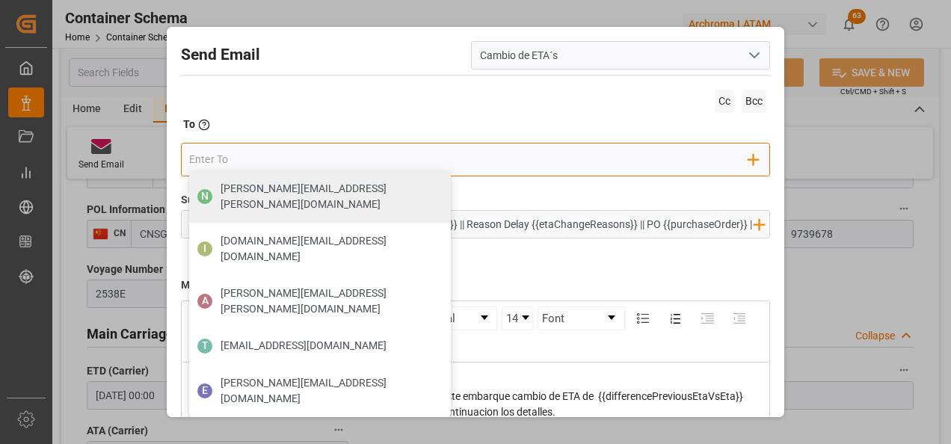
type input "[PERSON_NAME][EMAIL_ADDRESS][DOMAIN_NAME]"
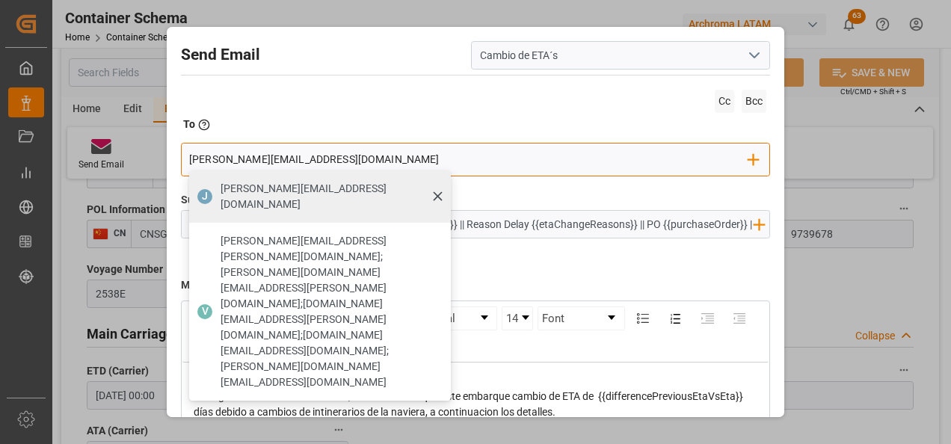
click at [349, 194] on span "[PERSON_NAME][EMAIL_ADDRESS][DOMAIN_NAME]" at bounding box center [331, 196] width 220 height 31
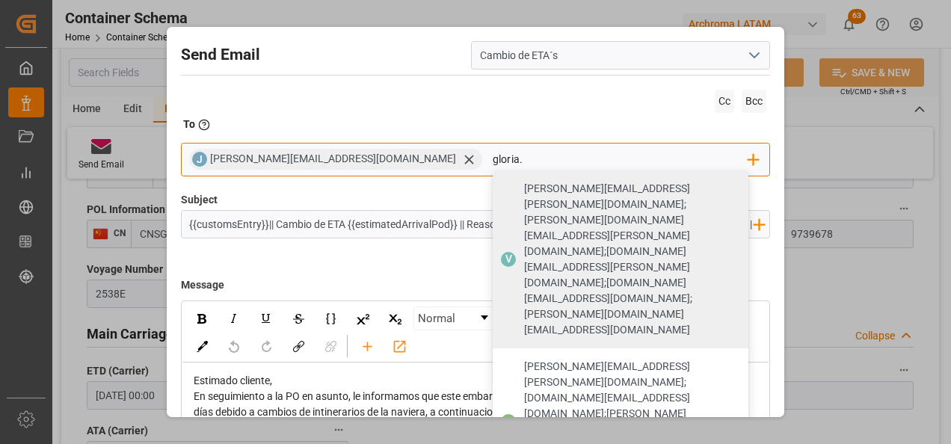
type input "gloria."
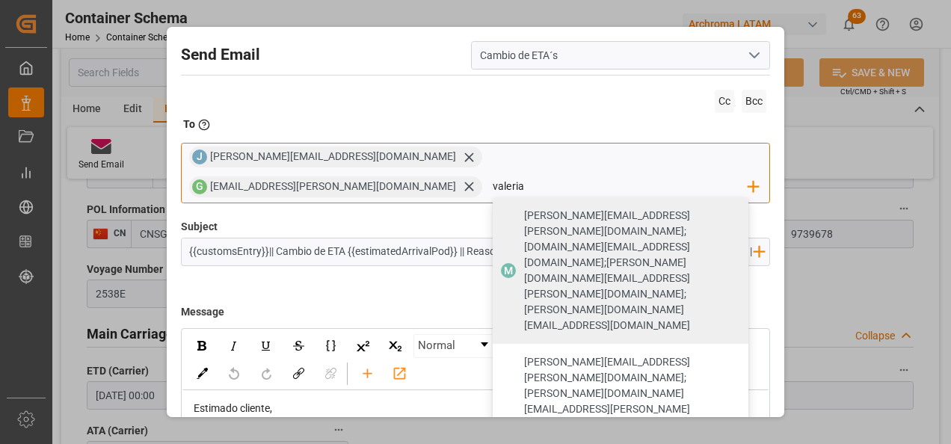
type input "valeria"
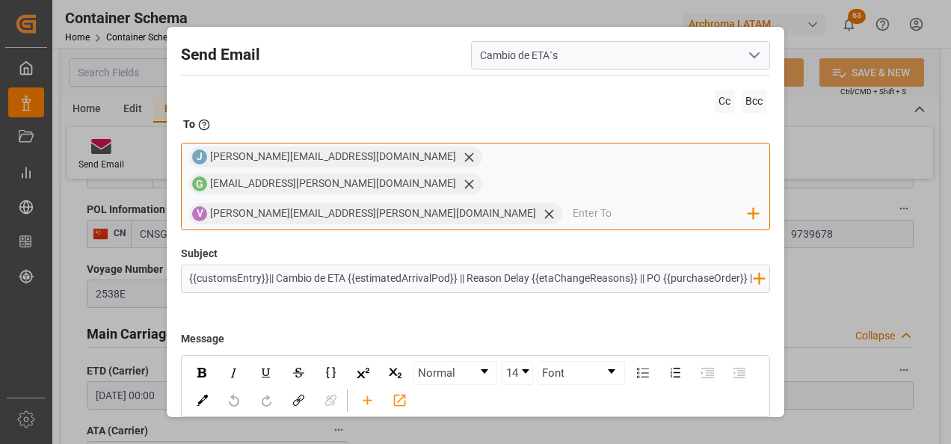
scroll to position [107, 0]
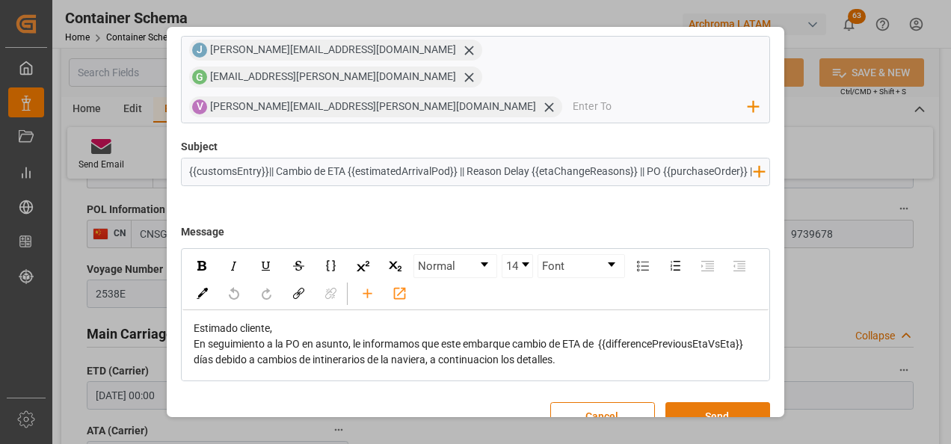
click at [738, 402] on button "Send" at bounding box center [717, 416] width 105 height 28
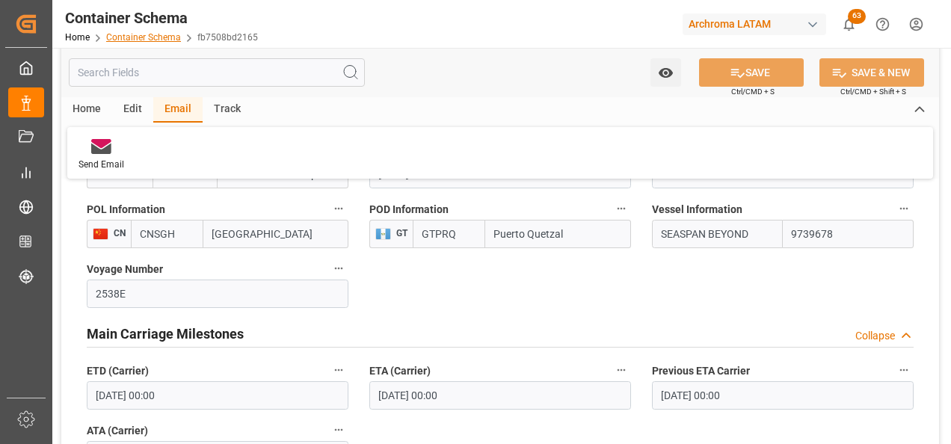
click at [148, 40] on link "Container Schema" at bounding box center [143, 37] width 75 height 10
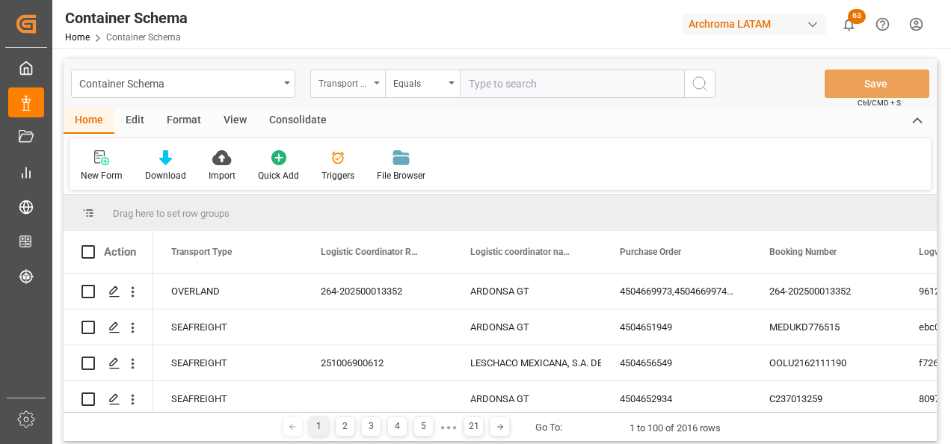
click at [371, 84] on div "Transport Type" at bounding box center [347, 84] width 75 height 28
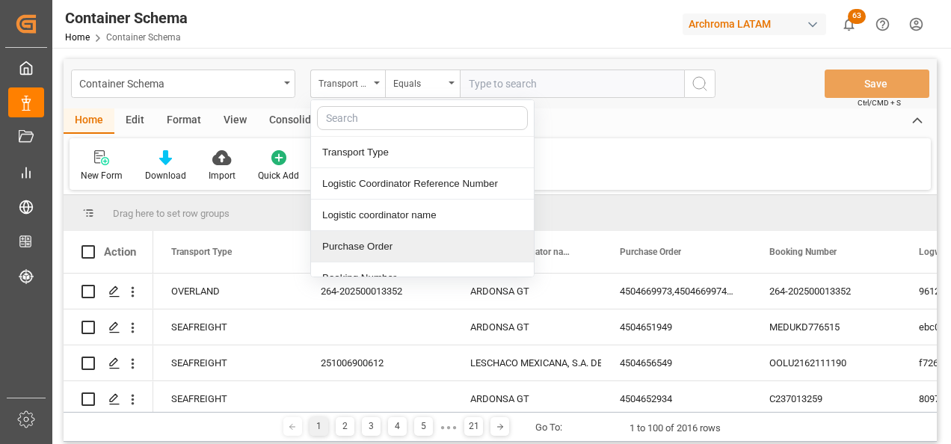
click at [386, 247] on div "Purchase Order" at bounding box center [422, 246] width 223 height 31
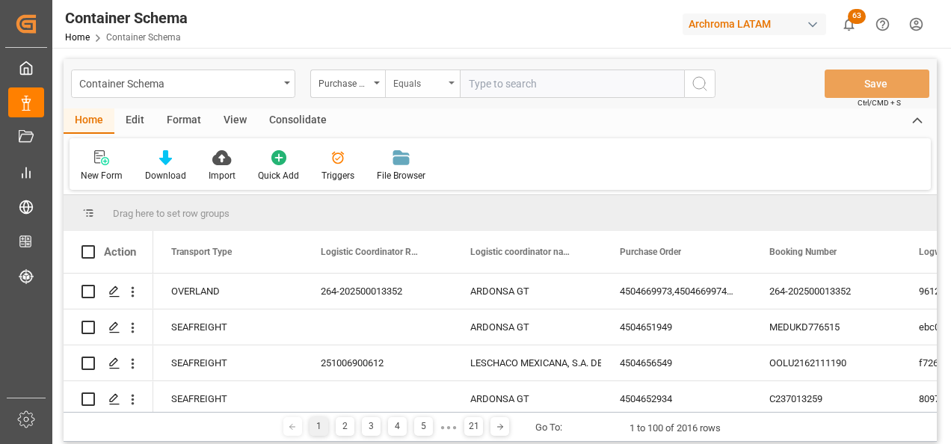
click at [414, 75] on div "Equals" at bounding box center [418, 81] width 51 height 17
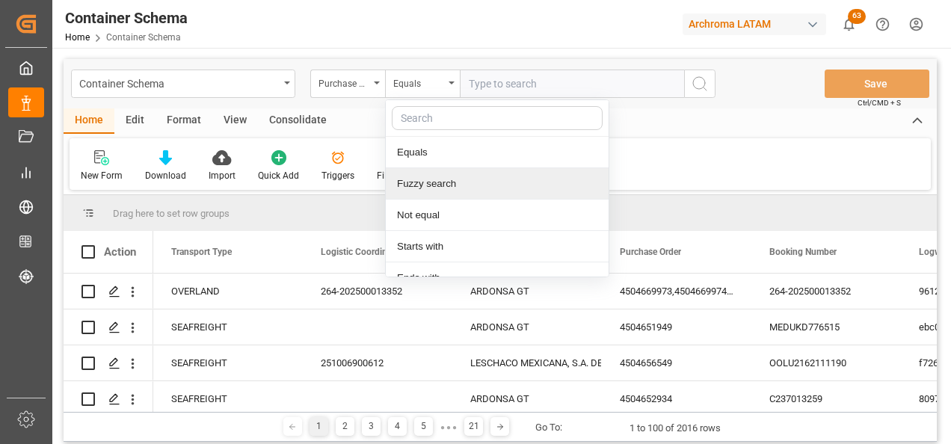
click at [445, 186] on div "Fuzzy search" at bounding box center [497, 183] width 223 height 31
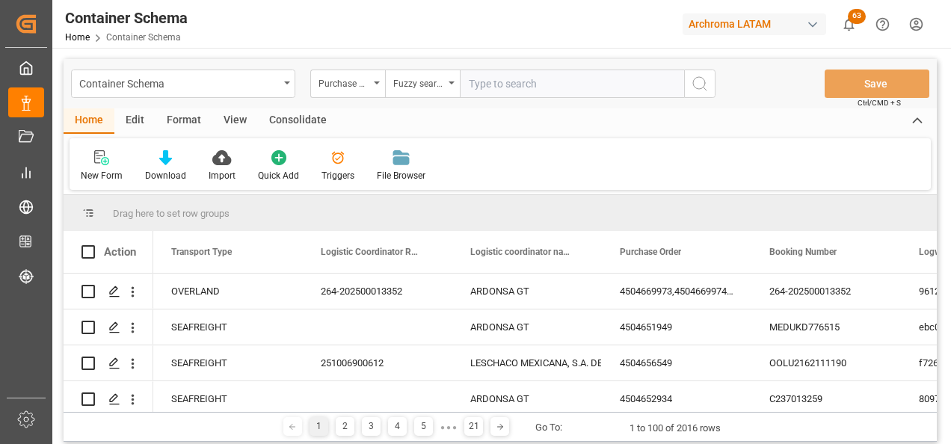
paste input "4504634531"
type input "4504634531"
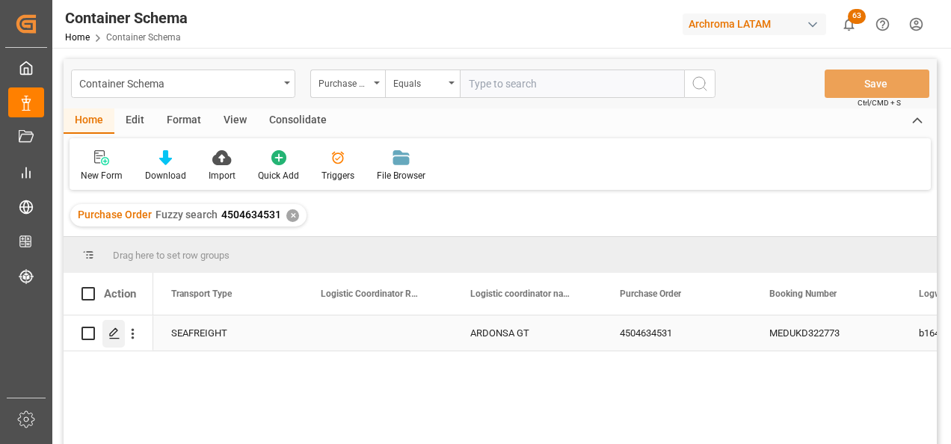
click at [113, 339] on icon "Press SPACE to select this row." at bounding box center [114, 334] width 12 height 12
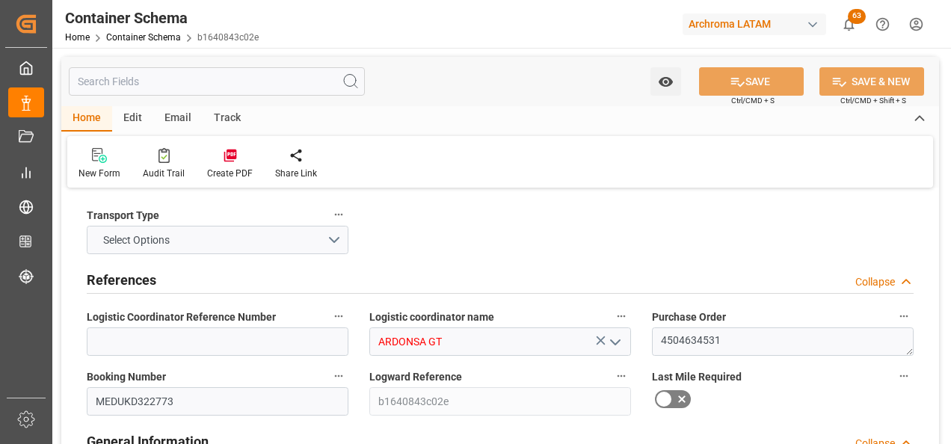
type input "0"
type input "1"
type input "14"
type input "15400"
type input "16170"
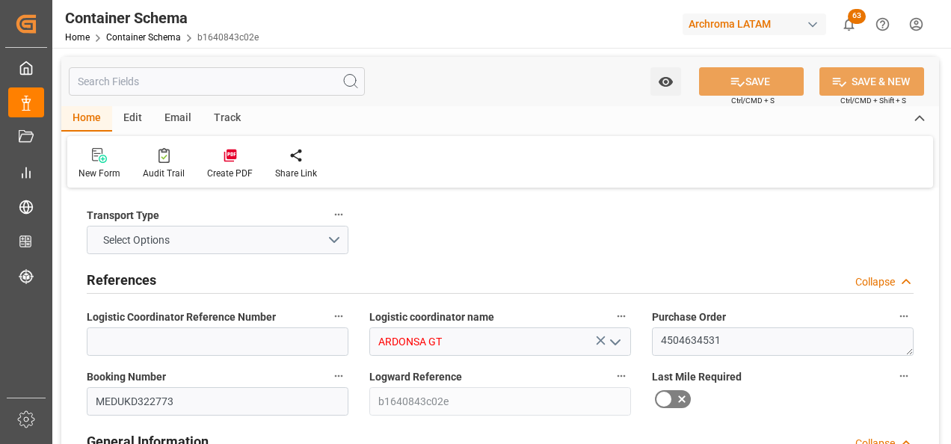
type input "MSC"
type input "Mediterranean Shipping Company"
type input "INHZA"
click at [172, 131] on div "Email" at bounding box center [177, 118] width 49 height 25
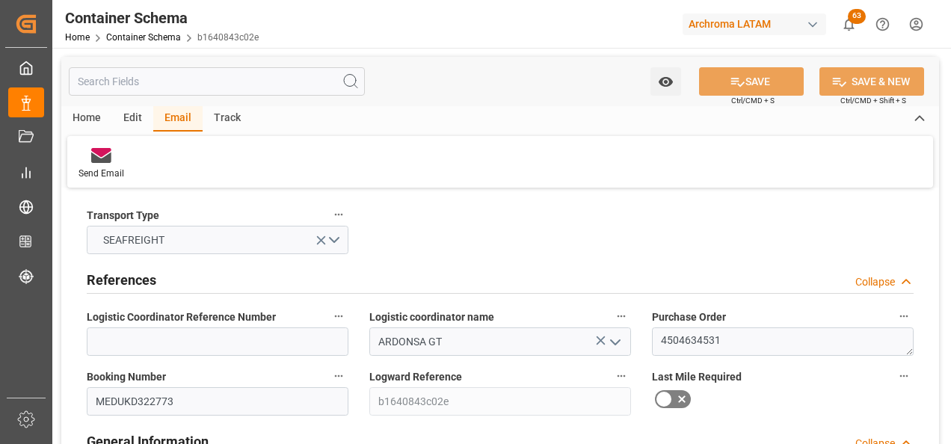
drag, startPoint x: 105, startPoint y: 188, endPoint x: 105, endPoint y: 168, distance: 19.4
click at [105, 168] on div "Send Email" at bounding box center [102, 173] width 46 height 13
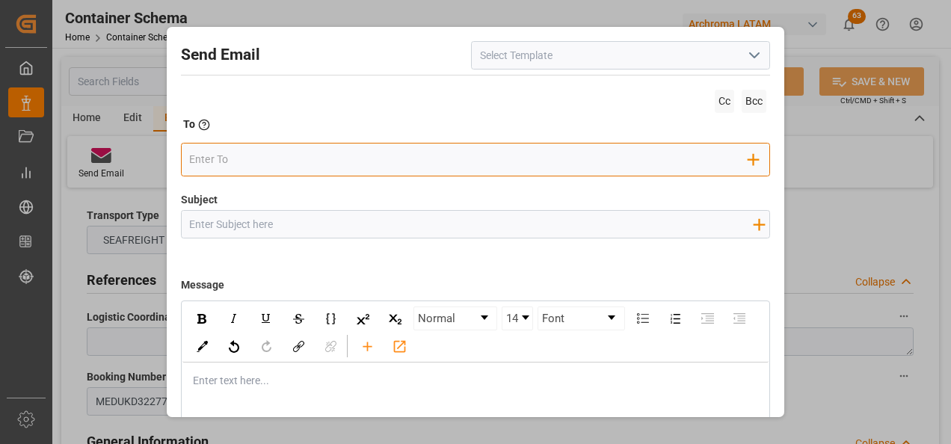
click at [298, 166] on input "email" at bounding box center [468, 159] width 559 height 22
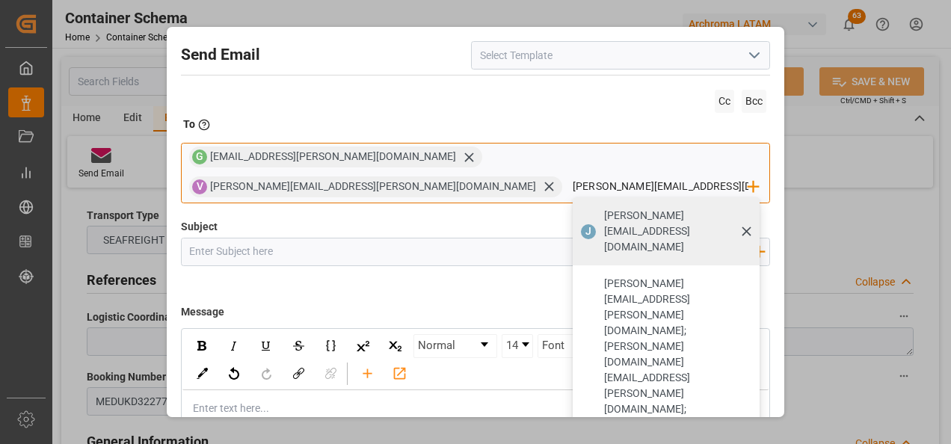
click at [618, 208] on span "[PERSON_NAME][EMAIL_ADDRESS][DOMAIN_NAME]" at bounding box center [676, 231] width 145 height 47
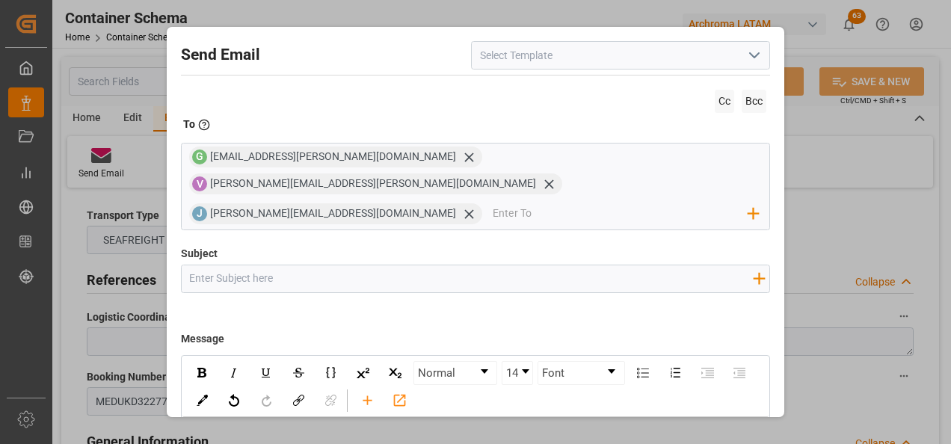
click at [419, 246] on div "Subject Add field to Subject" at bounding box center [476, 283] width 590 height 75
click at [405, 265] on input "Subject" at bounding box center [471, 278] width 579 height 26
click at [316, 265] on input "Subject" at bounding box center [471, 278] width 579 height 26
paste input "GT || TRACKING || PO 4504634531 || Contenedor MSMU1821347 || Bodega 2901 || SEA…"
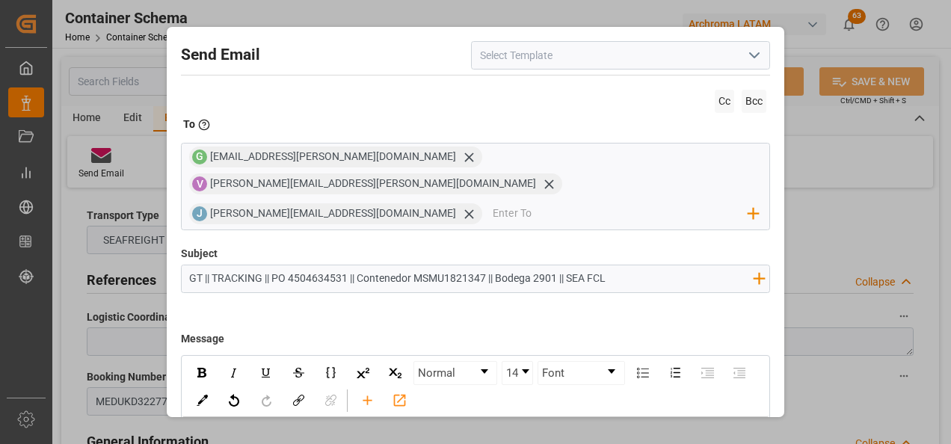
scroll to position [75, 0]
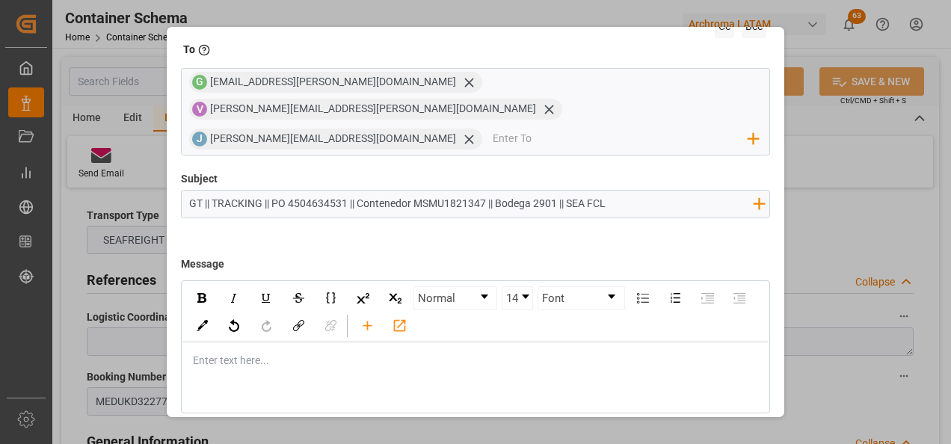
click at [271, 353] on div "rdw-editor" at bounding box center [476, 361] width 565 height 16
click at [274, 353] on div "rdw-editor" at bounding box center [476, 361] width 565 height 16
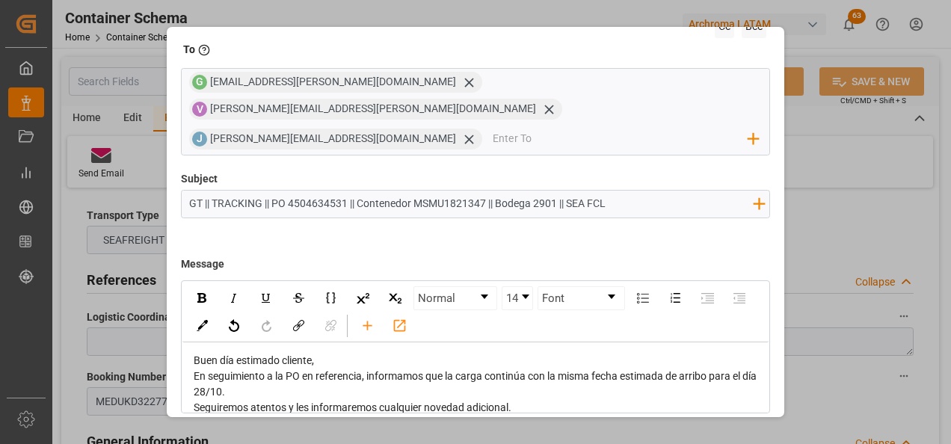
click at [331, 353] on div "Buen día estimado cliente," at bounding box center [476, 361] width 565 height 16
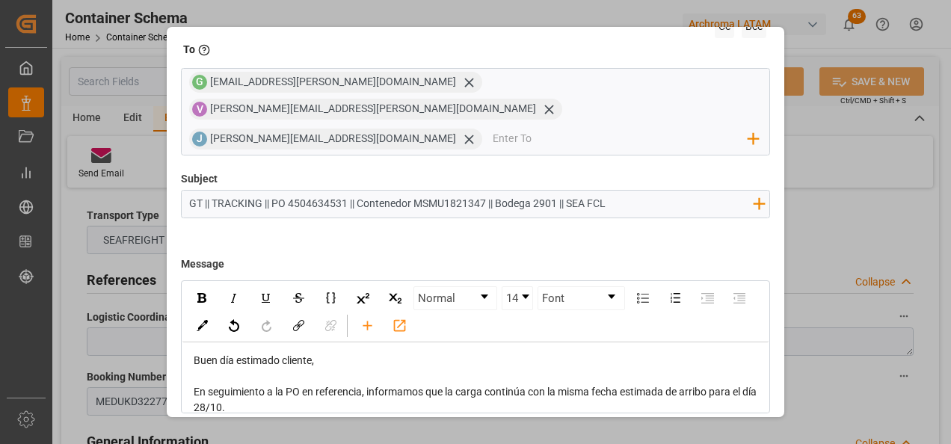
click at [301, 384] on div "En seguimiento a la PO en referencia, informamos que la carga continúa con la m…" at bounding box center [476, 399] width 565 height 31
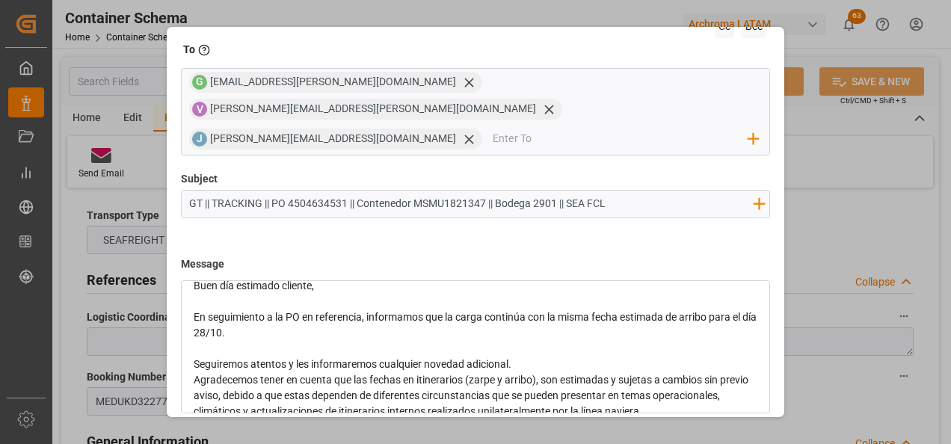
click at [520, 357] on div "Seguiremos atentos y les informaremos cualquier novedad adicional." at bounding box center [476, 365] width 565 height 16
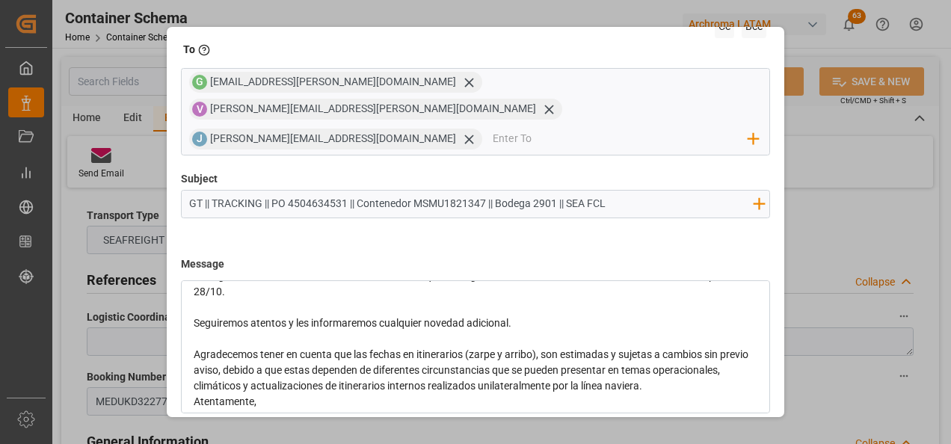
scroll to position [156, 0]
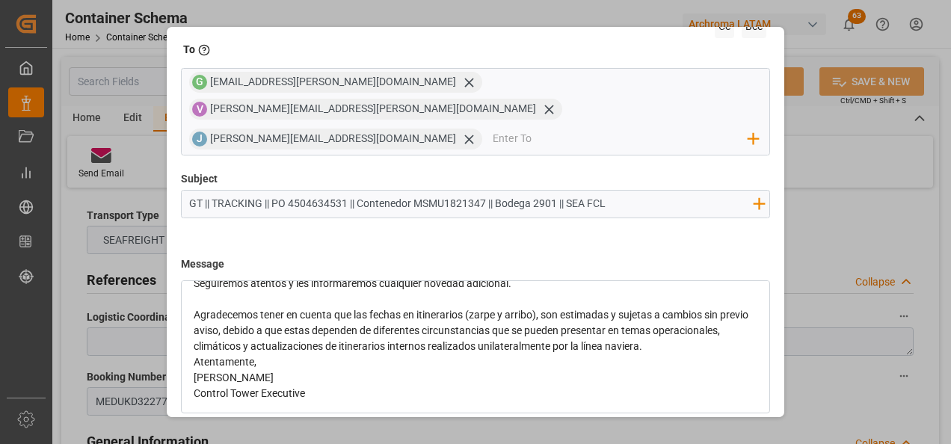
click at [737, 322] on div "Agradecemos tener en cuenta que las fechas en itinerarios (zarpe y arribo), son…" at bounding box center [476, 330] width 565 height 47
click at [377, 386] on div "Atentamente," at bounding box center [476, 394] width 565 height 16
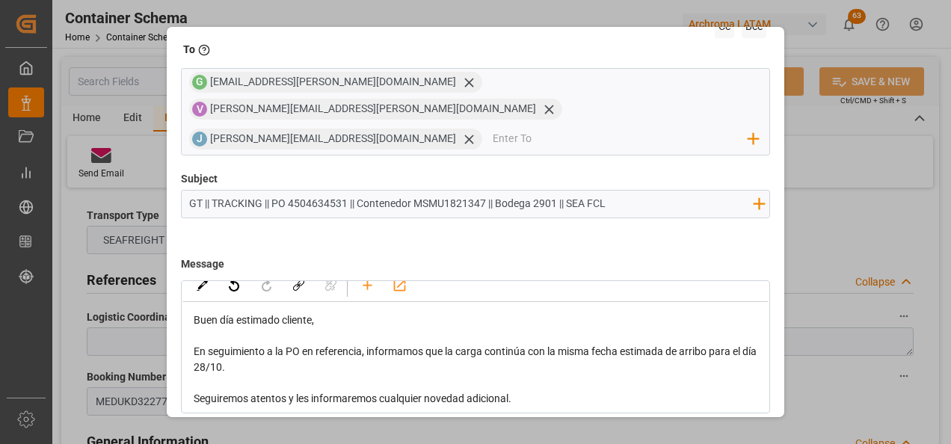
scroll to position [75, 0]
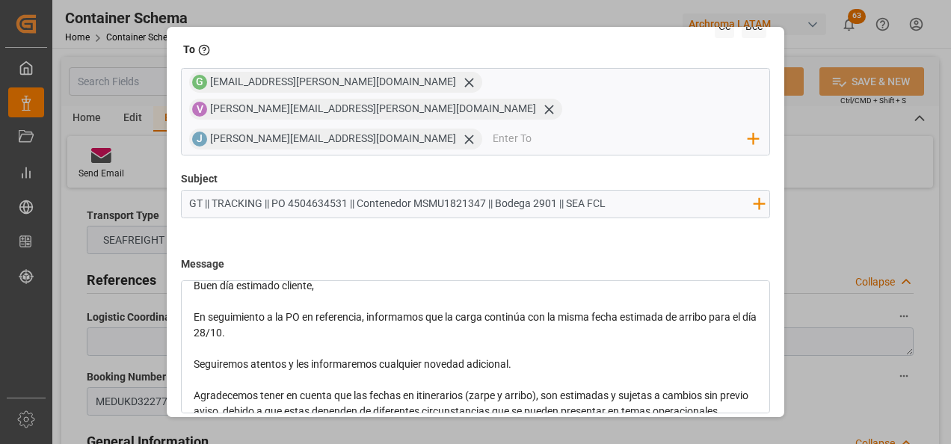
click at [293, 341] on div "rdw-editor" at bounding box center [476, 349] width 565 height 16
click at [289, 310] on div "En seguimiento a la PO en referencia, informamos que la carga continúa con la m…" at bounding box center [476, 325] width 565 height 31
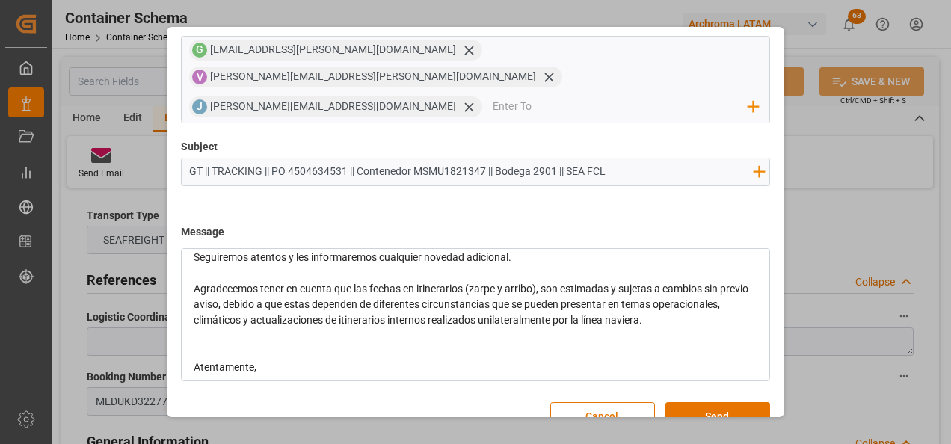
scroll to position [203, 0]
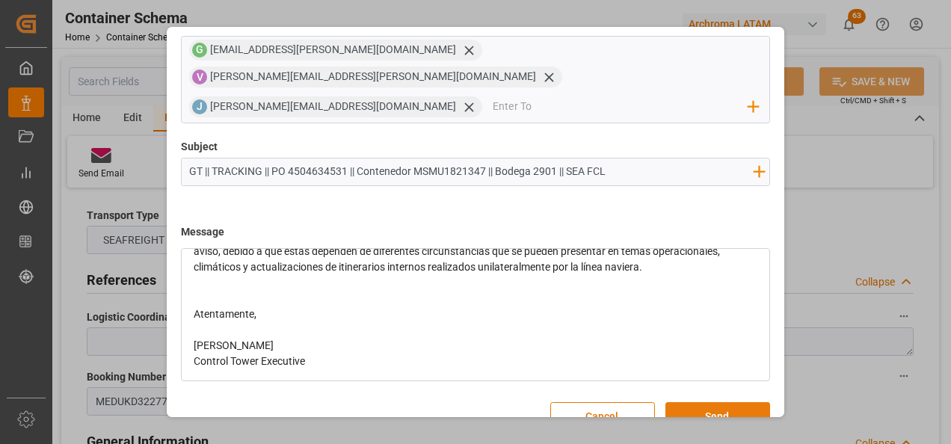
click at [692, 402] on button "Send" at bounding box center [717, 416] width 105 height 28
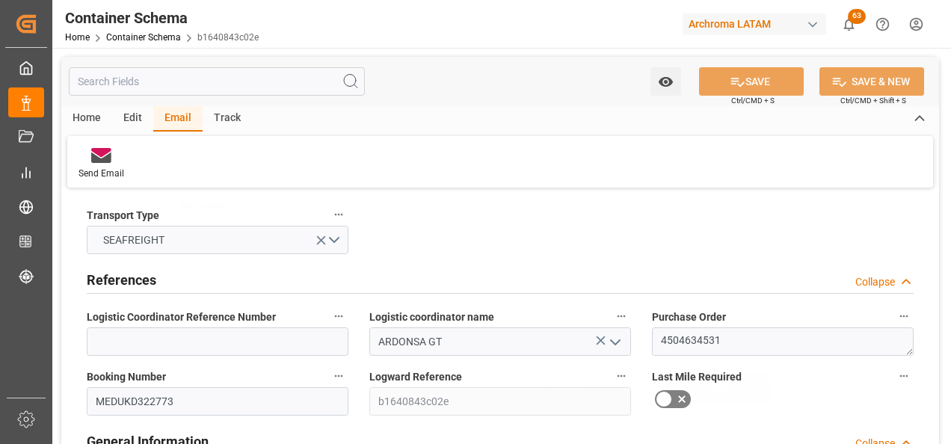
scroll to position [80, 0]
click at [145, 31] on div "Home Container Schema b1640843c02e" at bounding box center [162, 37] width 194 height 16
click at [144, 40] on link "Container Schema" at bounding box center [143, 37] width 75 height 10
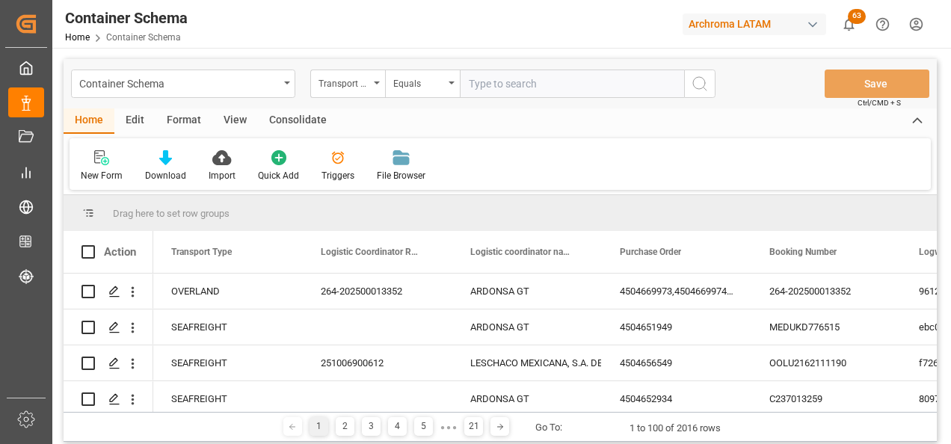
click at [361, 87] on div "Transport Type" at bounding box center [344, 81] width 51 height 17
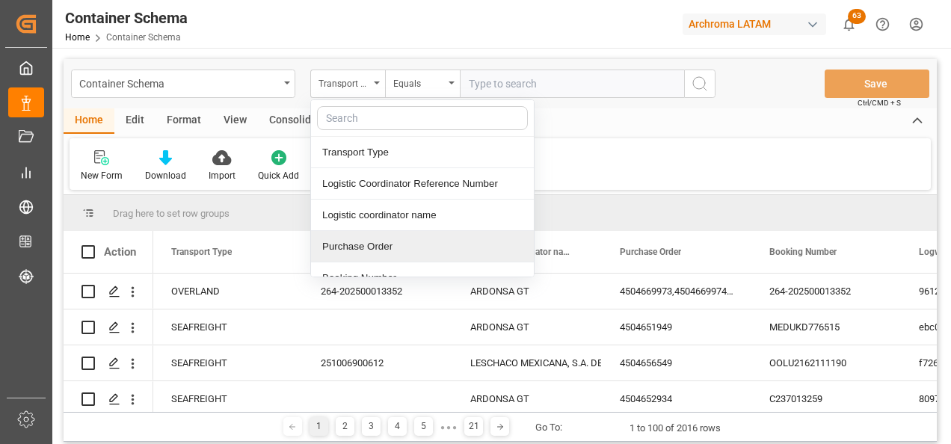
click at [367, 236] on div "Purchase Order" at bounding box center [422, 246] width 223 height 31
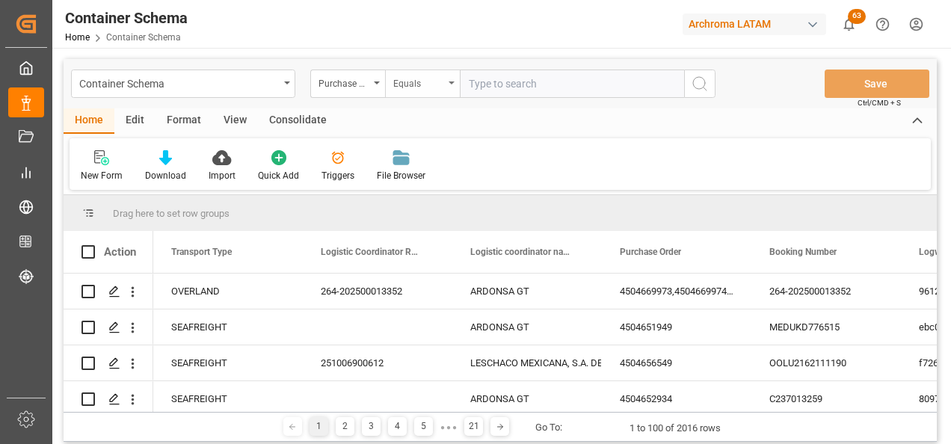
click at [408, 79] on div "Equals" at bounding box center [418, 81] width 51 height 17
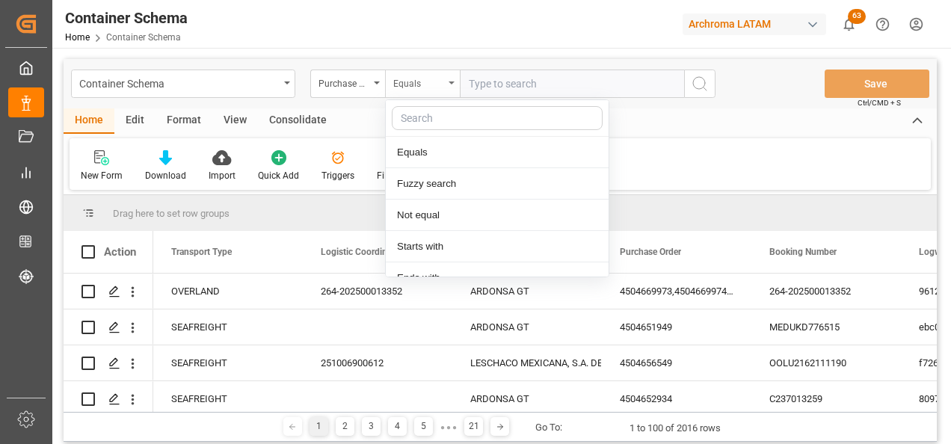
click at [437, 83] on div "Equals" at bounding box center [418, 81] width 51 height 17
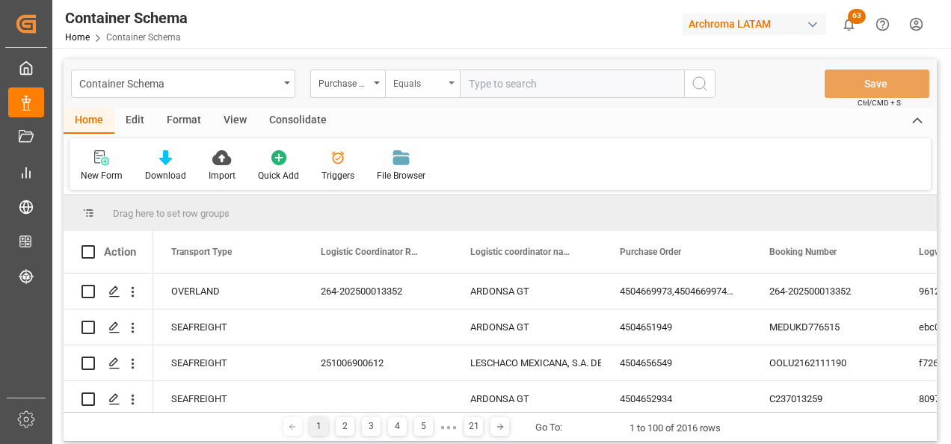
click at [436, 90] on div "Equals" at bounding box center [418, 81] width 51 height 17
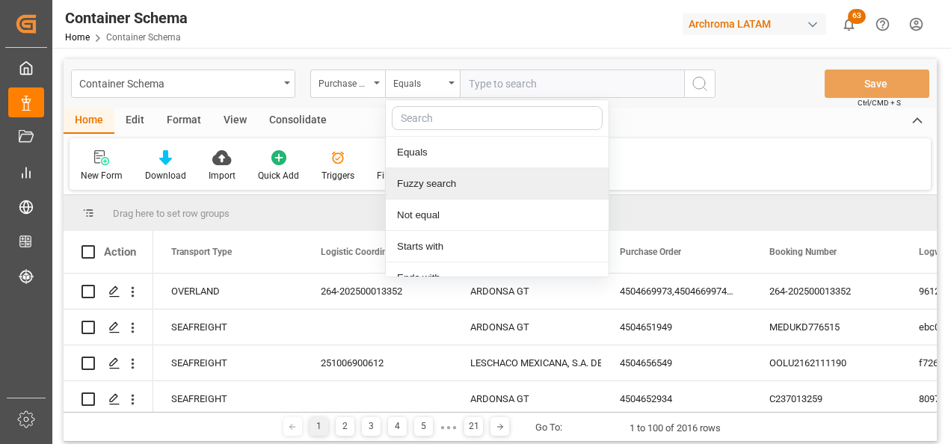
drag, startPoint x: 452, startPoint y: 179, endPoint x: 488, endPoint y: 133, distance: 58.5
click at [452, 179] on div "Fuzzy search" at bounding box center [497, 183] width 223 height 31
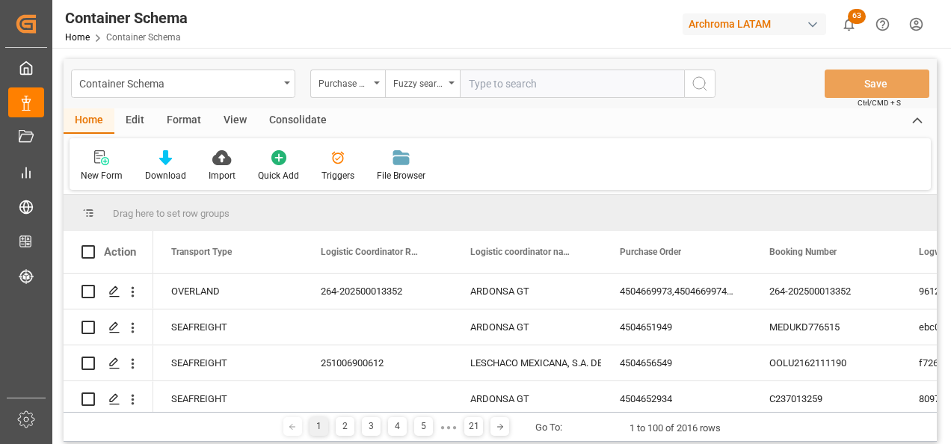
paste input "4504641919"
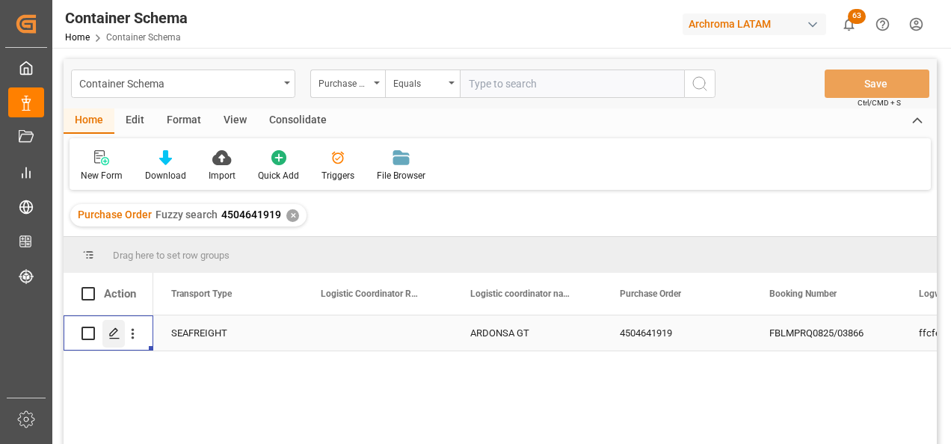
click at [119, 337] on icon "Press SPACE to select this row." at bounding box center [114, 334] width 12 height 12
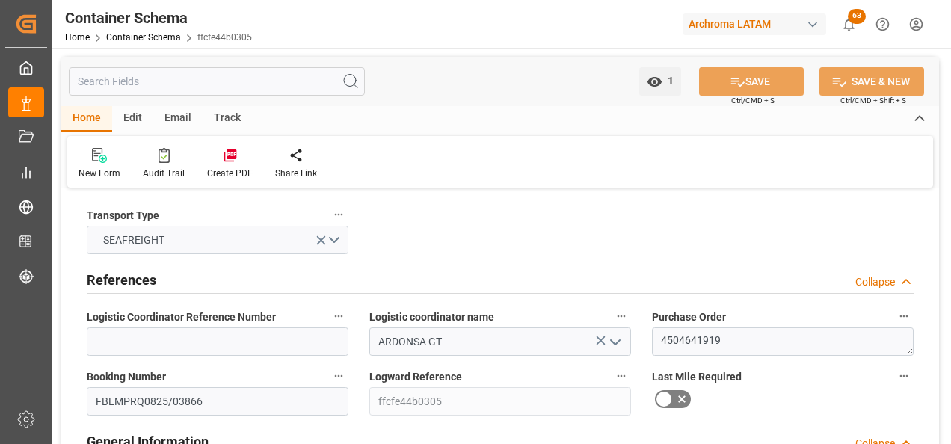
click at [185, 120] on div "Email" at bounding box center [177, 118] width 49 height 25
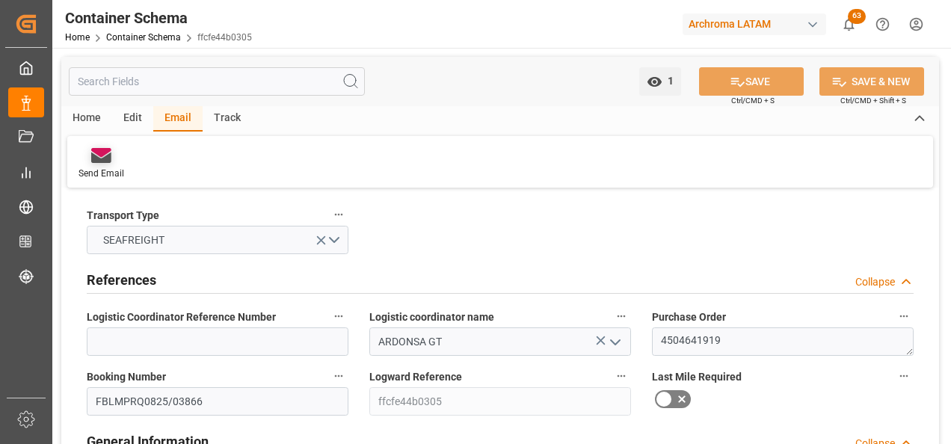
click at [103, 159] on icon at bounding box center [101, 158] width 20 height 10
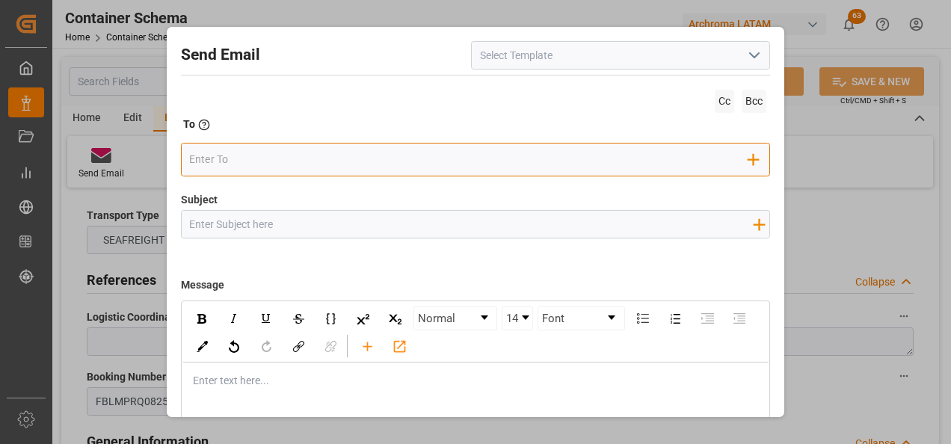
click at [337, 167] on input "email" at bounding box center [468, 159] width 559 height 22
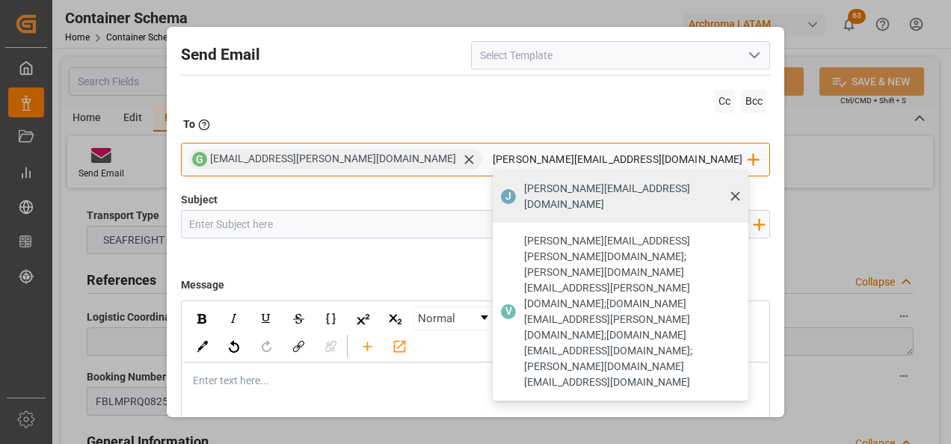
click at [519, 200] on div "[PERSON_NAME][EMAIL_ADDRESS][DOMAIN_NAME]" at bounding box center [631, 197] width 224 height 42
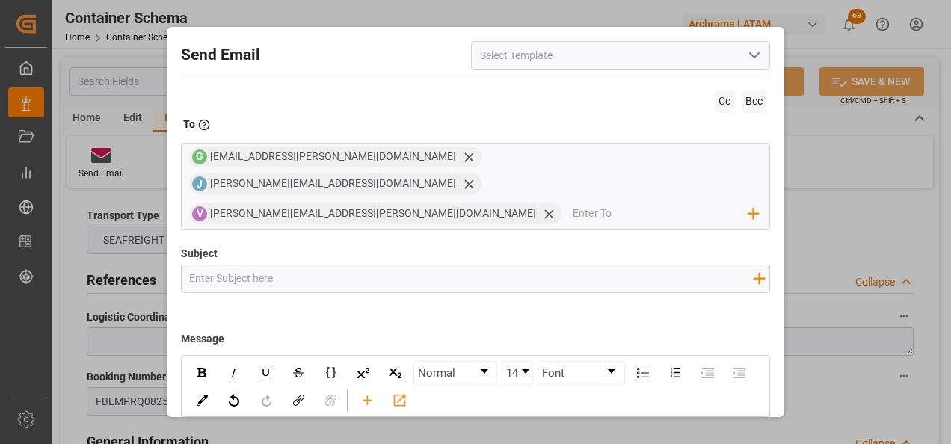
click at [368, 265] on input "Subject" at bounding box center [471, 278] width 579 height 26
paste input "GT || TRACKING | PO 4504641919 | Contenedor HAMU4512437 | TEXTIL | Bodega 2901 …"
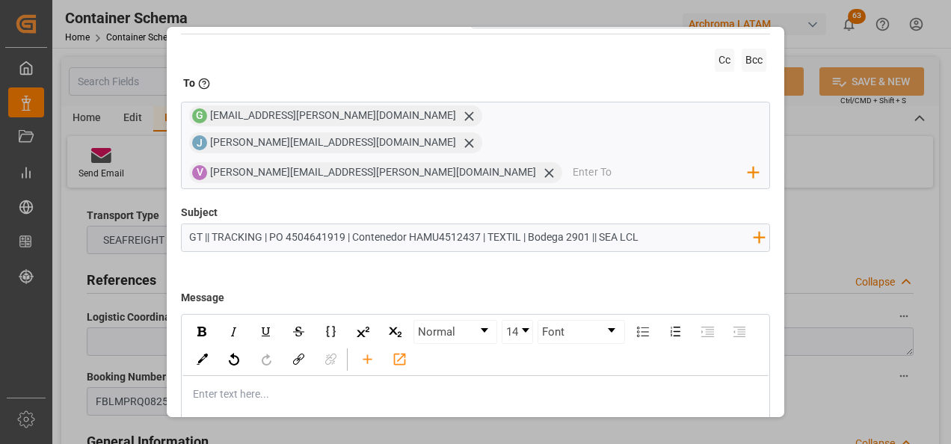
scroll to position [75, 0]
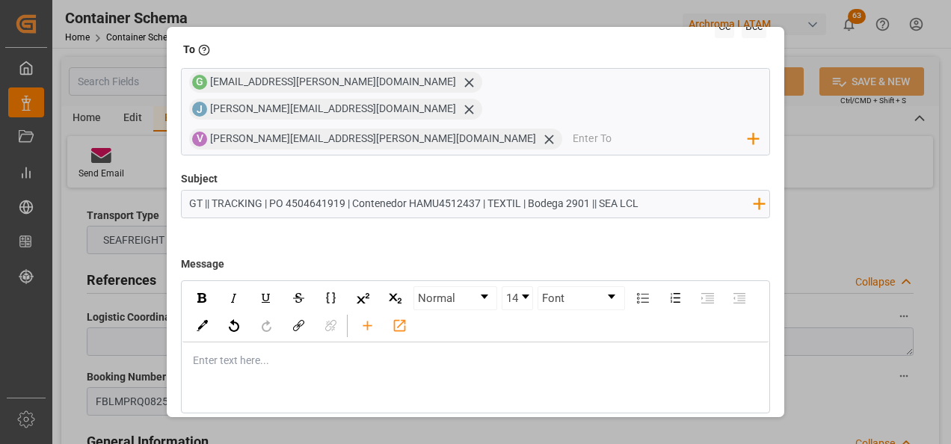
click at [233, 342] on div "Enter text here..." at bounding box center [475, 360] width 587 height 37
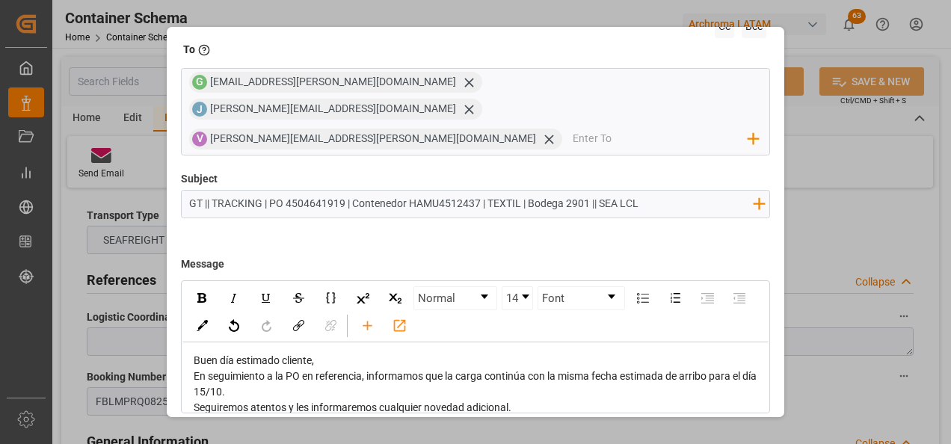
click at [336, 353] on div "Buen día estimado cliente," at bounding box center [476, 361] width 565 height 16
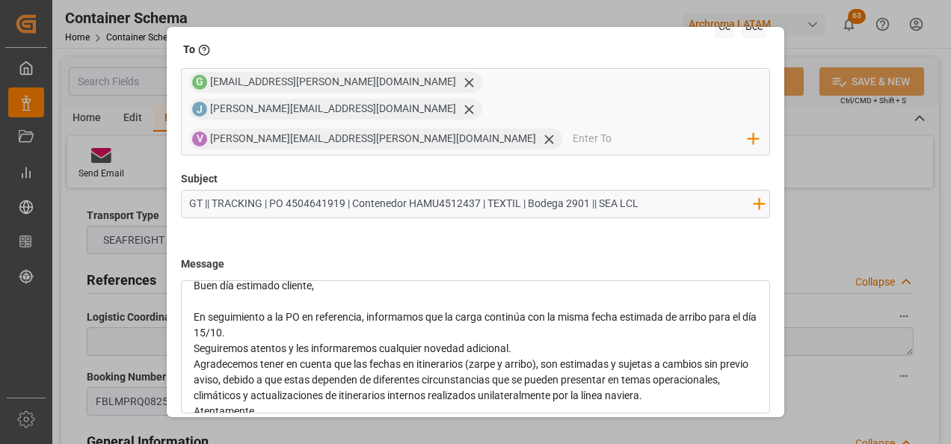
click at [283, 310] on div "En seguimiento a la PO en referencia, informamos que la carga continúa con la m…" at bounding box center [476, 325] width 565 height 31
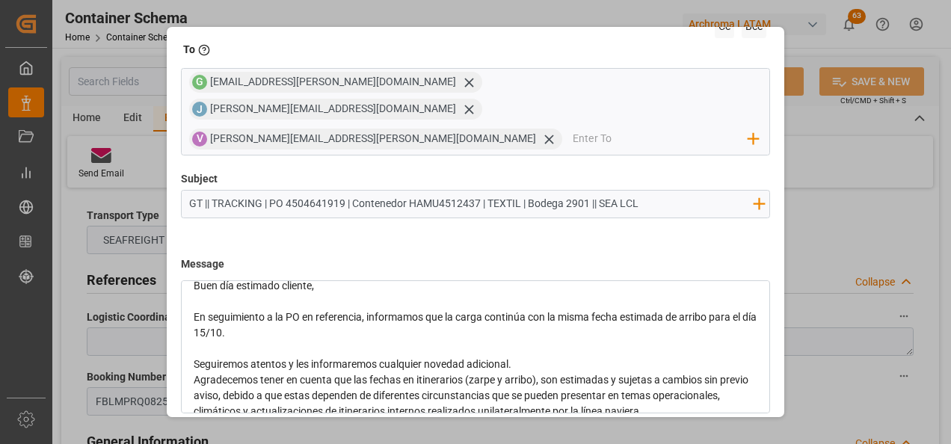
click at [561, 357] on div "Seguiremos atentos y les informaremos cualquier novedad adicional." at bounding box center [476, 365] width 565 height 16
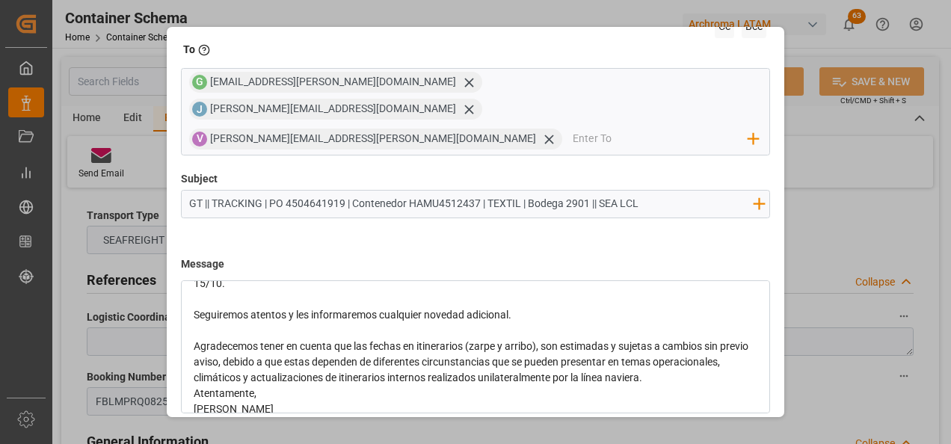
scroll to position [156, 0]
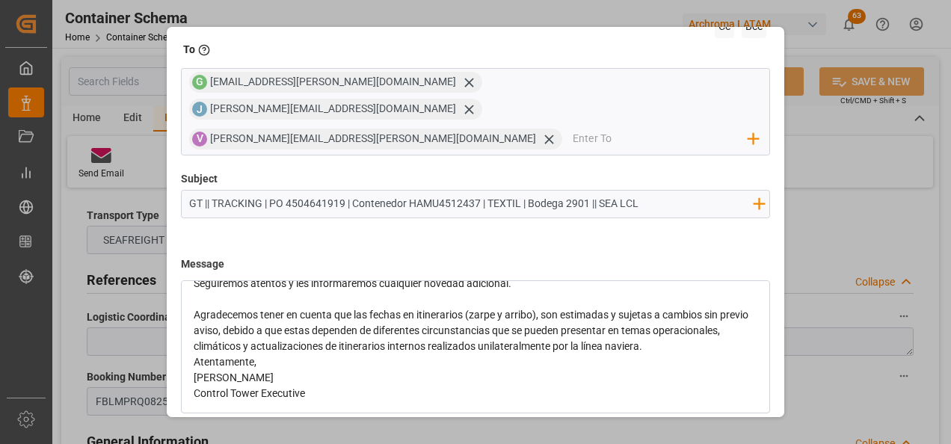
click at [728, 319] on div "Agradecemos tener en cuenta que las fechas en itinerarios (zarpe y arribo), son…" at bounding box center [476, 330] width 565 height 47
click at [457, 386] on div "Atentamente," at bounding box center [476, 394] width 565 height 16
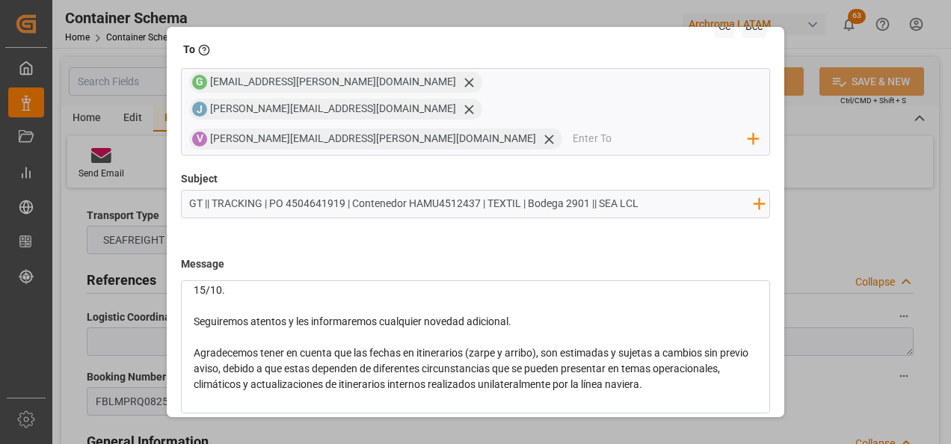
scroll to position [0, 0]
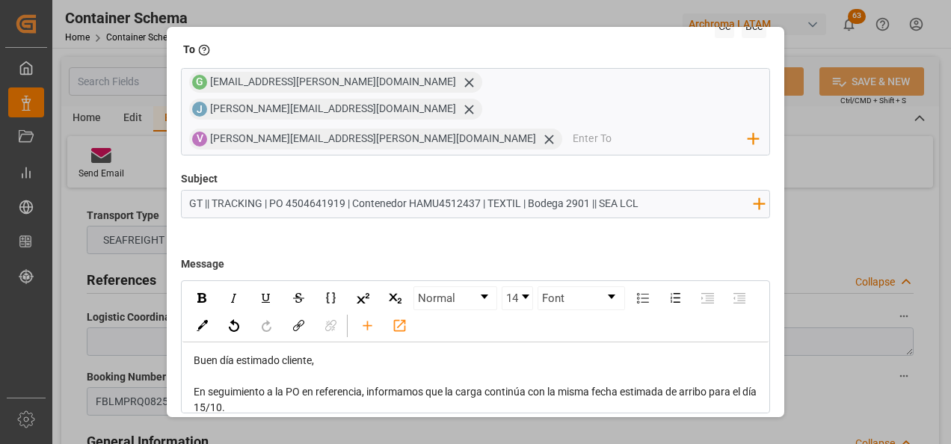
click at [728, 434] on button "Send" at bounding box center [717, 448] width 105 height 28
